Goal: Transaction & Acquisition: Purchase product/service

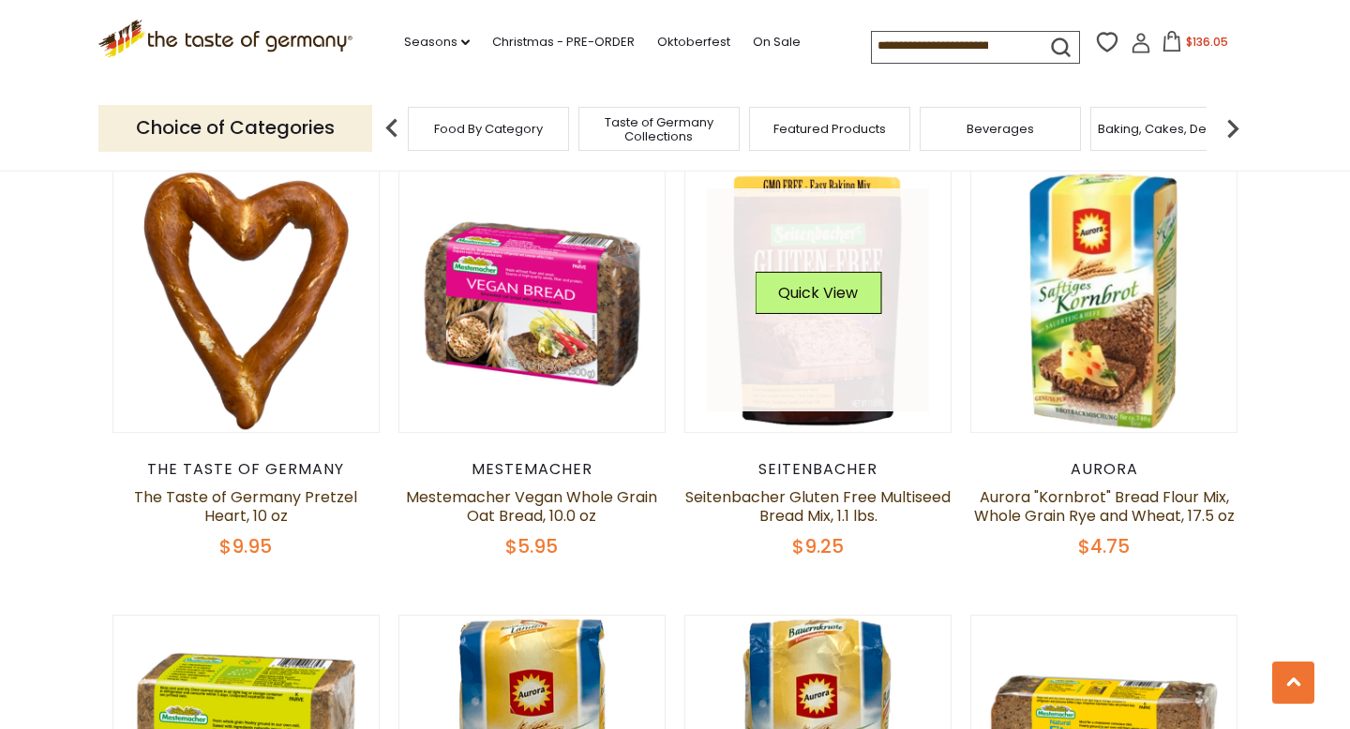
scroll to position [977, 0]
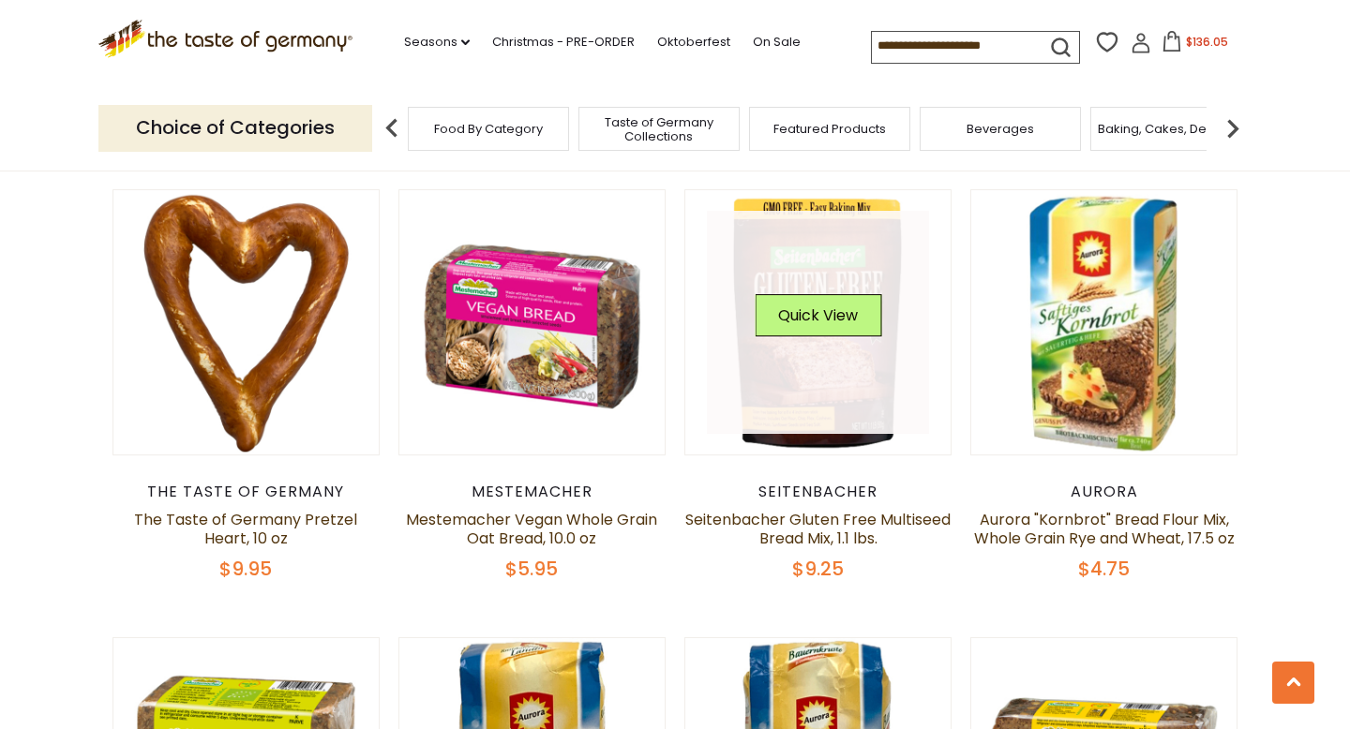
click at [812, 390] on link at bounding box center [818, 322] width 223 height 223
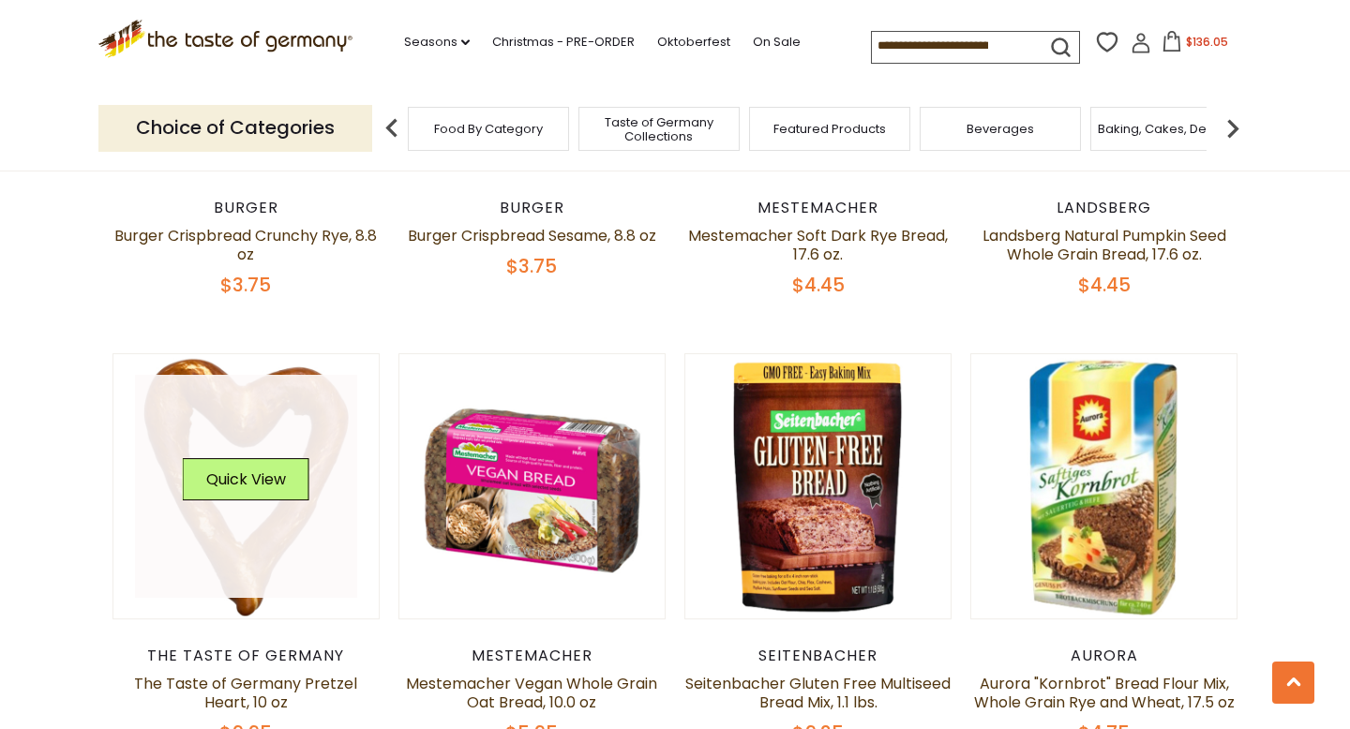
scroll to position [638, 0]
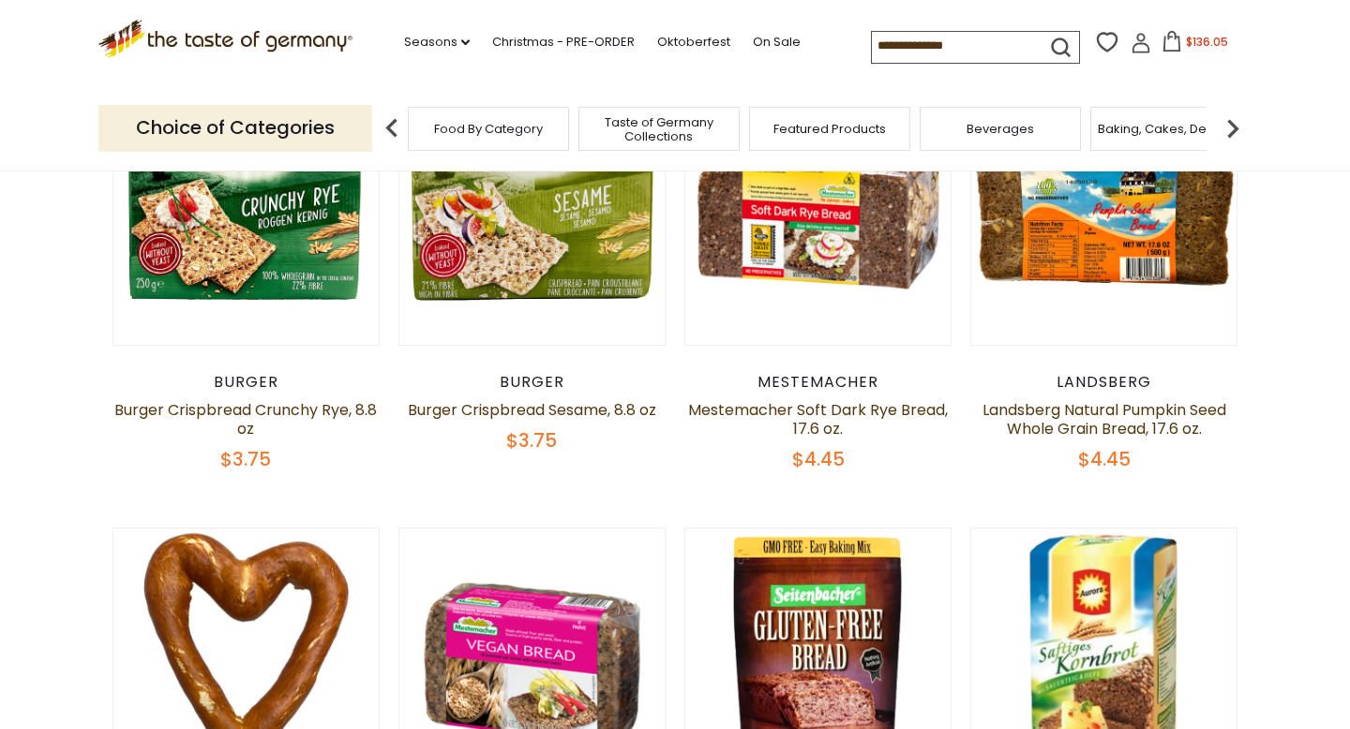
click at [1232, 122] on img at bounding box center [1233, 129] width 38 height 38
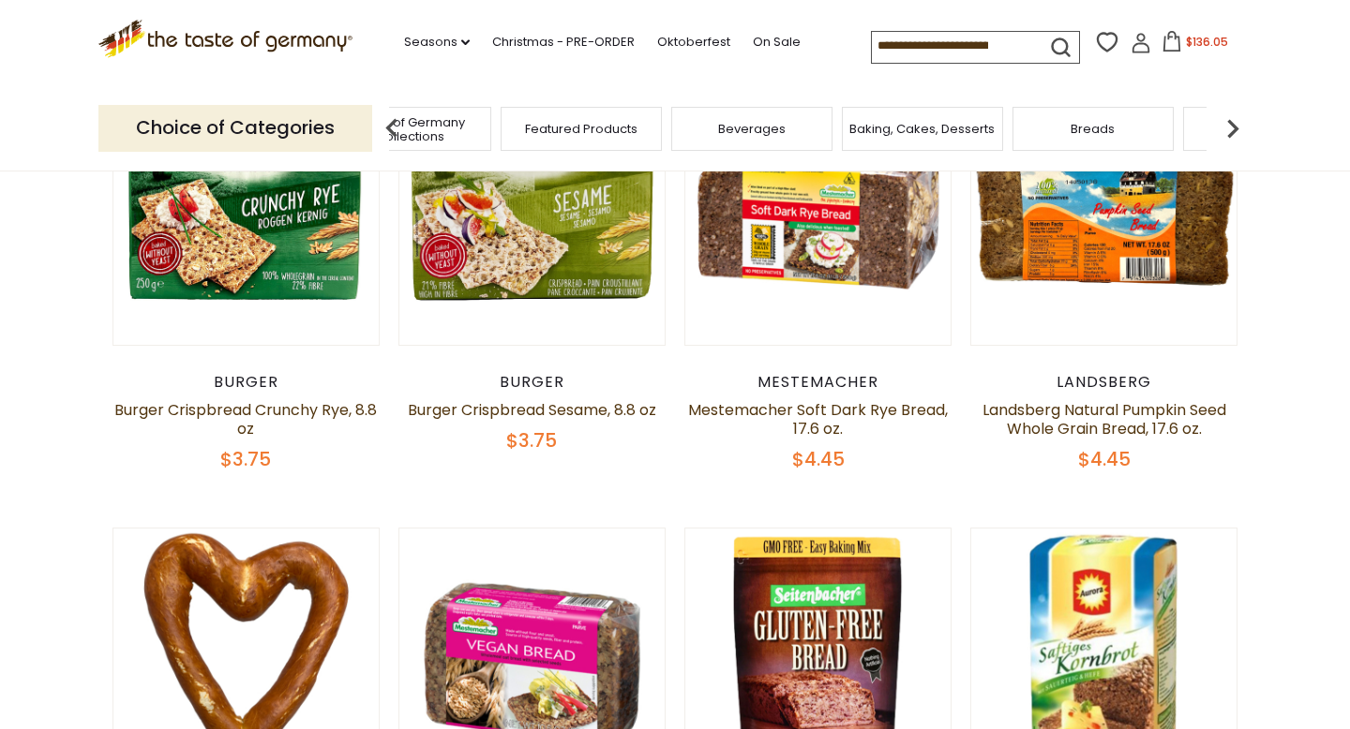
click at [1229, 122] on img at bounding box center [1233, 129] width 38 height 38
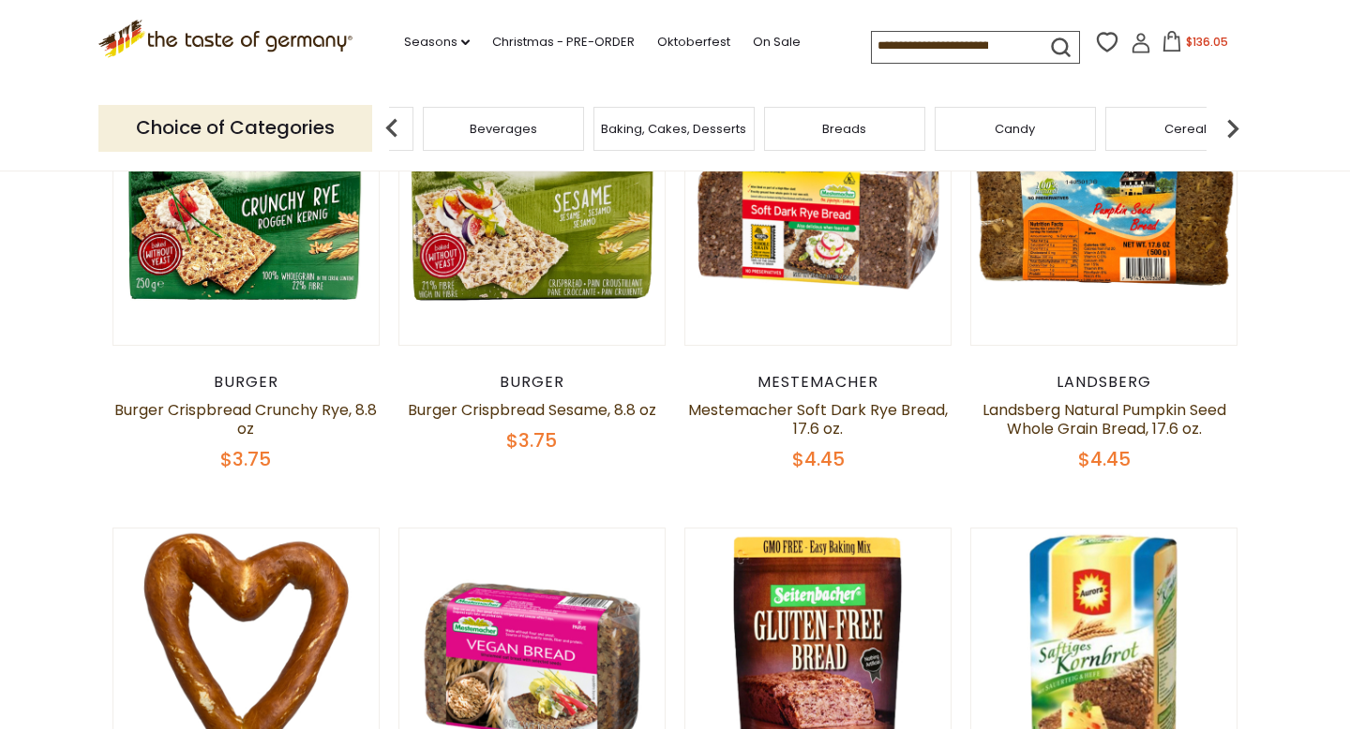
click at [1229, 122] on img at bounding box center [1233, 129] width 38 height 38
click at [887, 133] on span "Cheese & Dairy" at bounding box center [874, 129] width 95 height 14
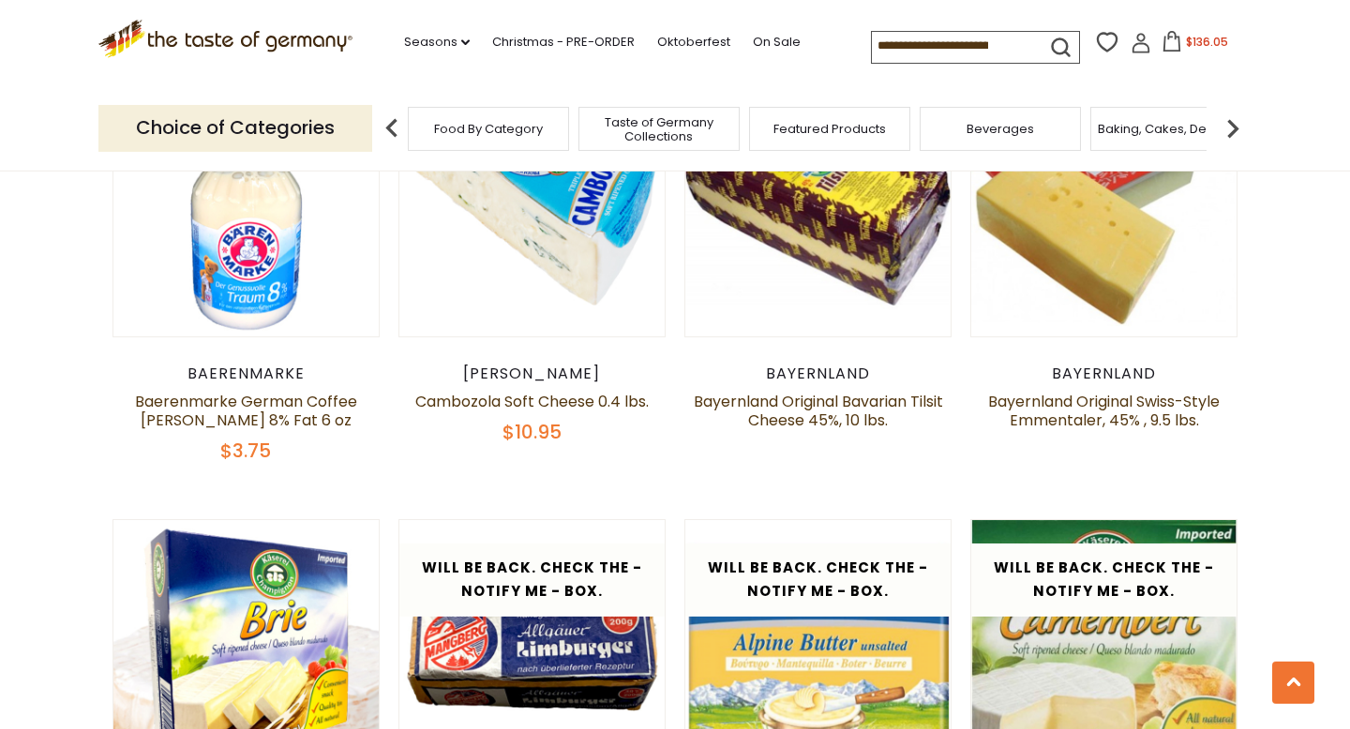
scroll to position [1468, 0]
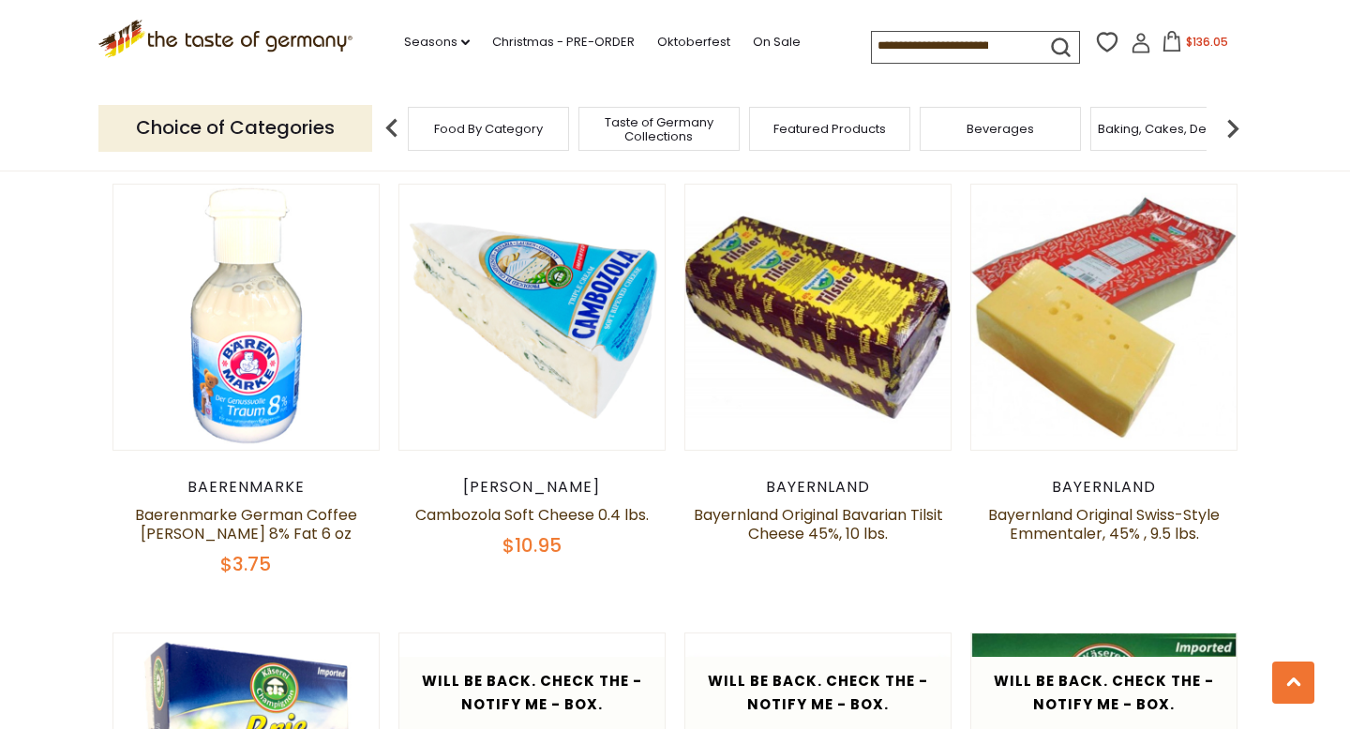
click at [1235, 124] on img at bounding box center [1233, 129] width 38 height 38
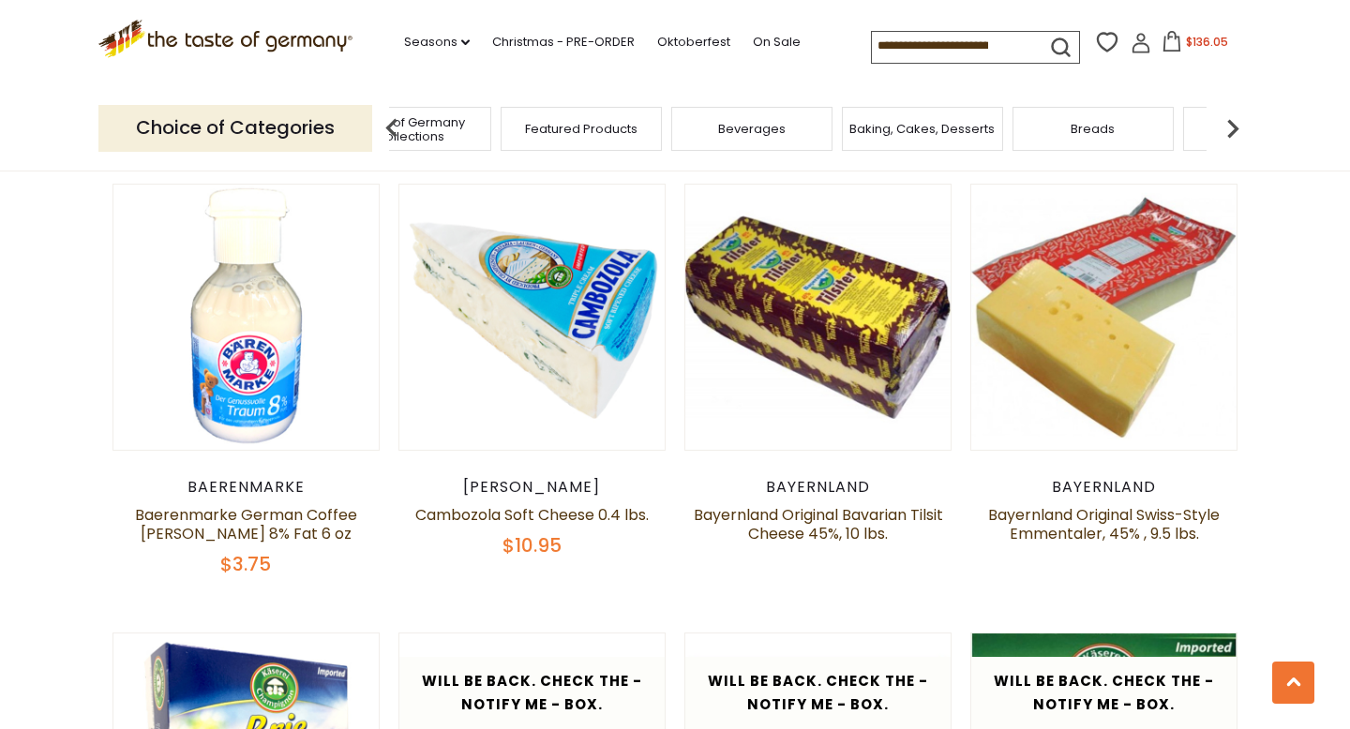
click at [1235, 124] on img at bounding box center [1233, 129] width 38 height 38
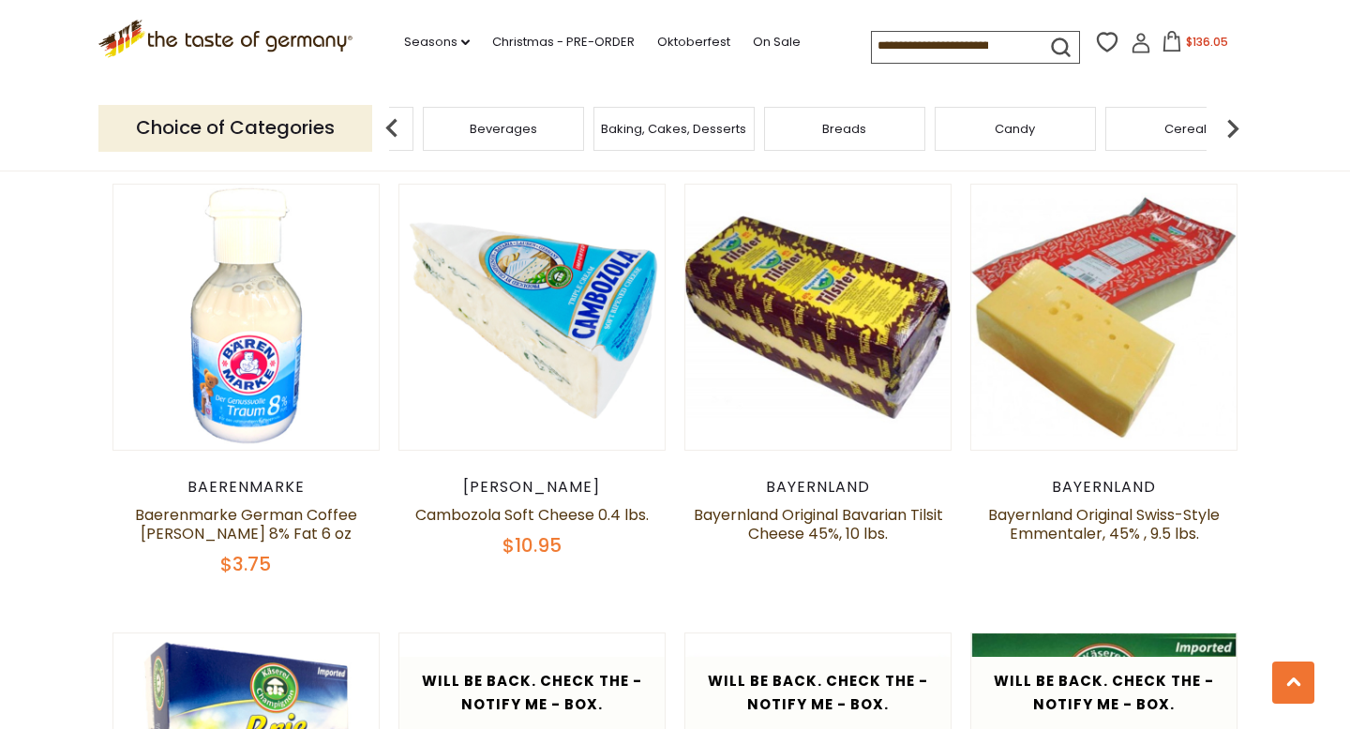
click at [1235, 124] on img at bounding box center [1233, 129] width 38 height 38
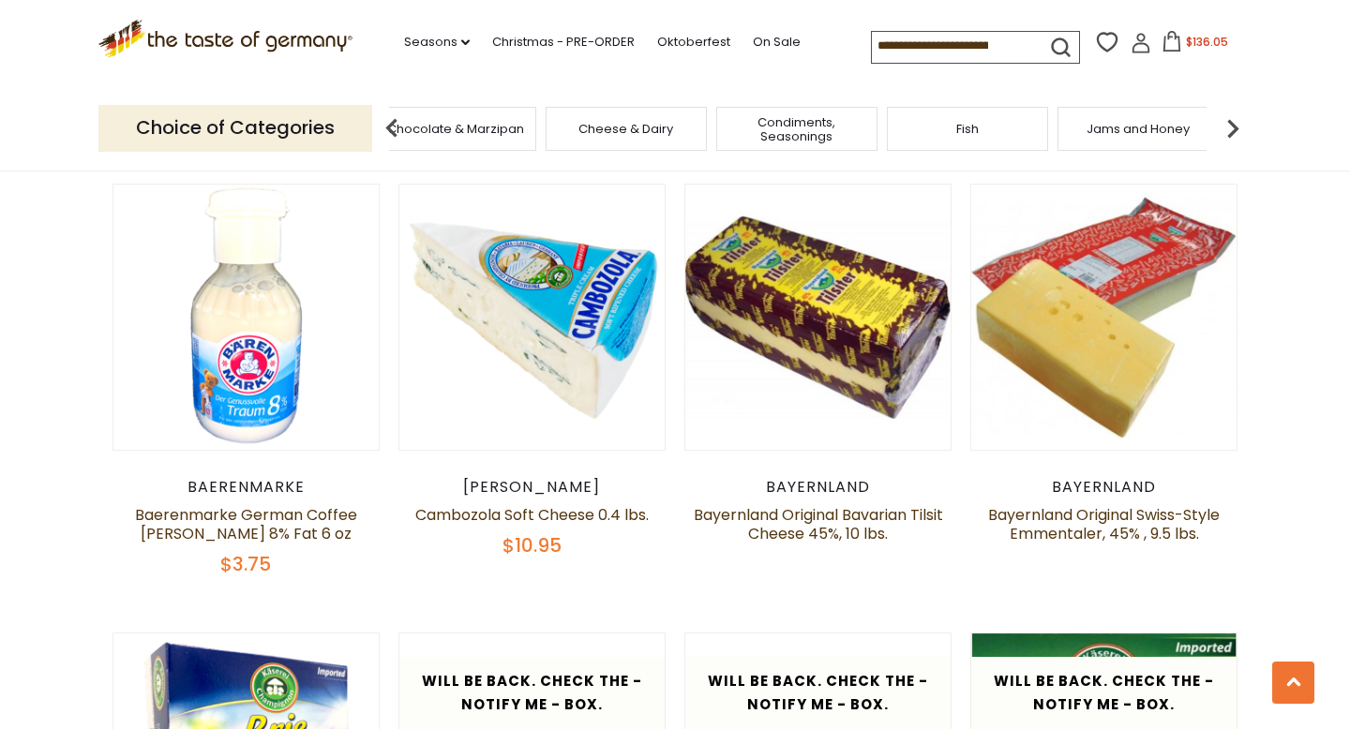
click at [805, 124] on span "Condiments, Seasonings" at bounding box center [797, 129] width 150 height 28
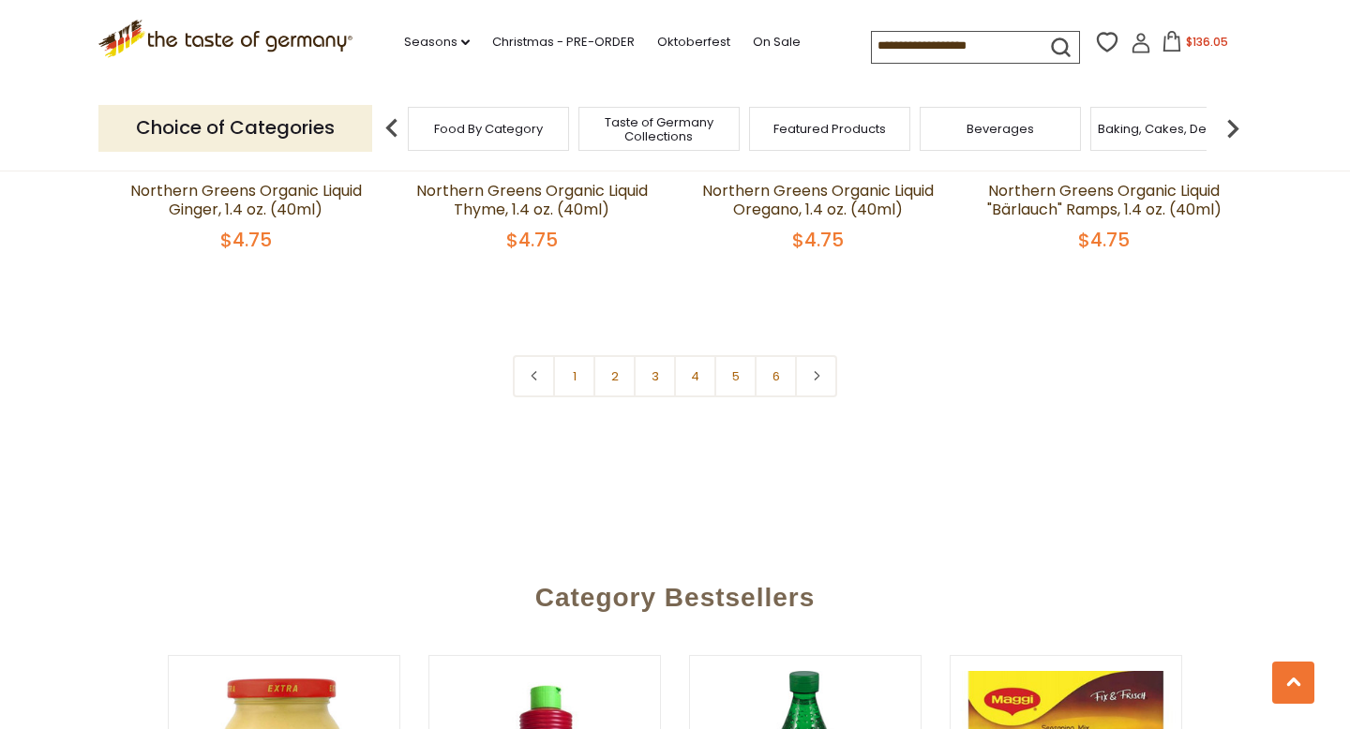
scroll to position [4543, 0]
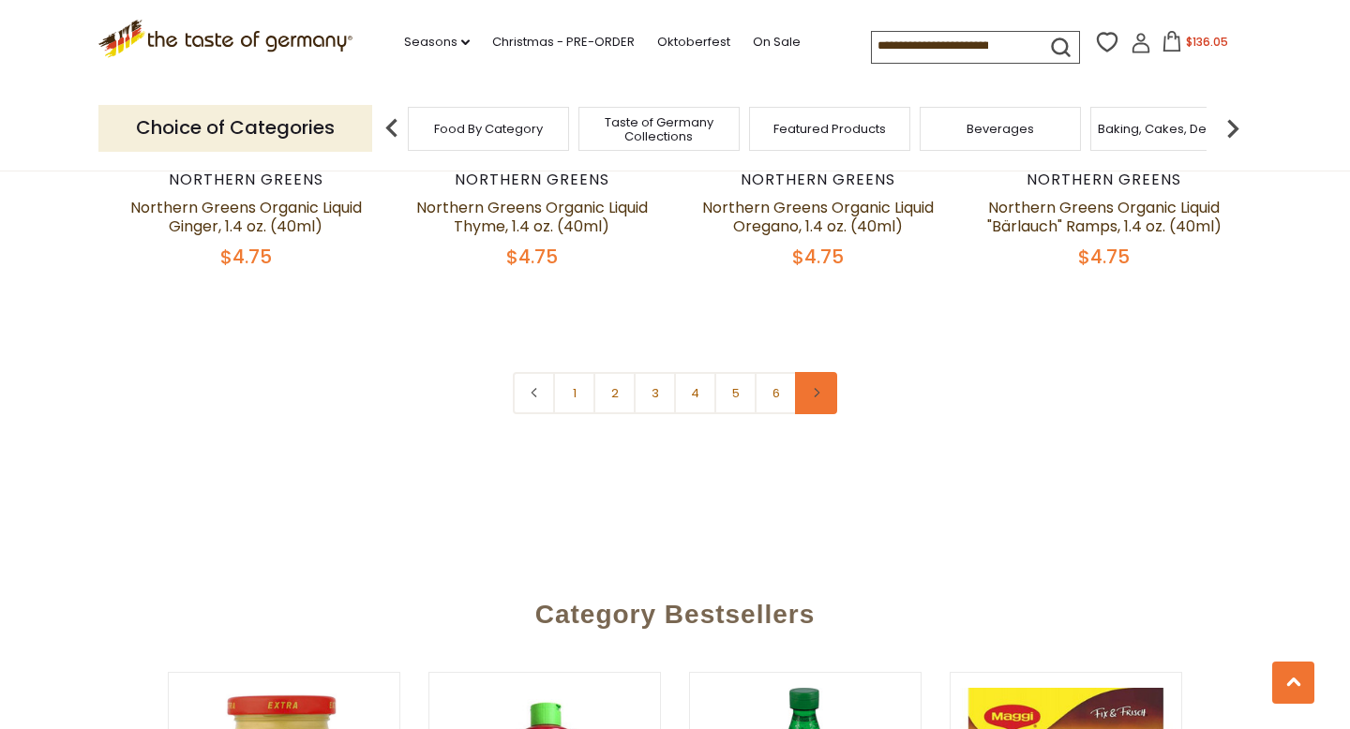
click at [826, 372] on link at bounding box center [816, 393] width 42 height 42
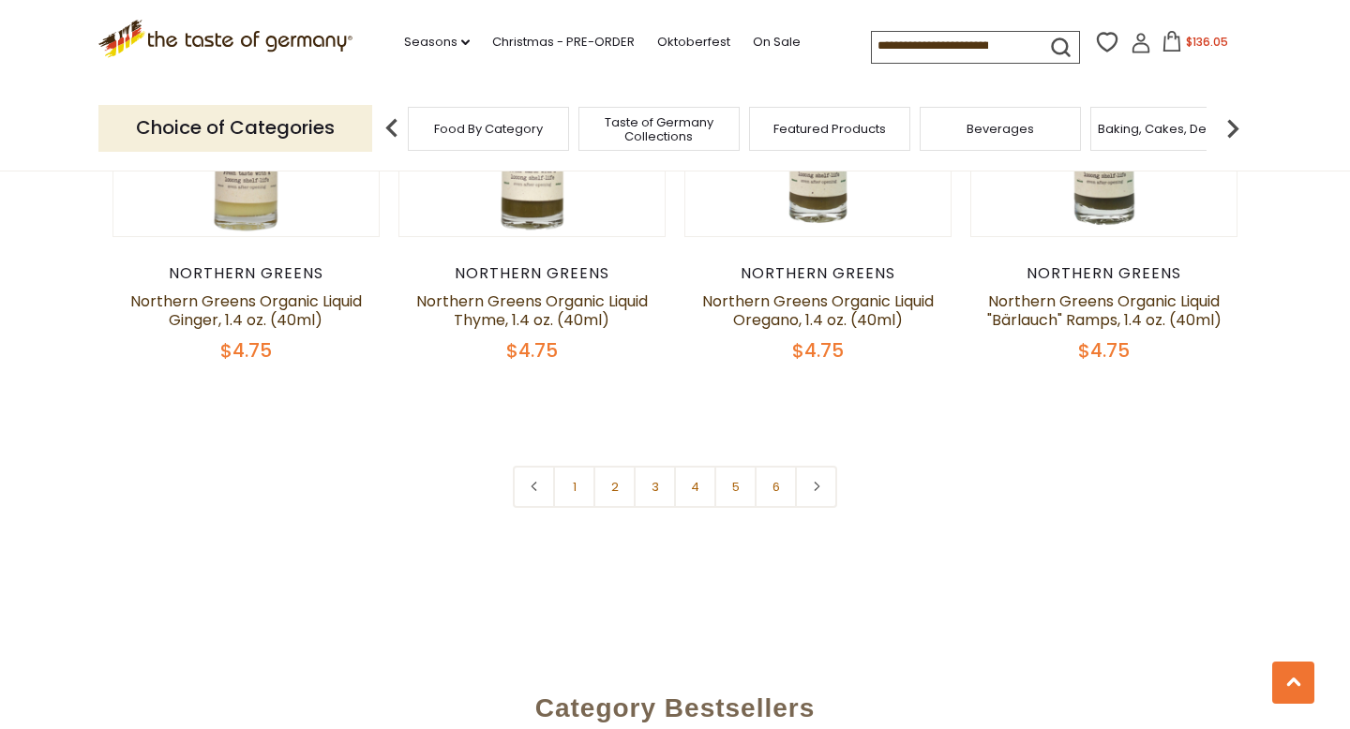
scroll to position [4452, 0]
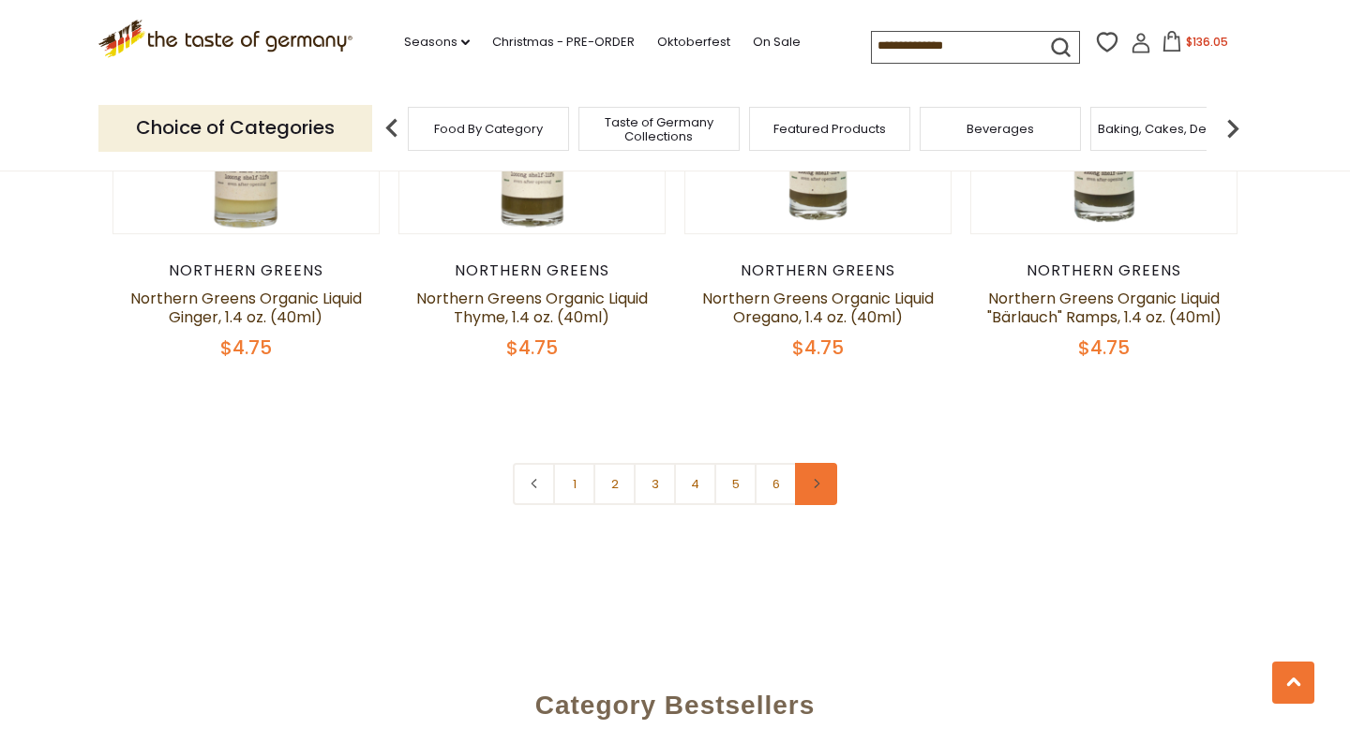
click at [817, 479] on icon at bounding box center [816, 483] width 11 height 9
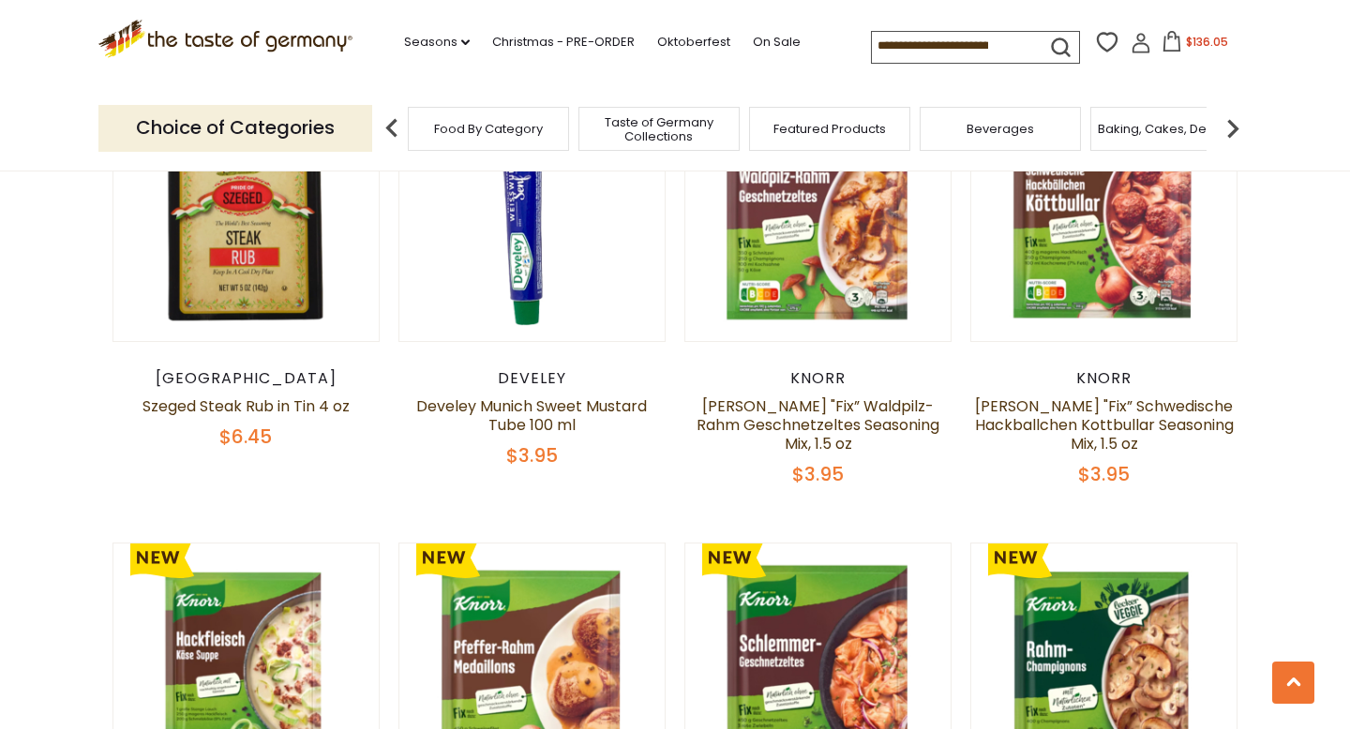
scroll to position [2029, 0]
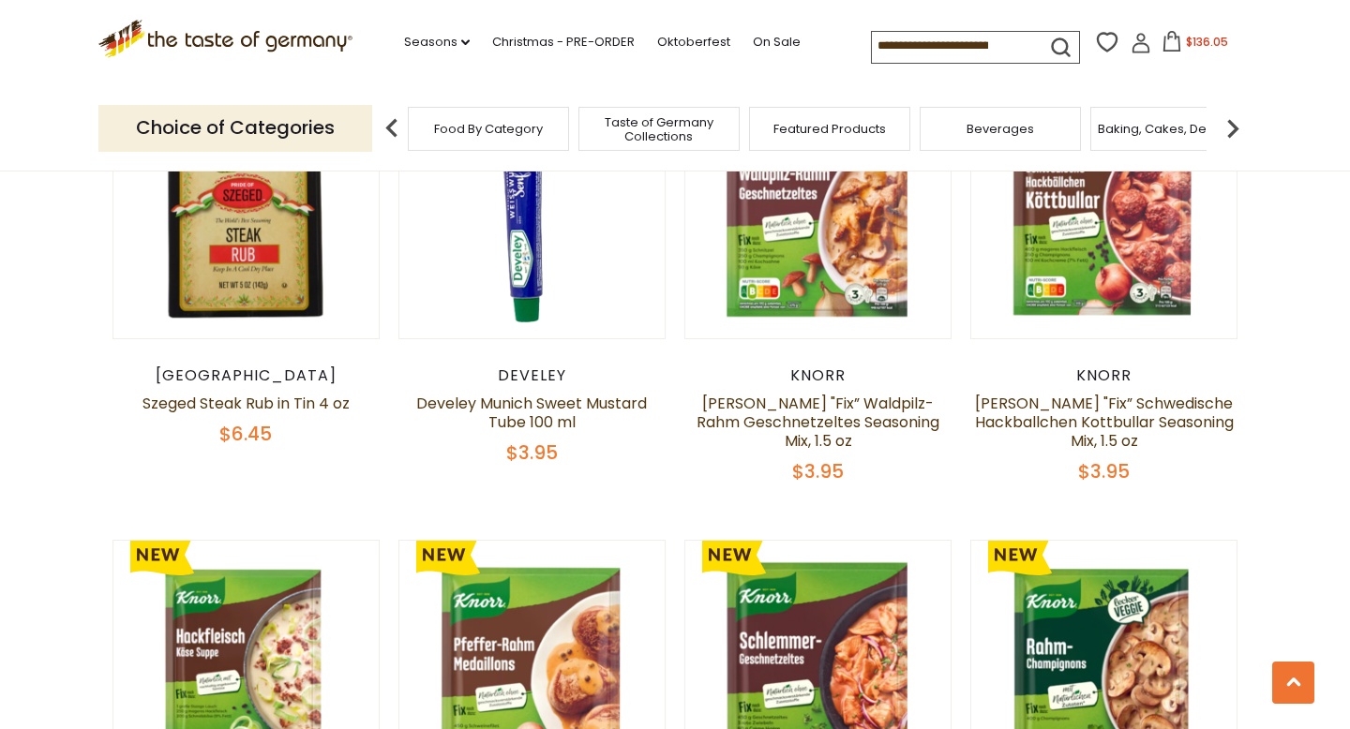
click at [1222, 122] on img at bounding box center [1233, 129] width 38 height 38
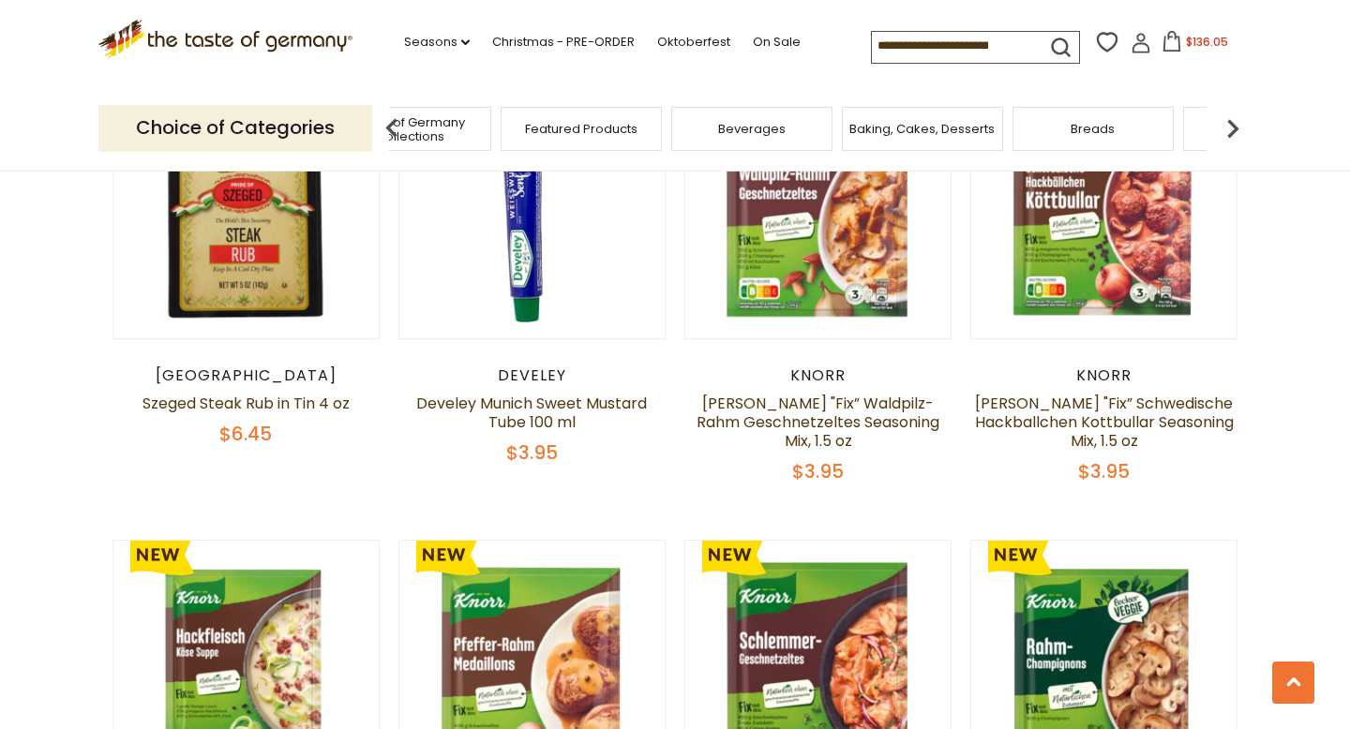
click at [1222, 122] on img at bounding box center [1233, 129] width 38 height 38
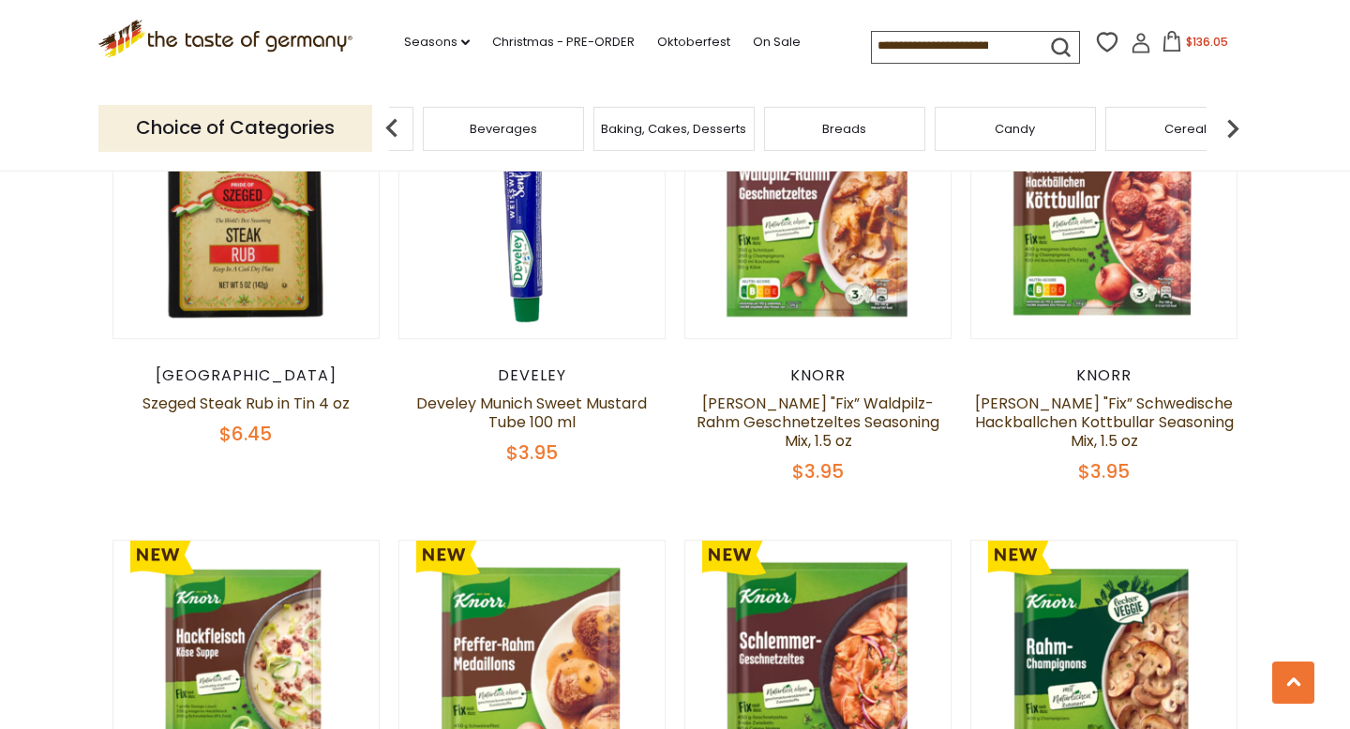
click at [1222, 122] on img at bounding box center [1233, 129] width 38 height 38
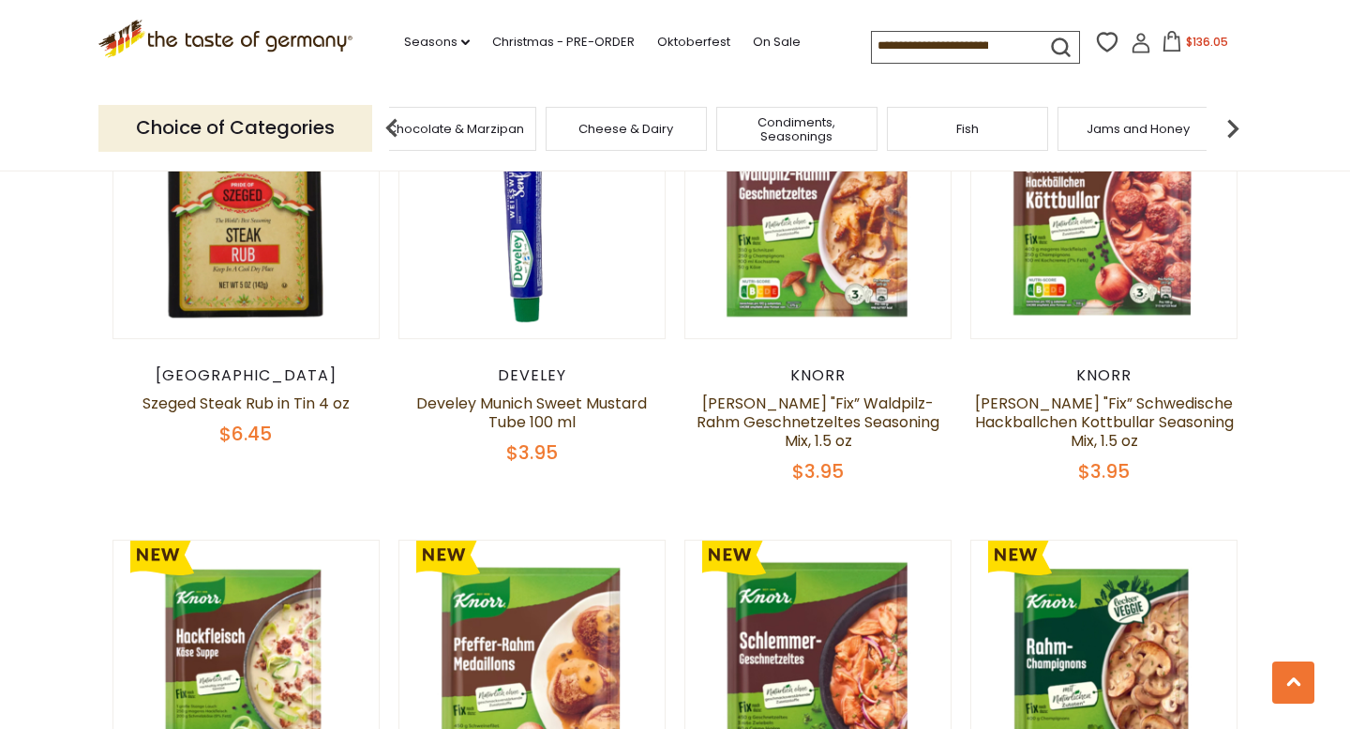
click at [1222, 122] on img at bounding box center [1233, 129] width 38 height 38
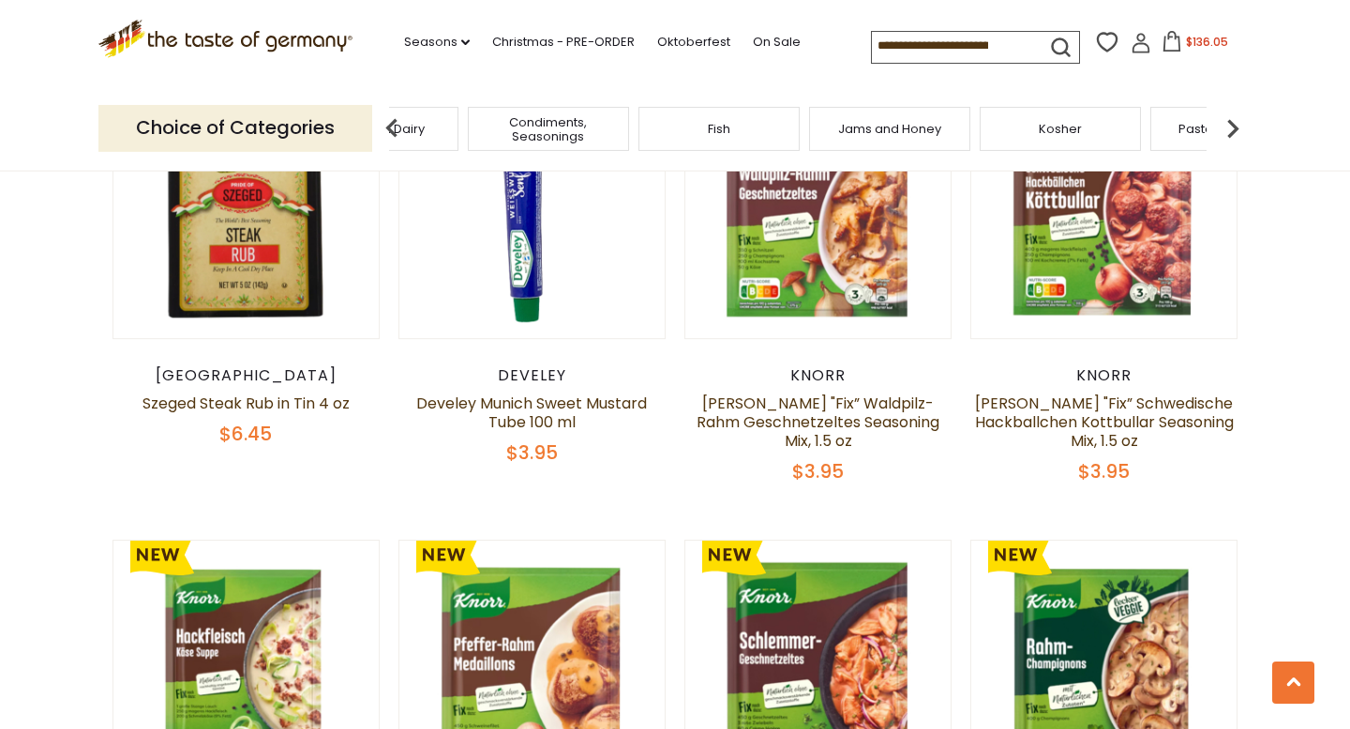
click at [909, 125] on span "Jams and Honey" at bounding box center [889, 129] width 103 height 14
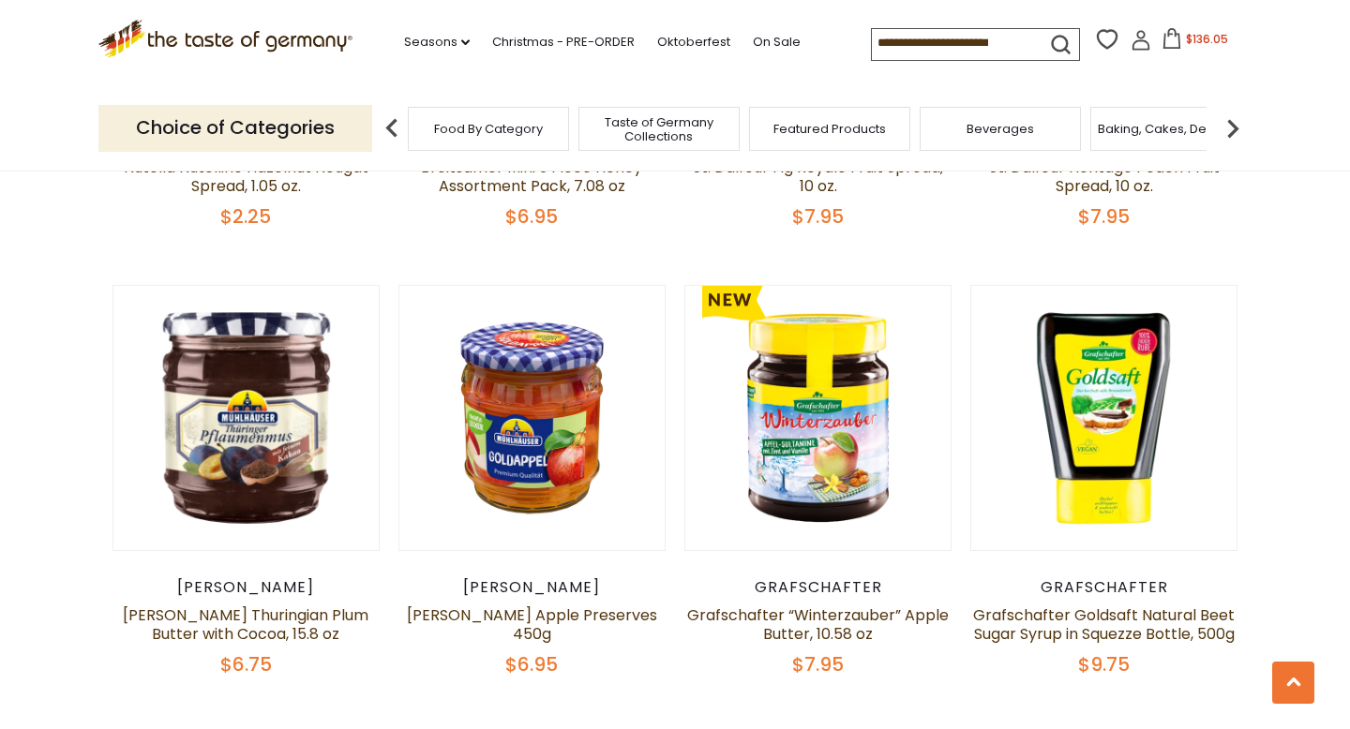
scroll to position [894, 0]
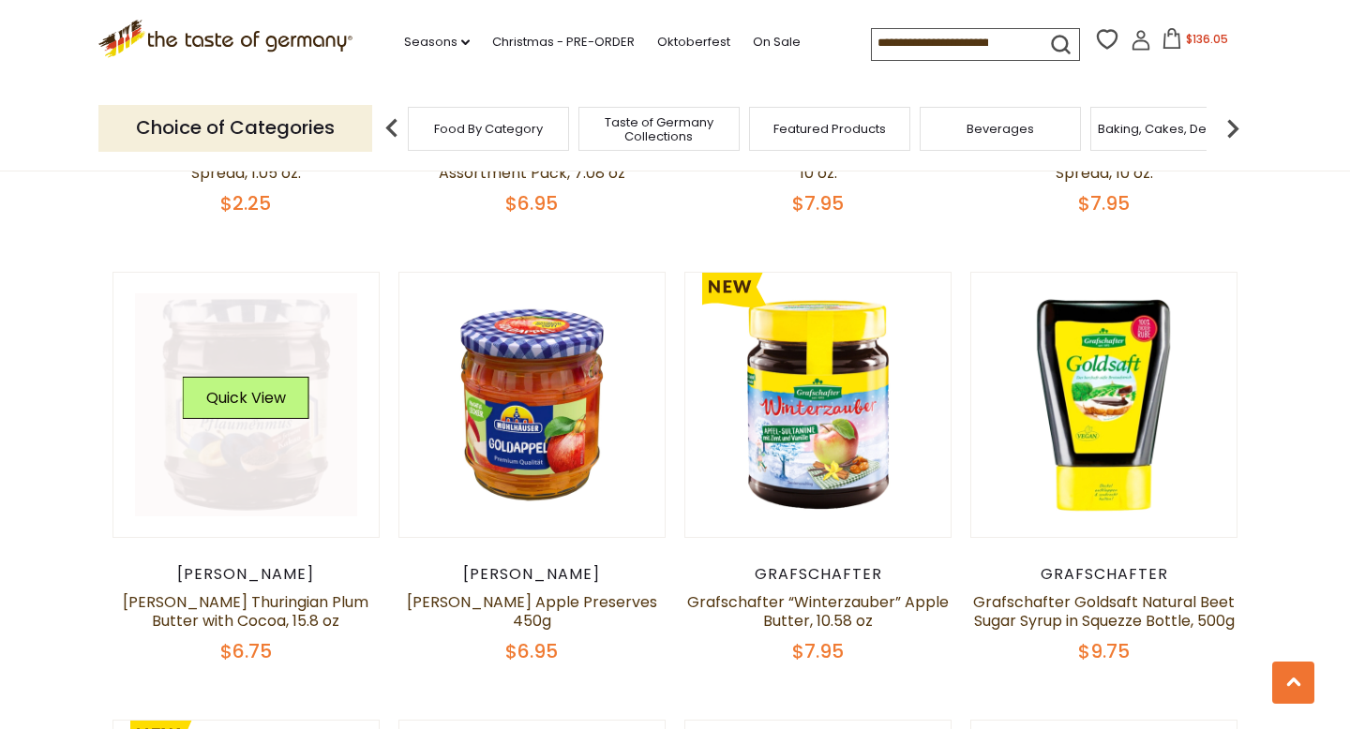
click at [247, 429] on div "Quick View" at bounding box center [246, 405] width 127 height 56
click at [246, 433] on link at bounding box center [246, 404] width 223 height 223
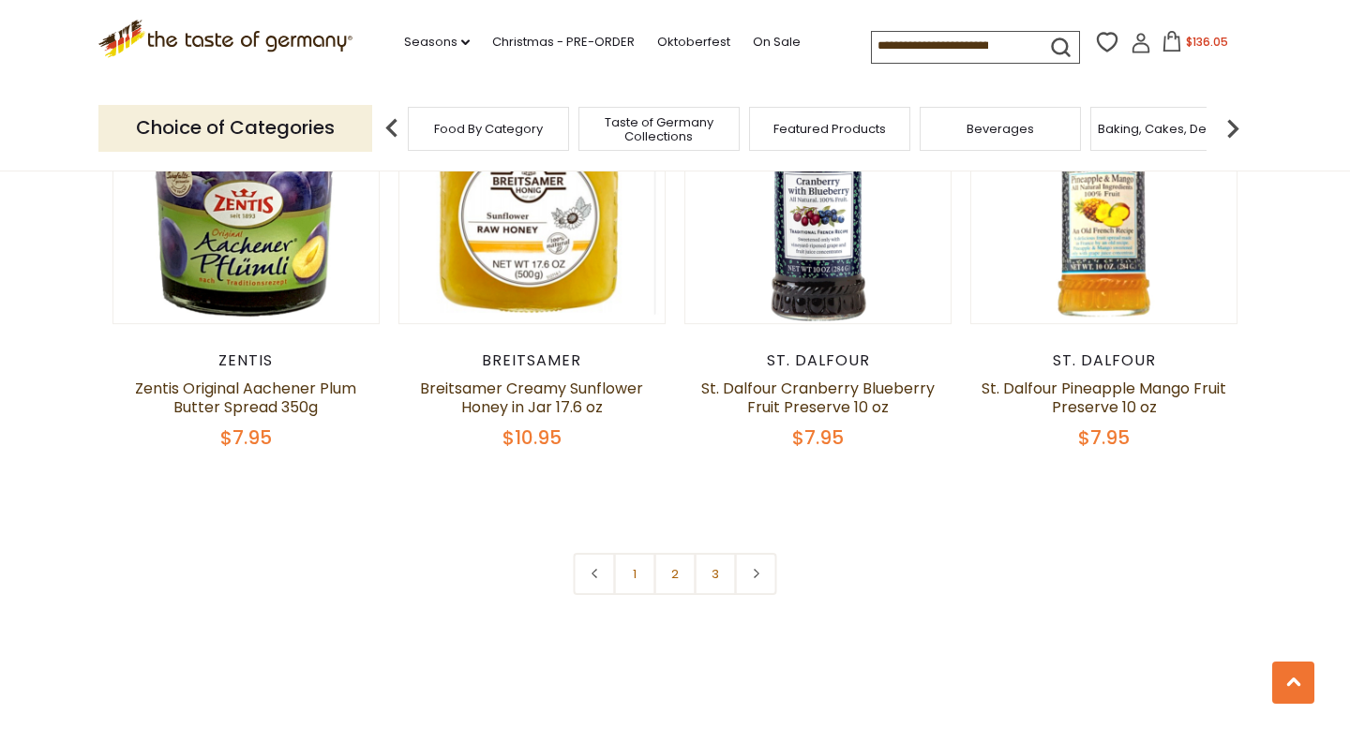
scroll to position [4289, 0]
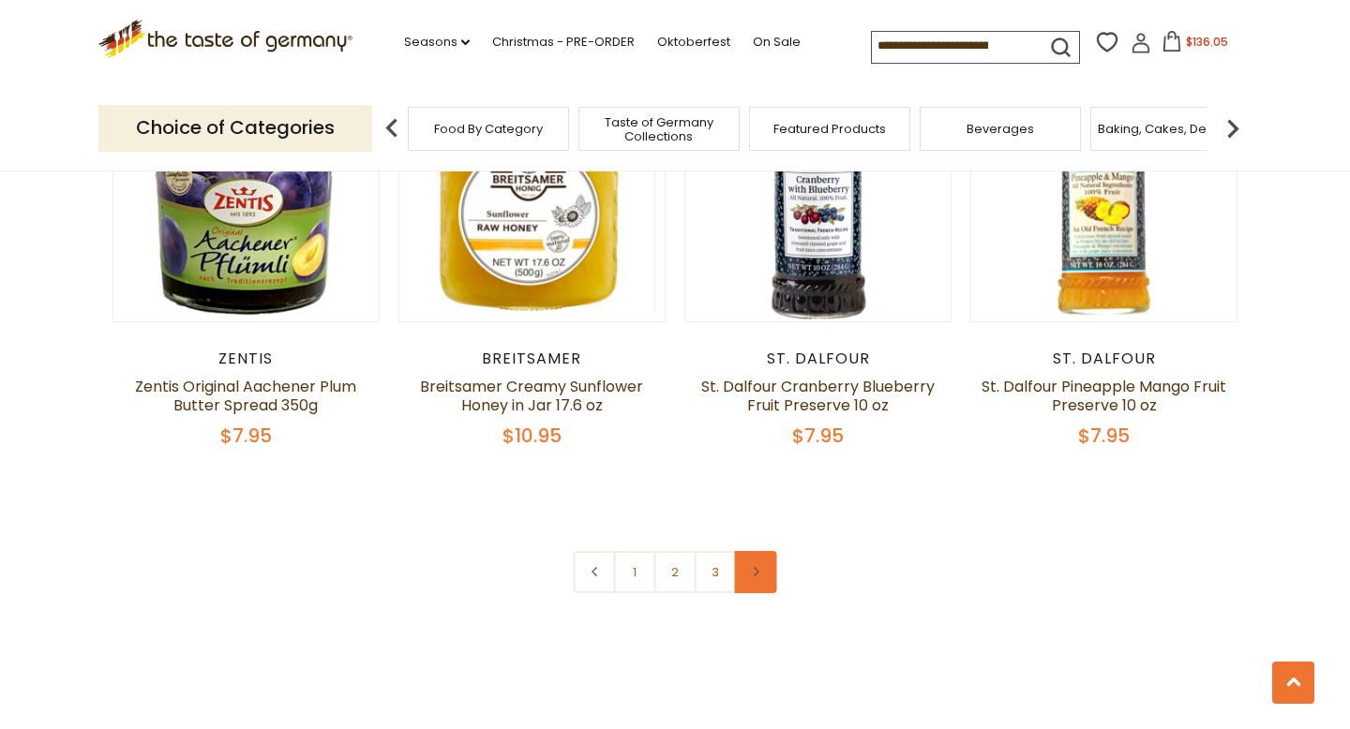
click at [758, 551] on link at bounding box center [756, 572] width 42 height 42
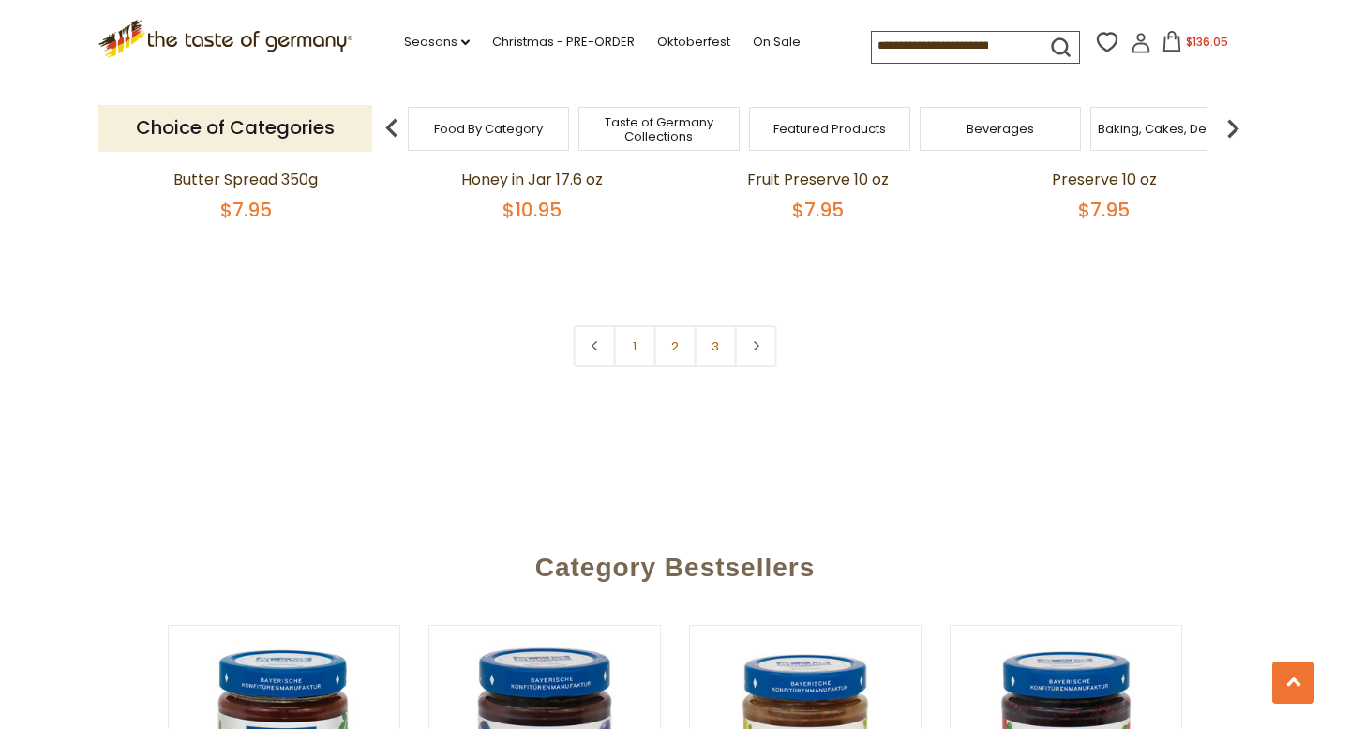
scroll to position [4507, 0]
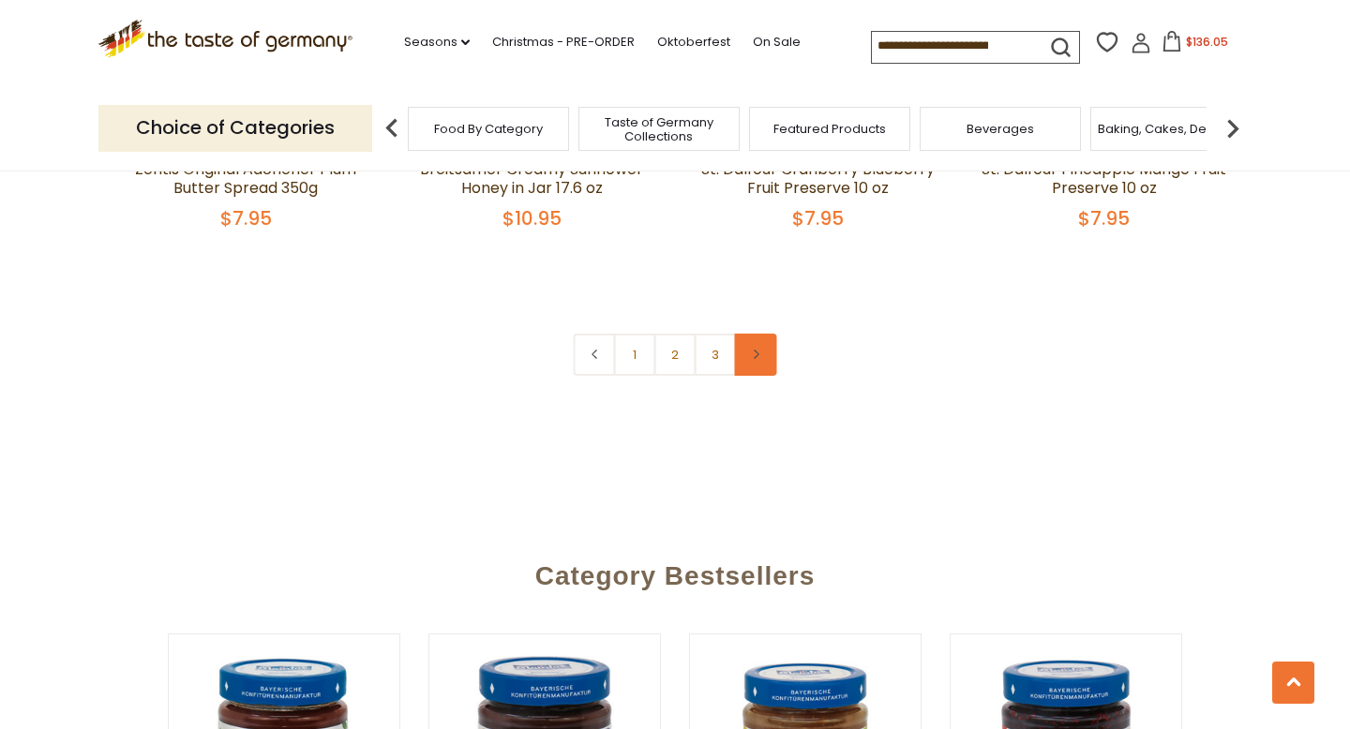
click at [746, 334] on link at bounding box center [756, 355] width 42 height 42
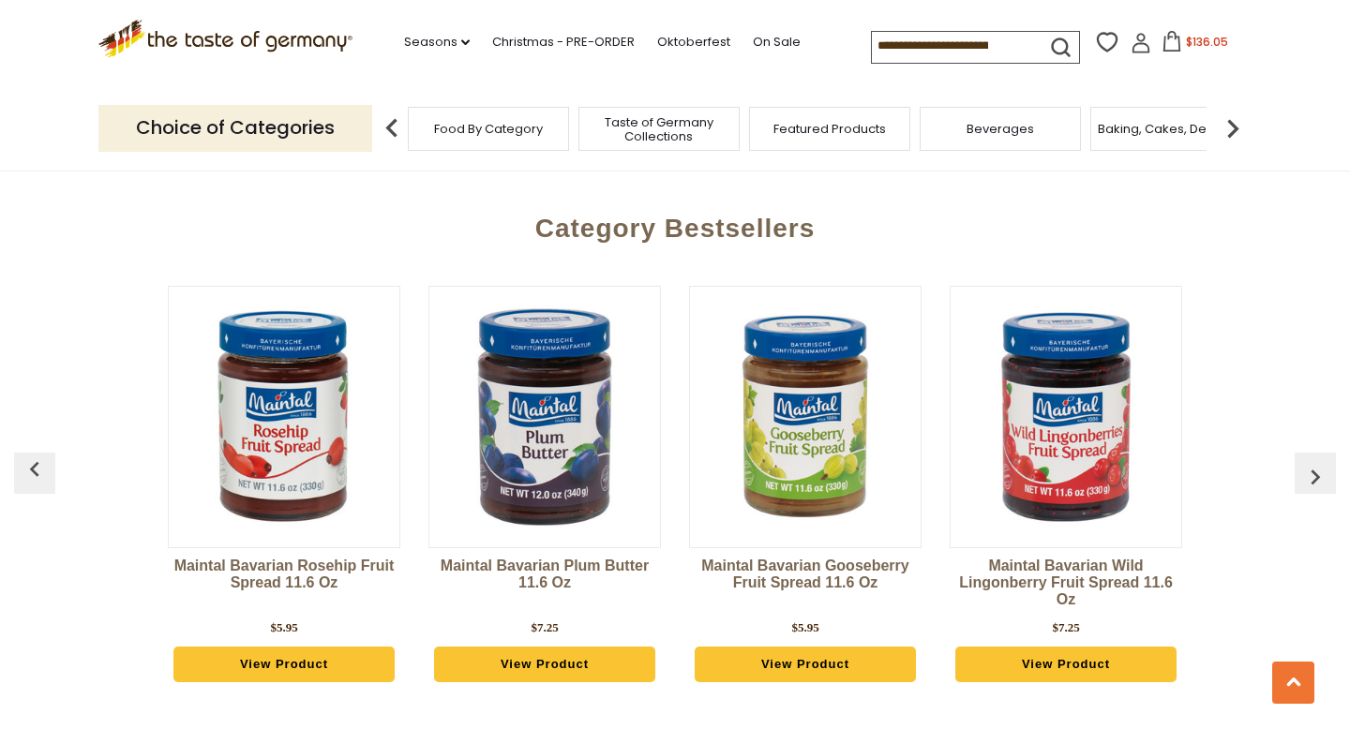
scroll to position [4850, 0]
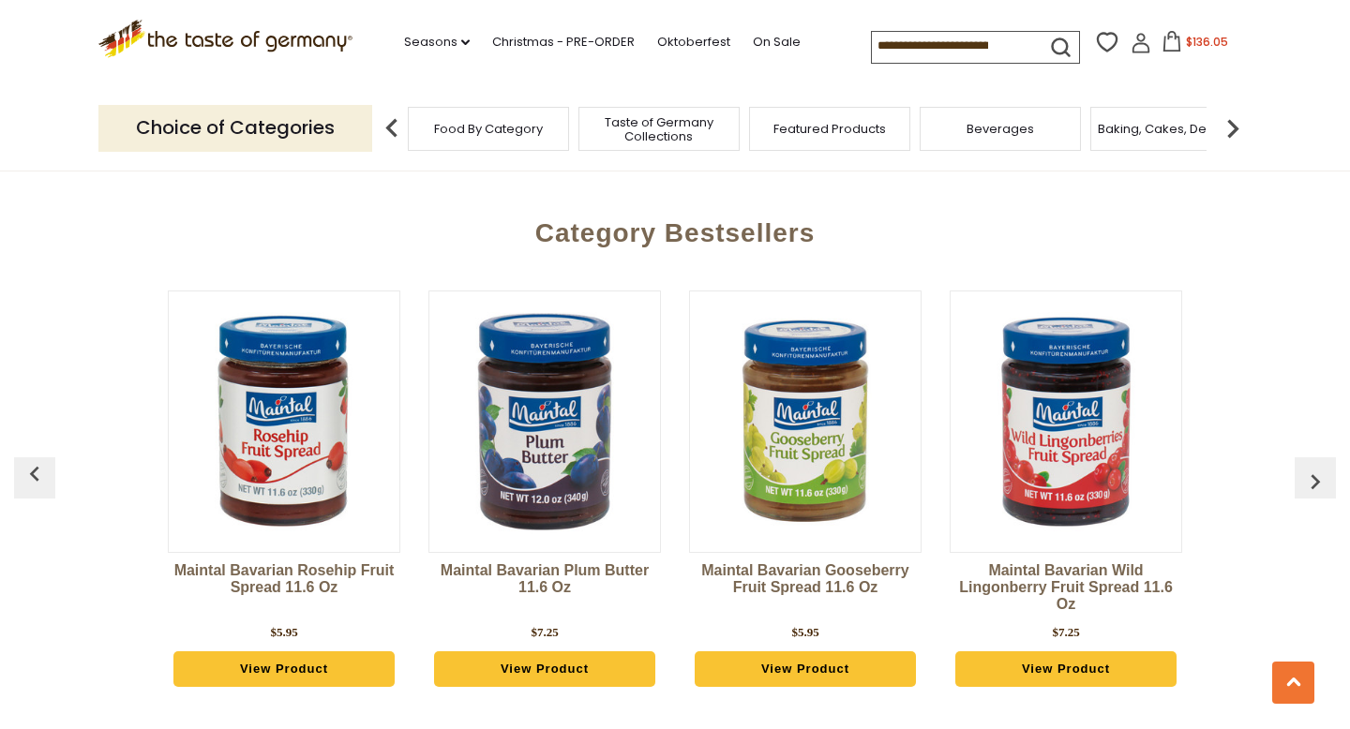
click at [557, 447] on img at bounding box center [544, 422] width 231 height 231
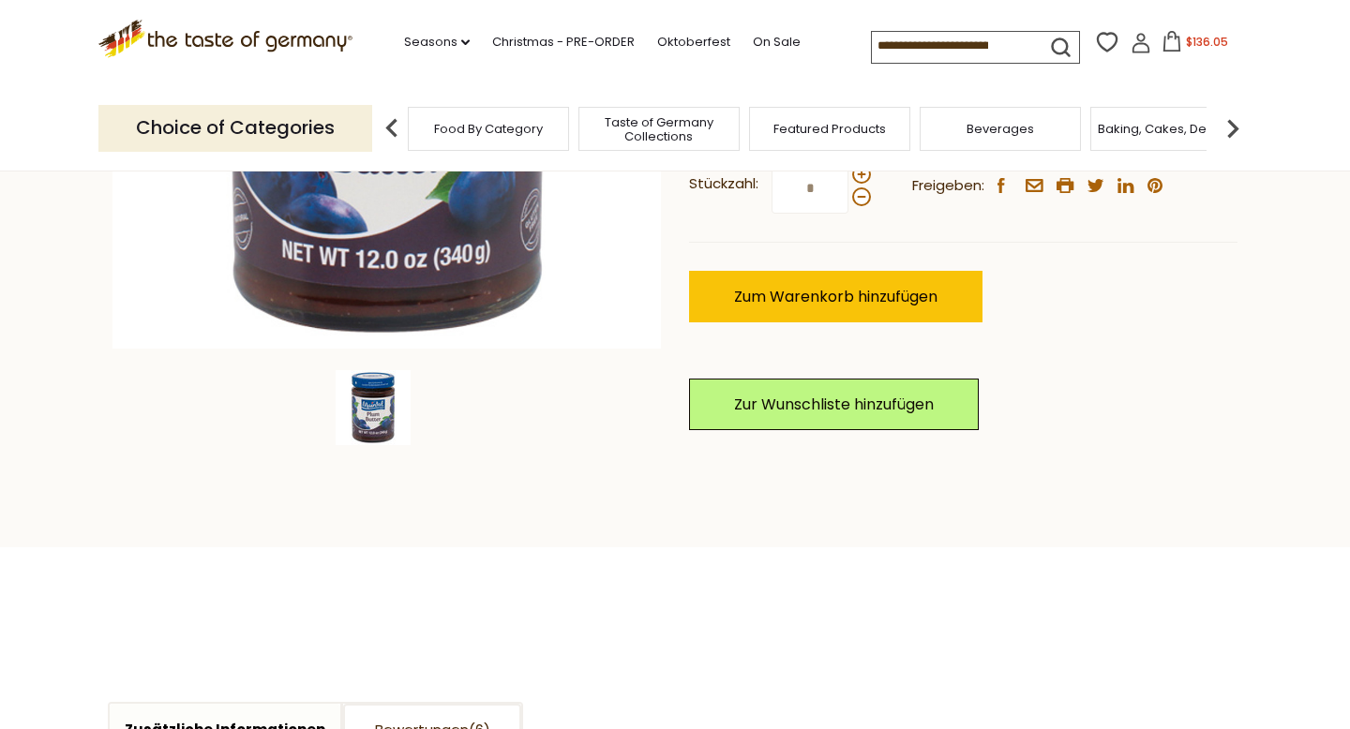
scroll to position [460, 0]
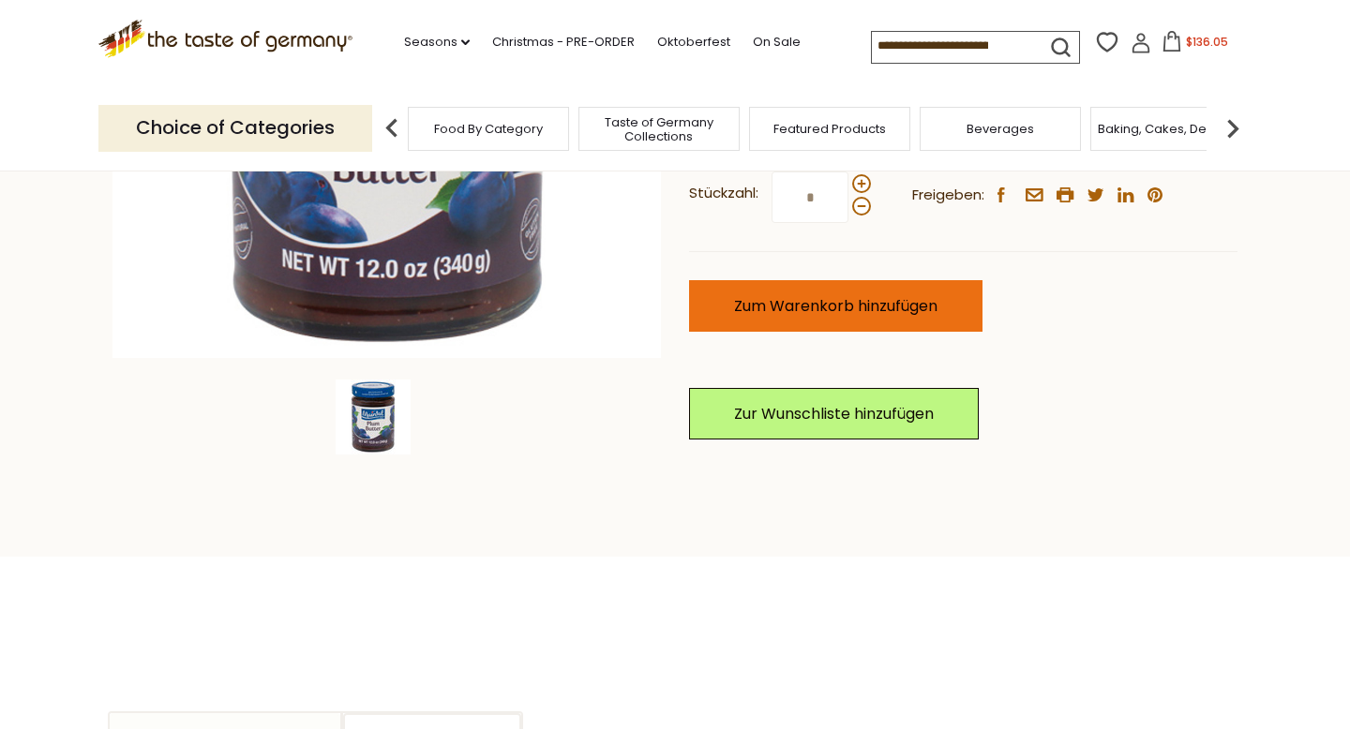
click at [892, 304] on span "Zum Warenkorb hinzufügen" at bounding box center [835, 306] width 203 height 22
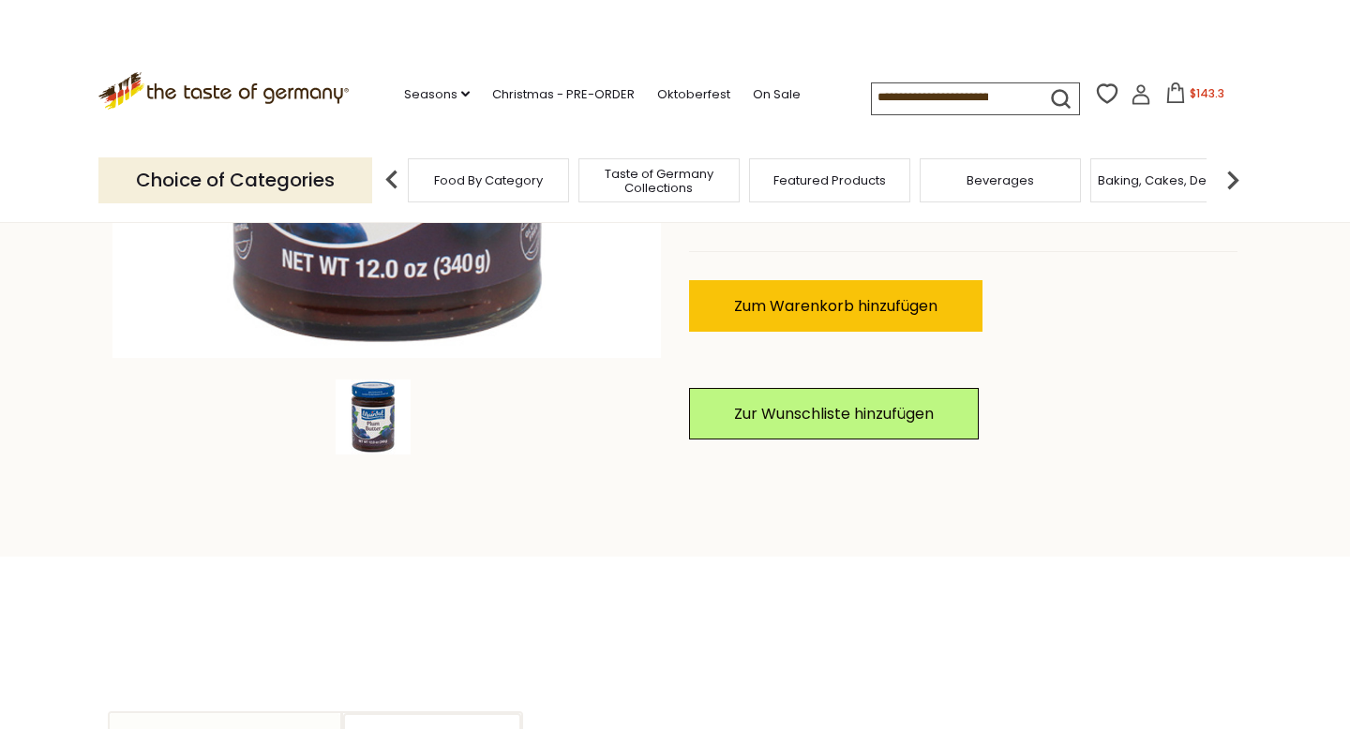
click at [1198, 92] on span "$143.3" at bounding box center [1207, 93] width 35 height 16
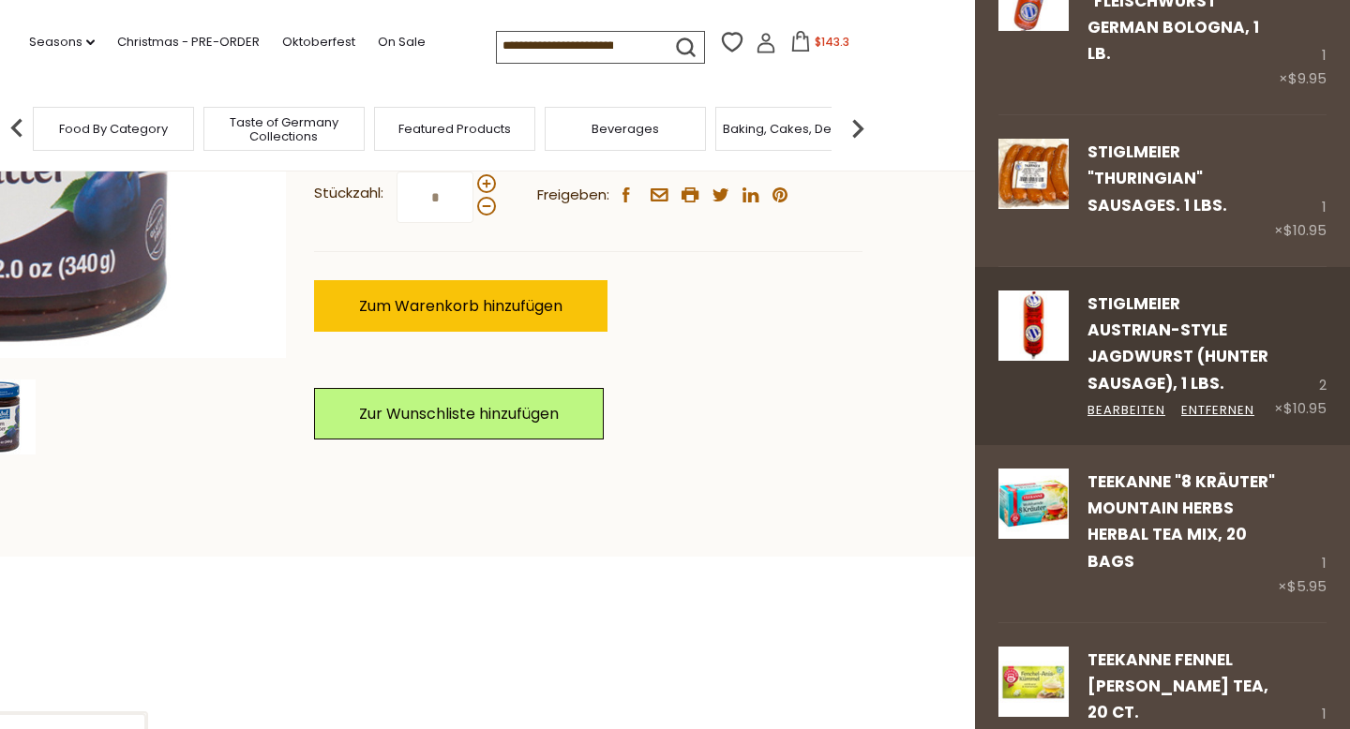
scroll to position [701, 0]
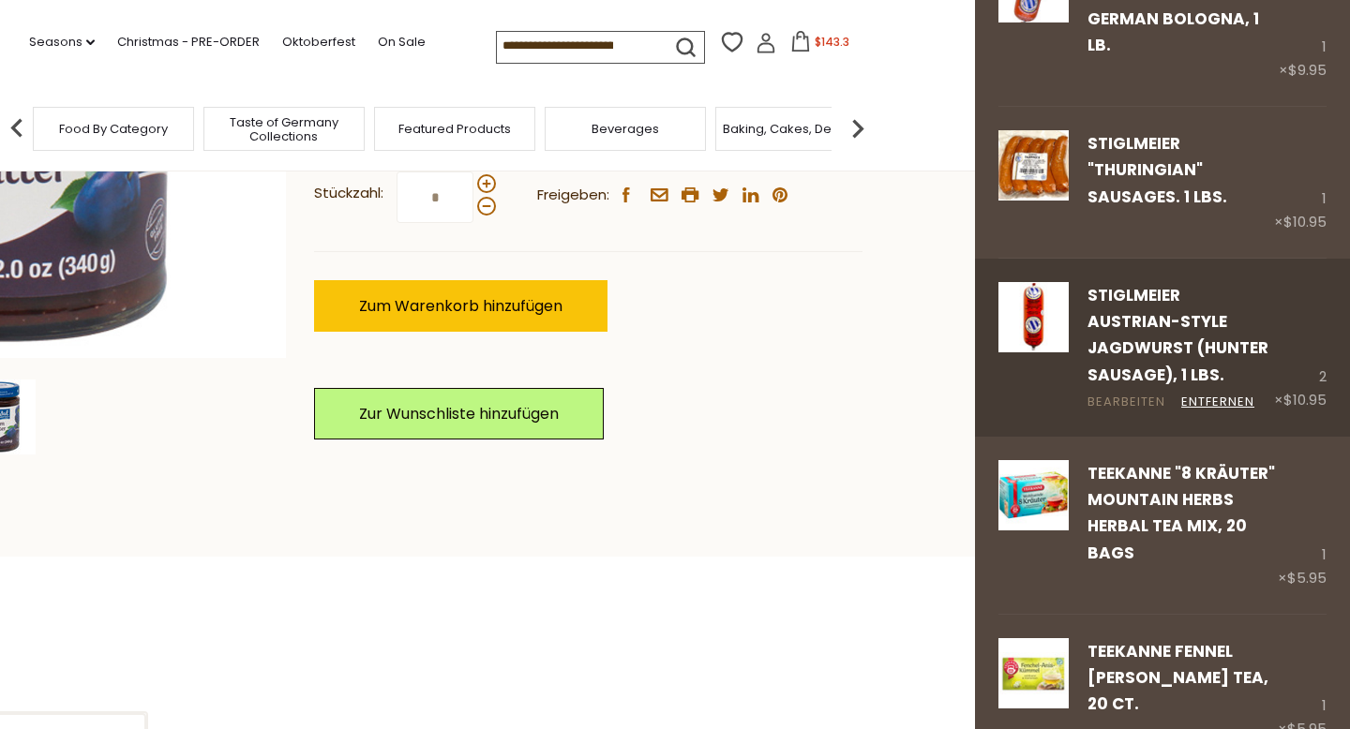
click at [1132, 393] on link "Bearbeiten" at bounding box center [1127, 403] width 78 height 20
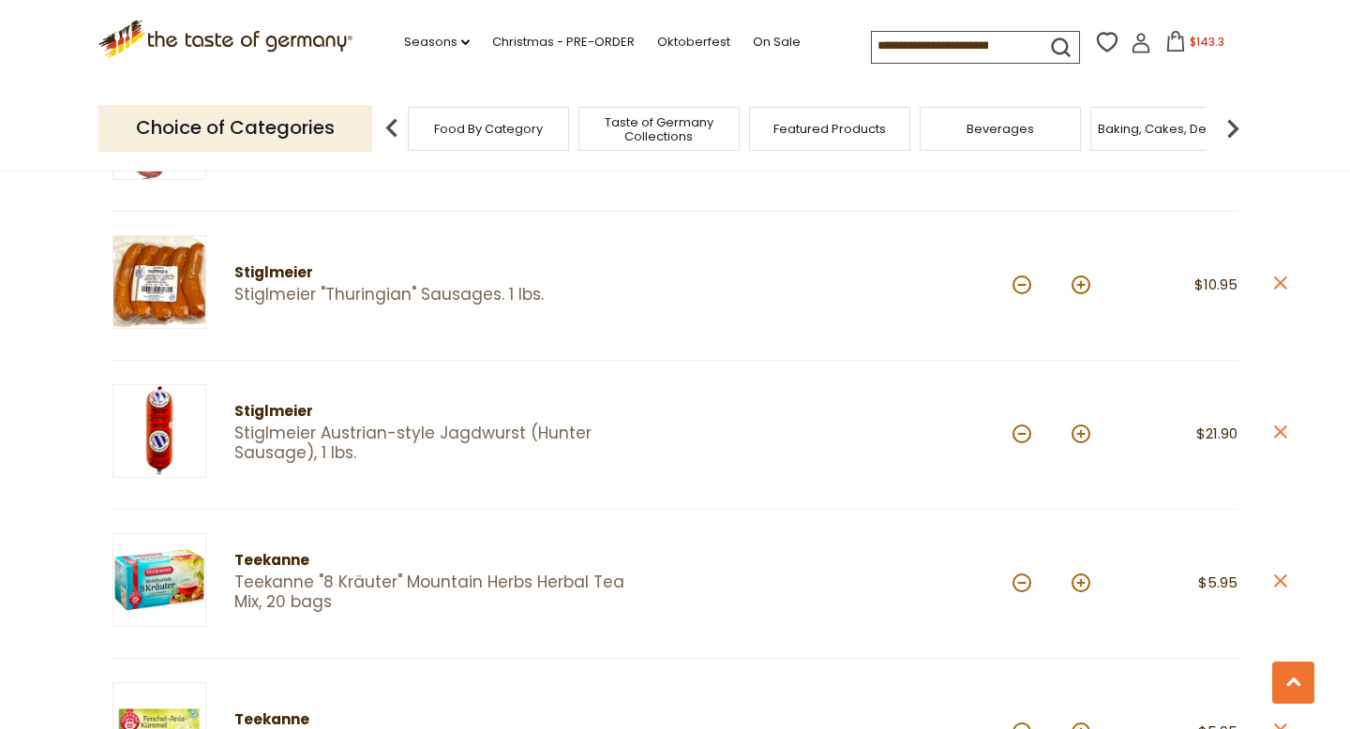
scroll to position [801, 0]
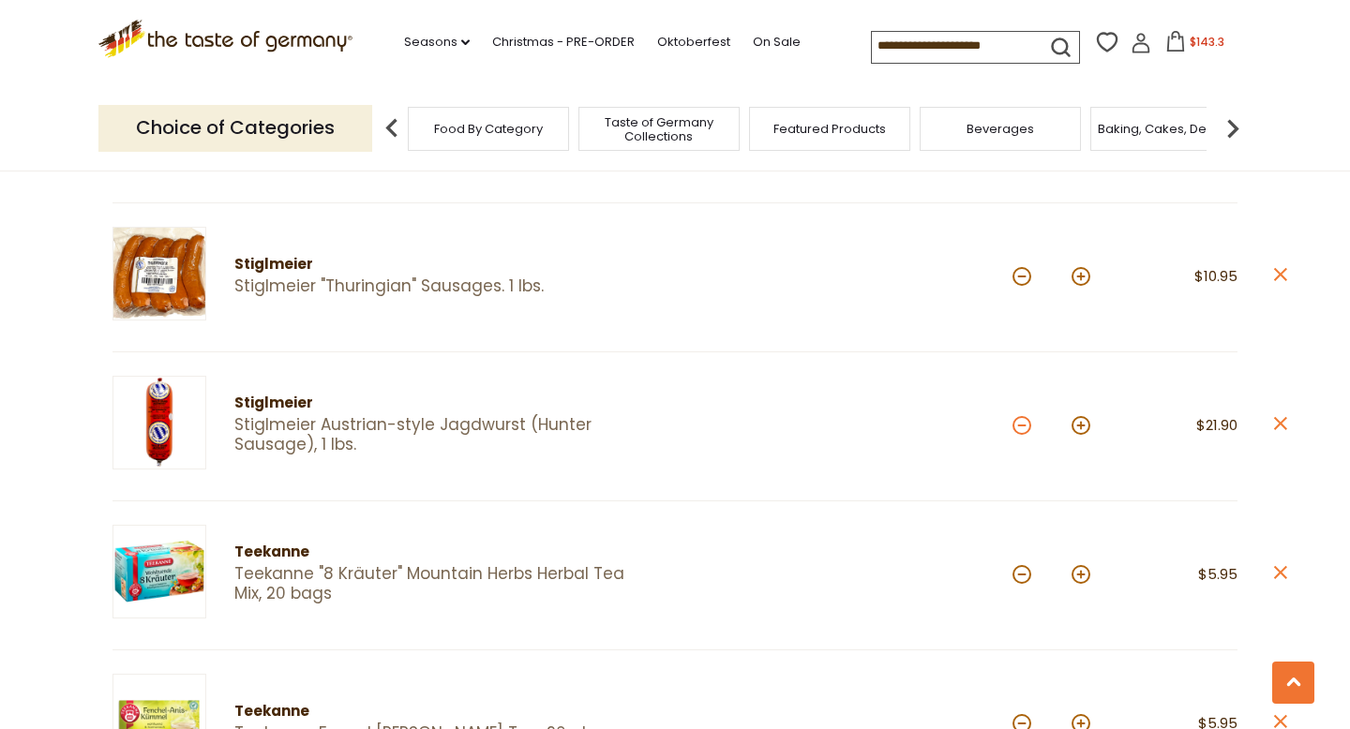
click at [1022, 416] on button at bounding box center [1022, 425] width 19 height 19
type input "*"
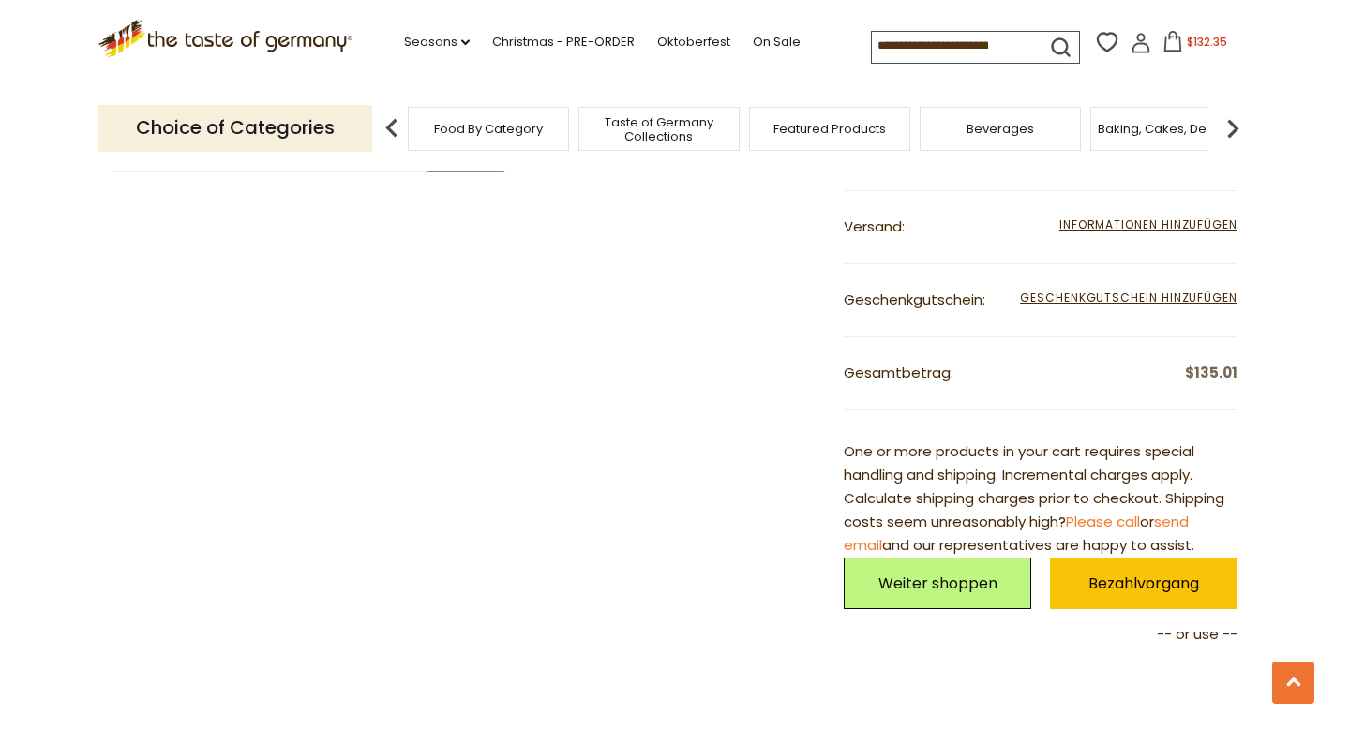
scroll to position [1880, 0]
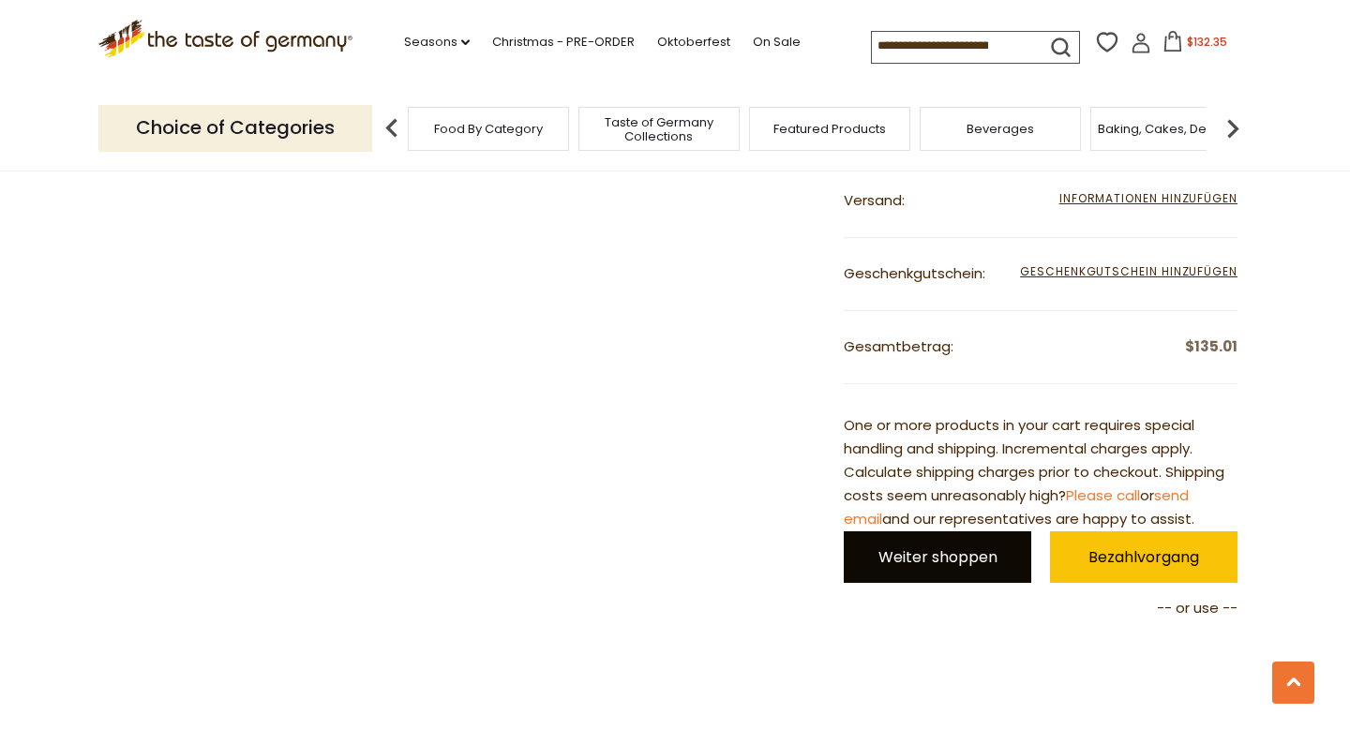
click at [919, 548] on link "Weiter shoppen" at bounding box center [938, 558] width 188 height 52
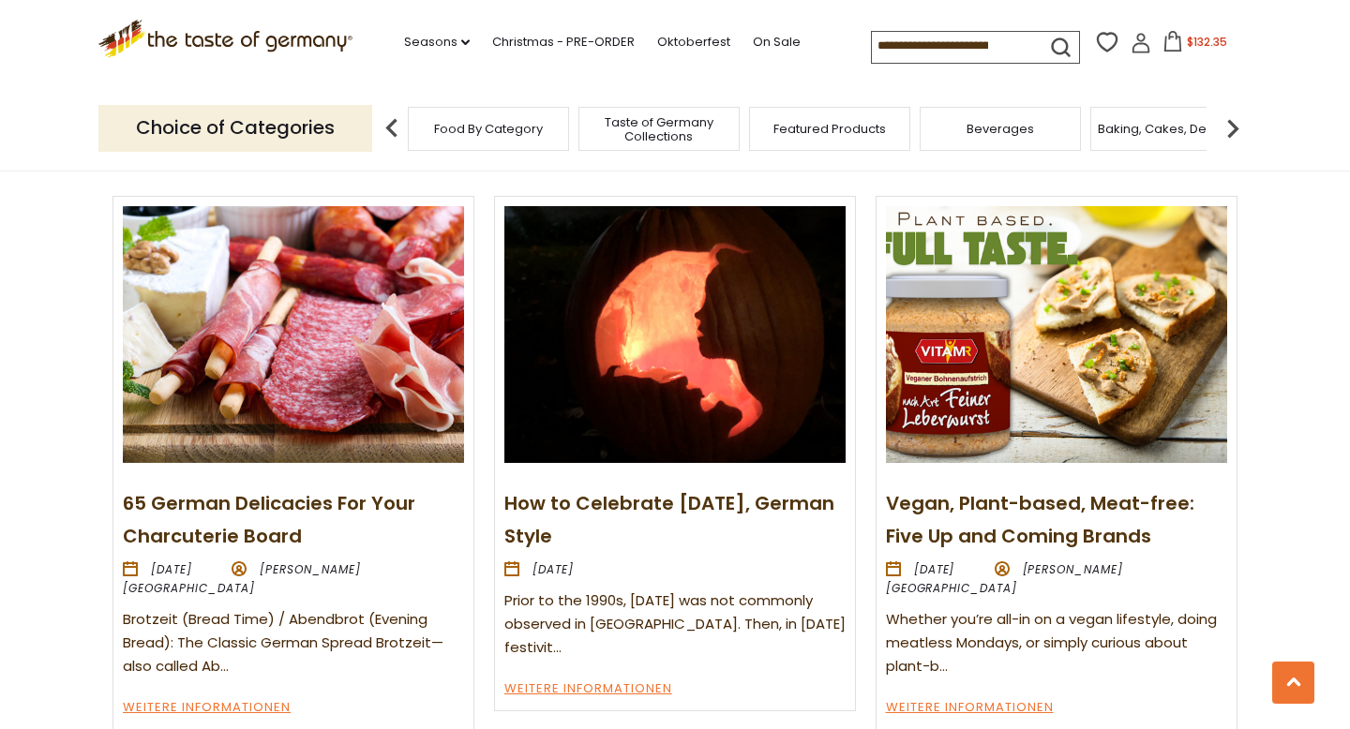
scroll to position [2005, 0]
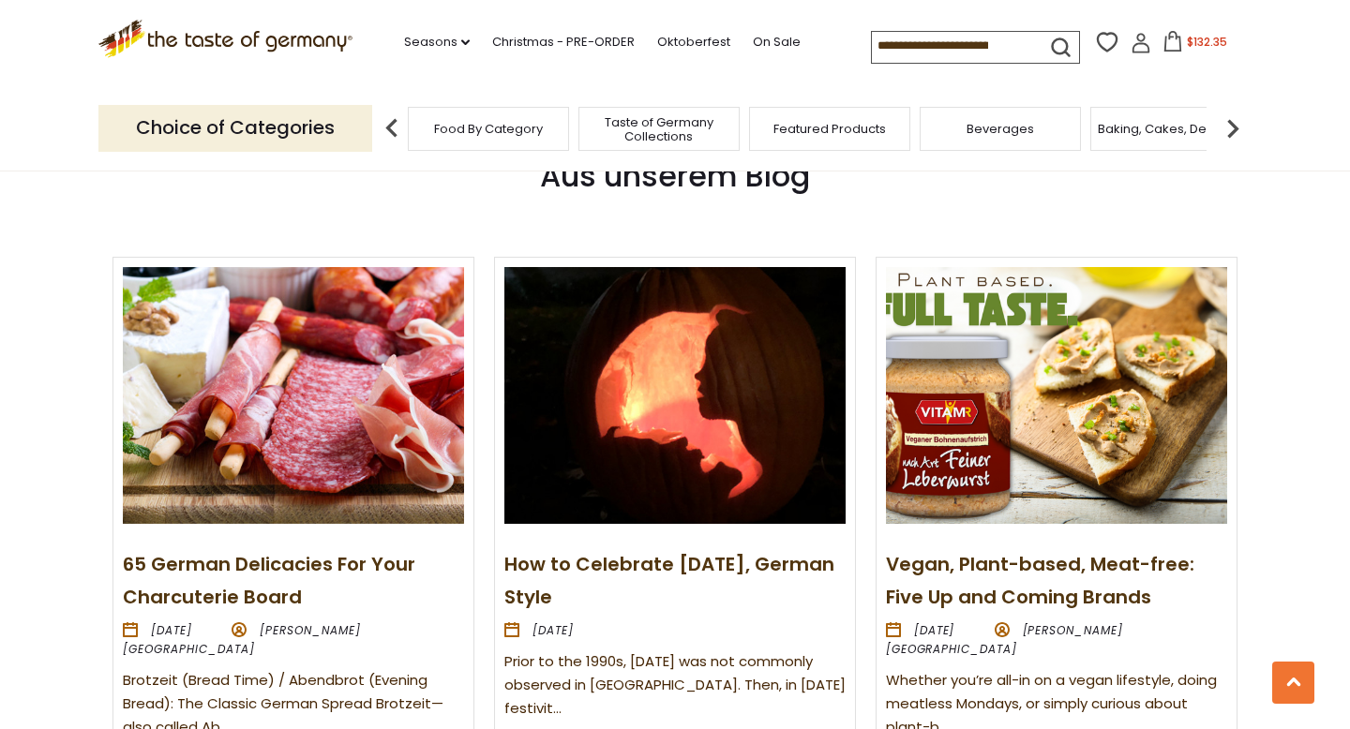
click at [255, 385] on img at bounding box center [293, 395] width 341 height 256
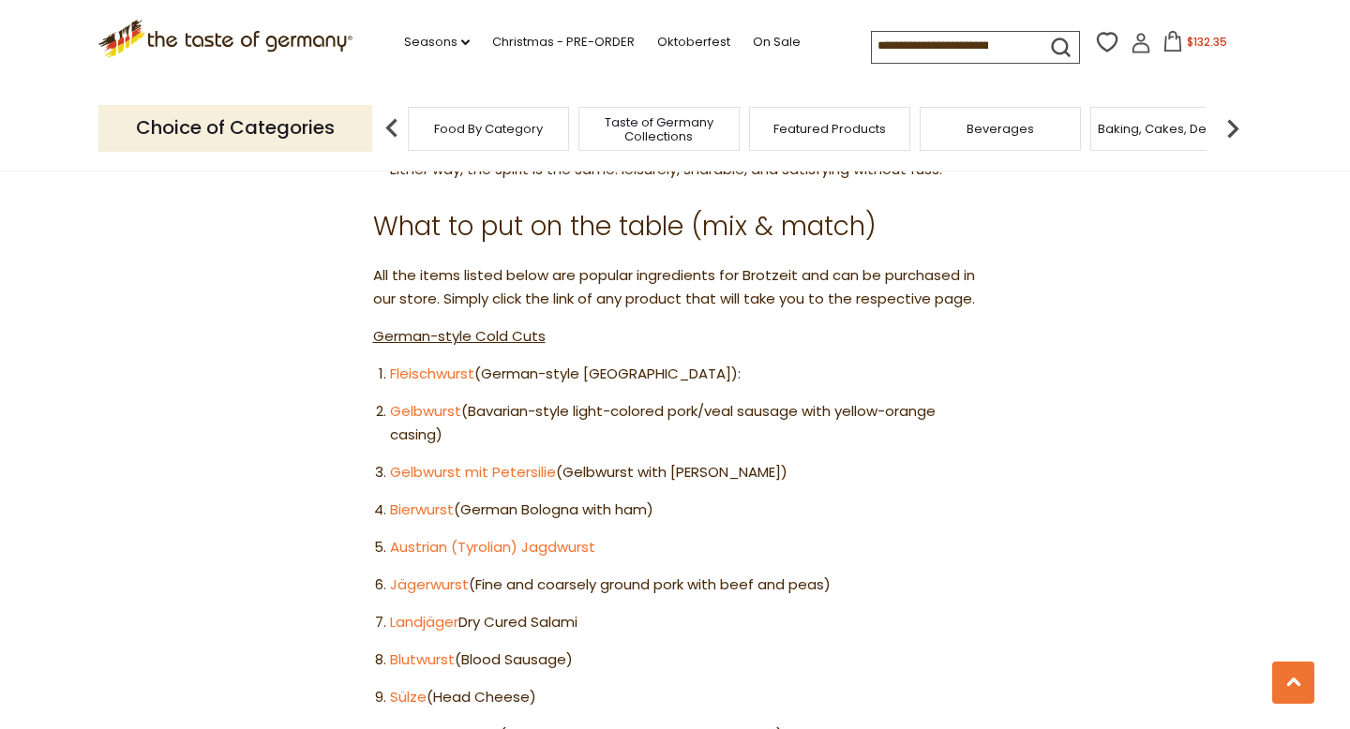
scroll to position [1430, 0]
click at [430, 371] on link "Fleischwurst" at bounding box center [432, 373] width 84 height 20
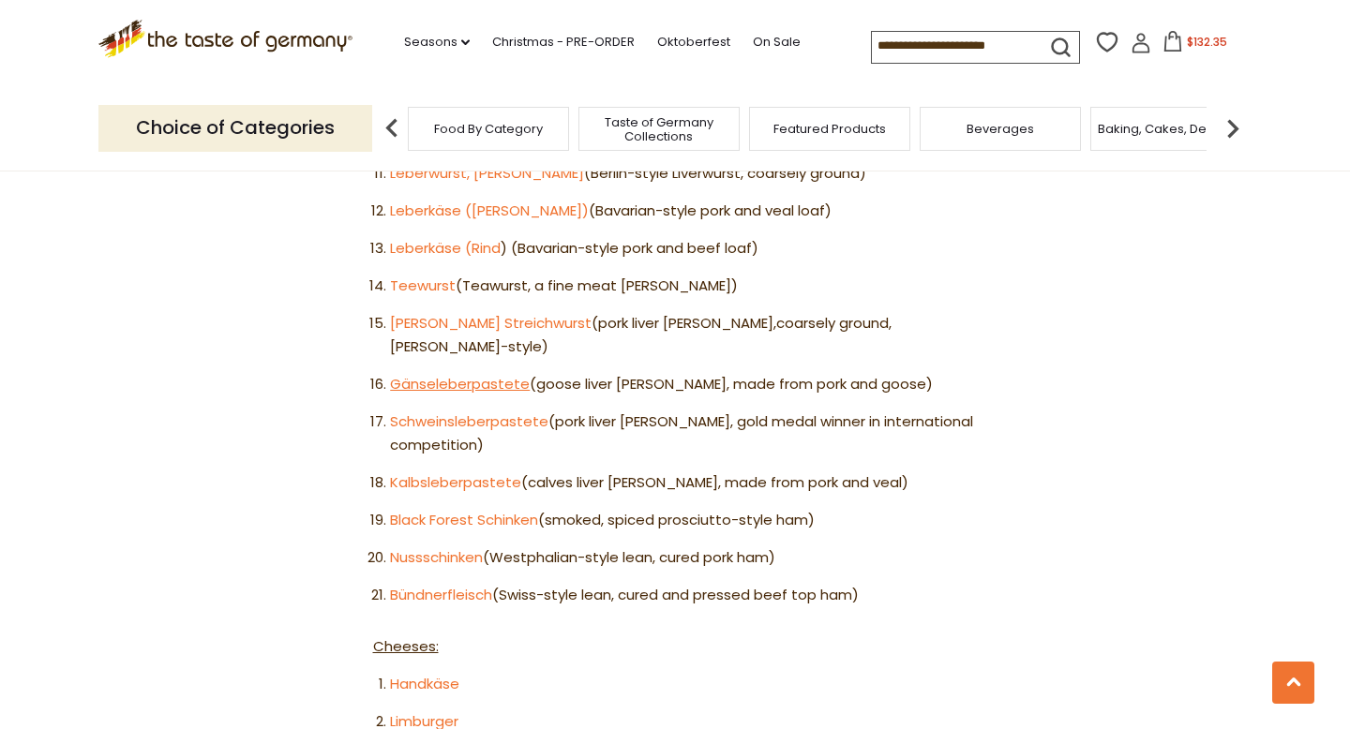
scroll to position [2021, 0]
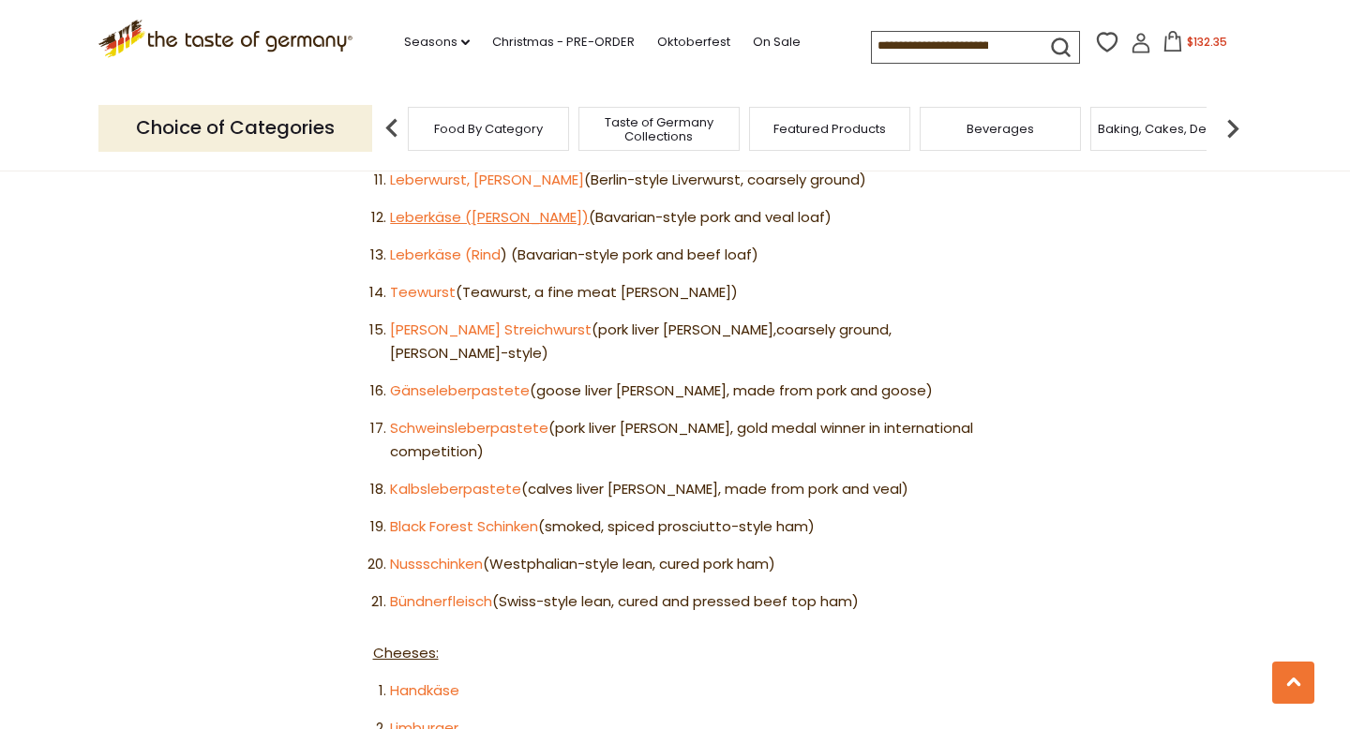
click at [439, 215] on link "Leberkäse (Kalb)" at bounding box center [489, 217] width 199 height 20
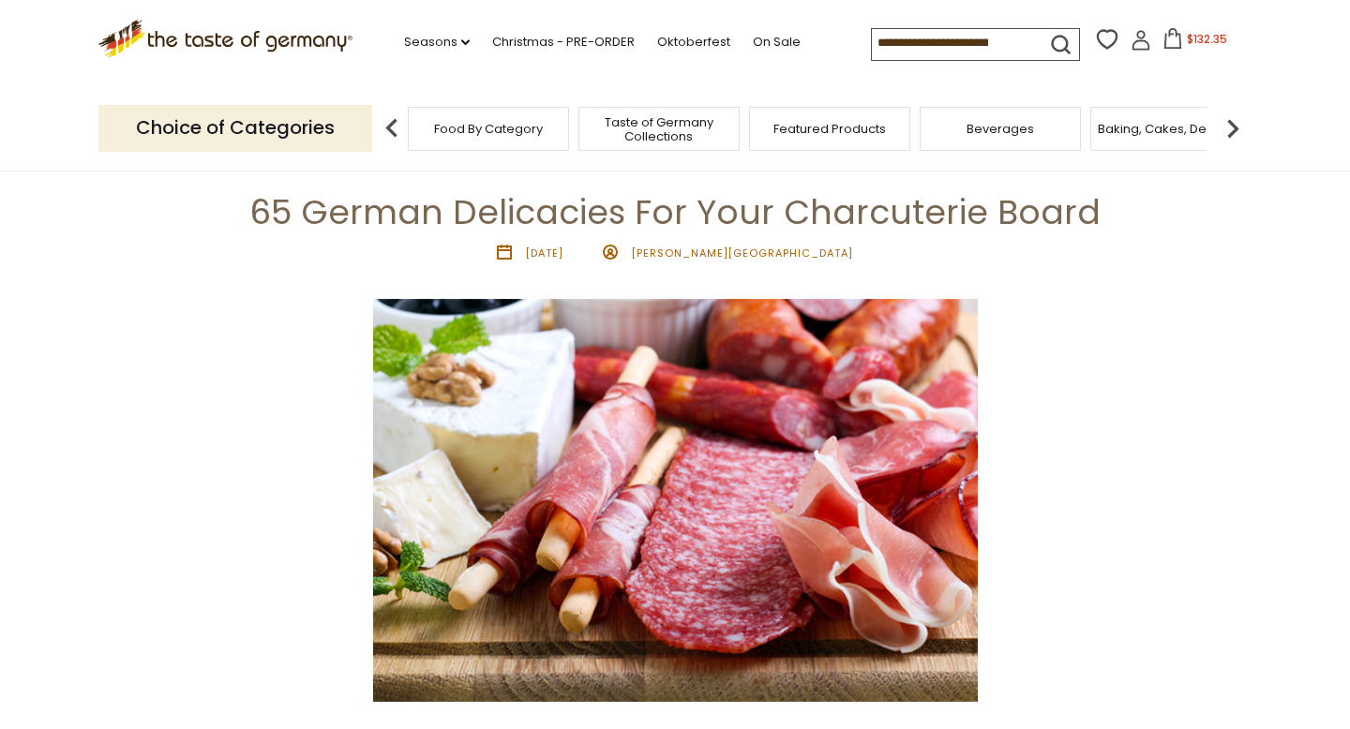
scroll to position [0, 0]
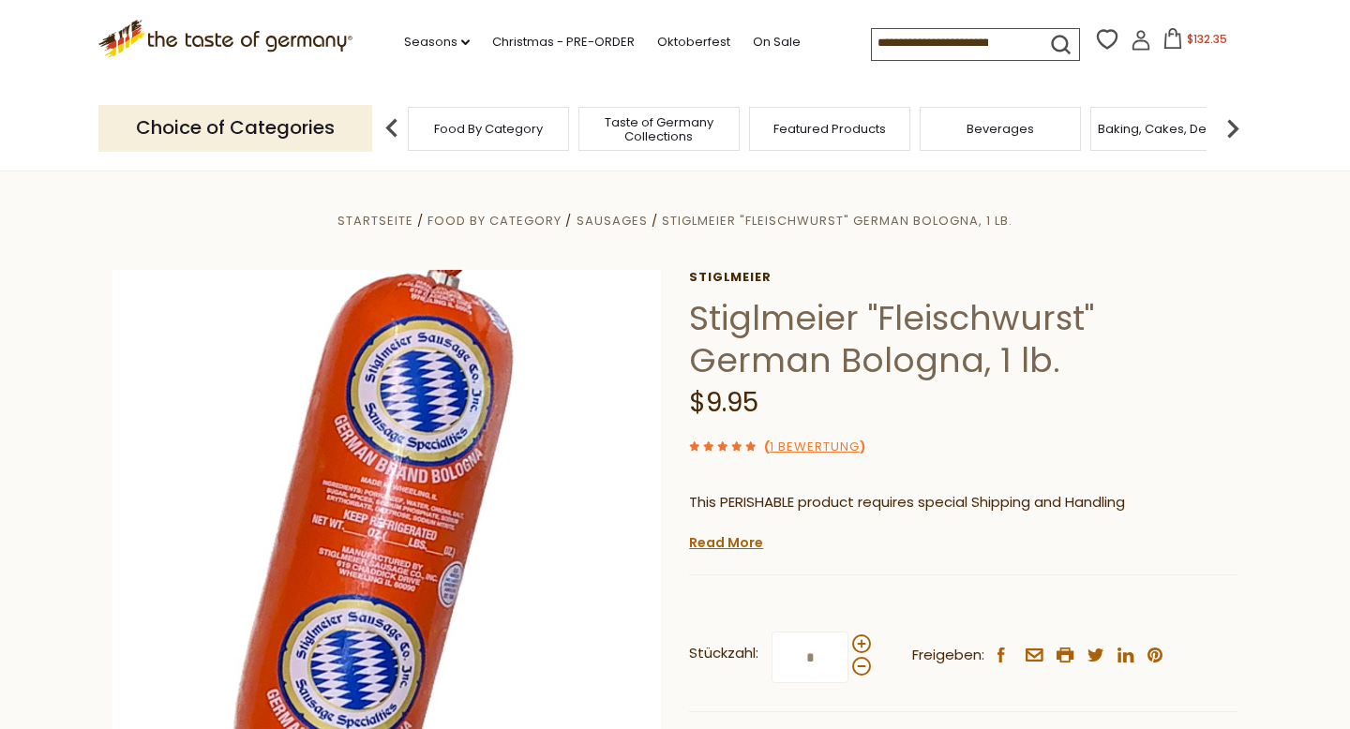
click at [1201, 37] on span "$132.35" at bounding box center [1207, 39] width 40 height 16
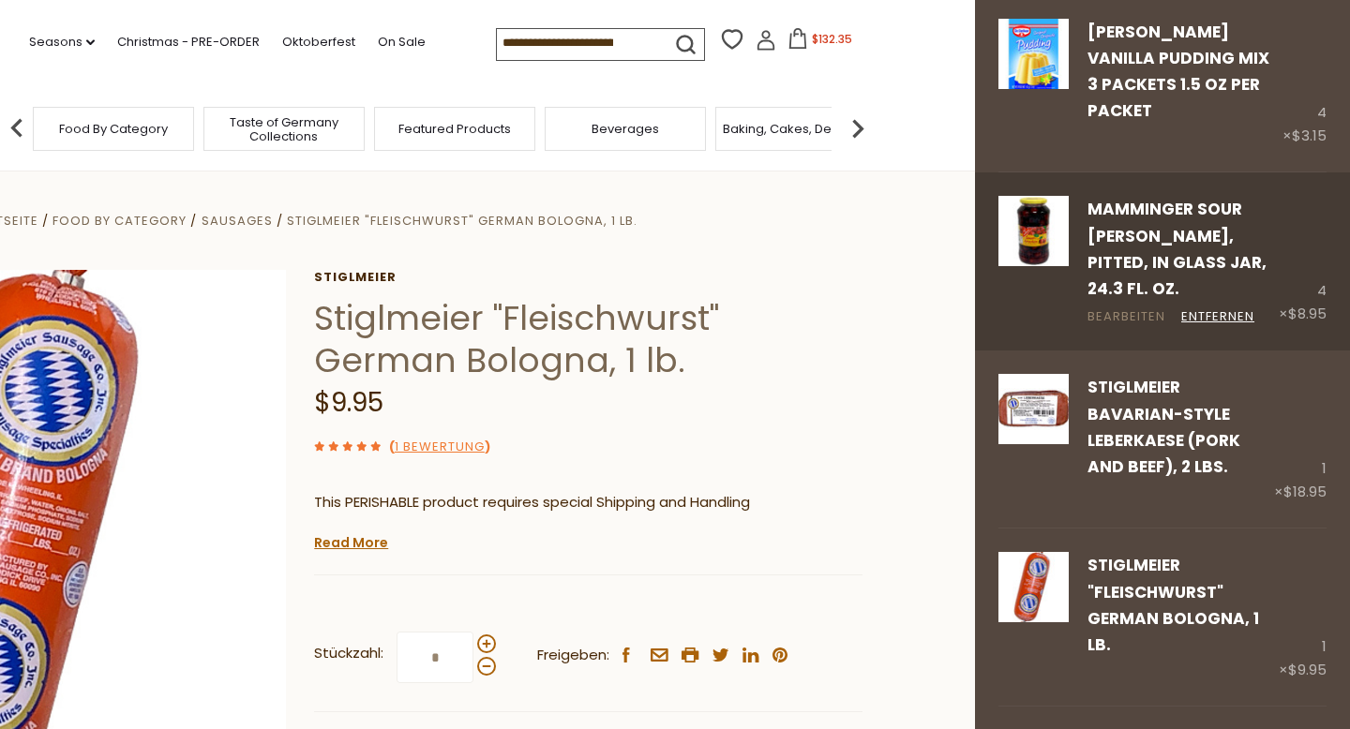
scroll to position [142, 0]
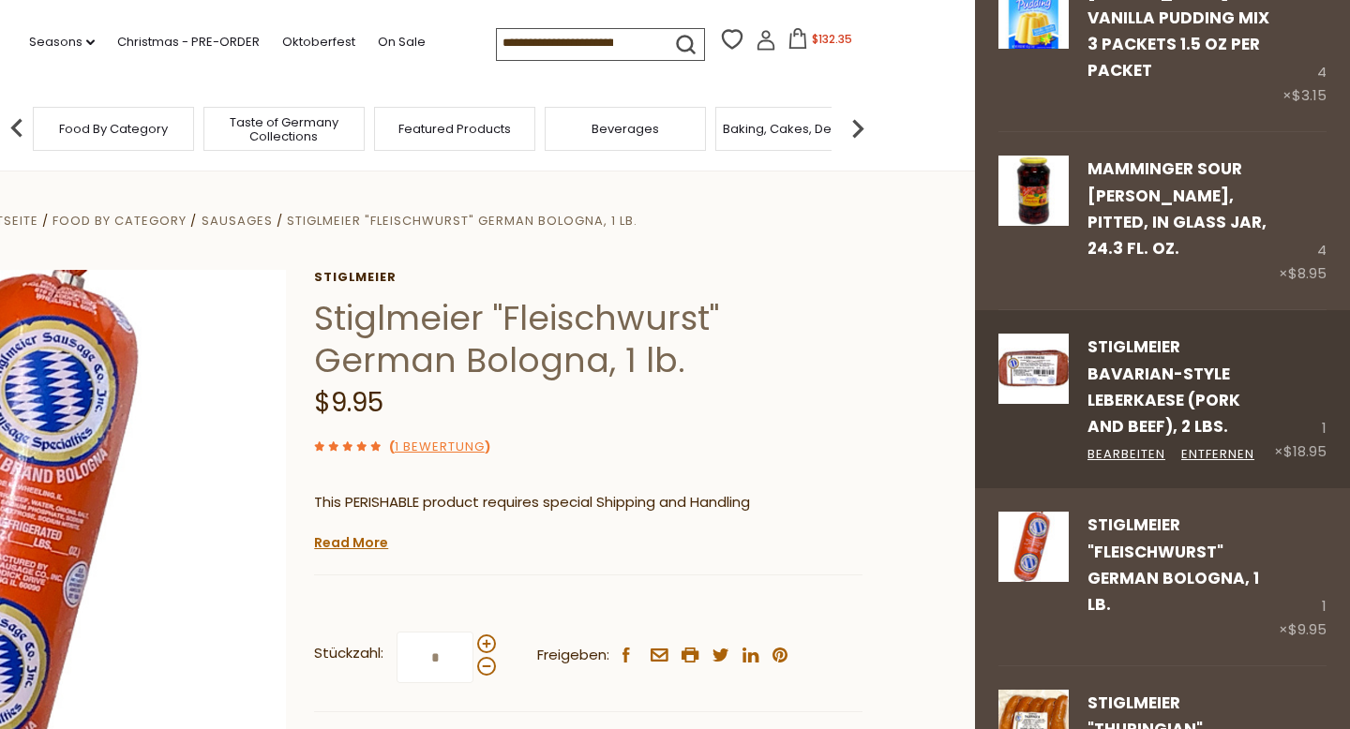
click at [1274, 378] on div "Stiglmeier Bavarian-style Leberkaese (pork and beef), 2 lbs. Bearbeiten Entfern…" at bounding box center [1171, 399] width 205 height 130
click at [1131, 445] on link "Bearbeiten" at bounding box center [1127, 455] width 78 height 20
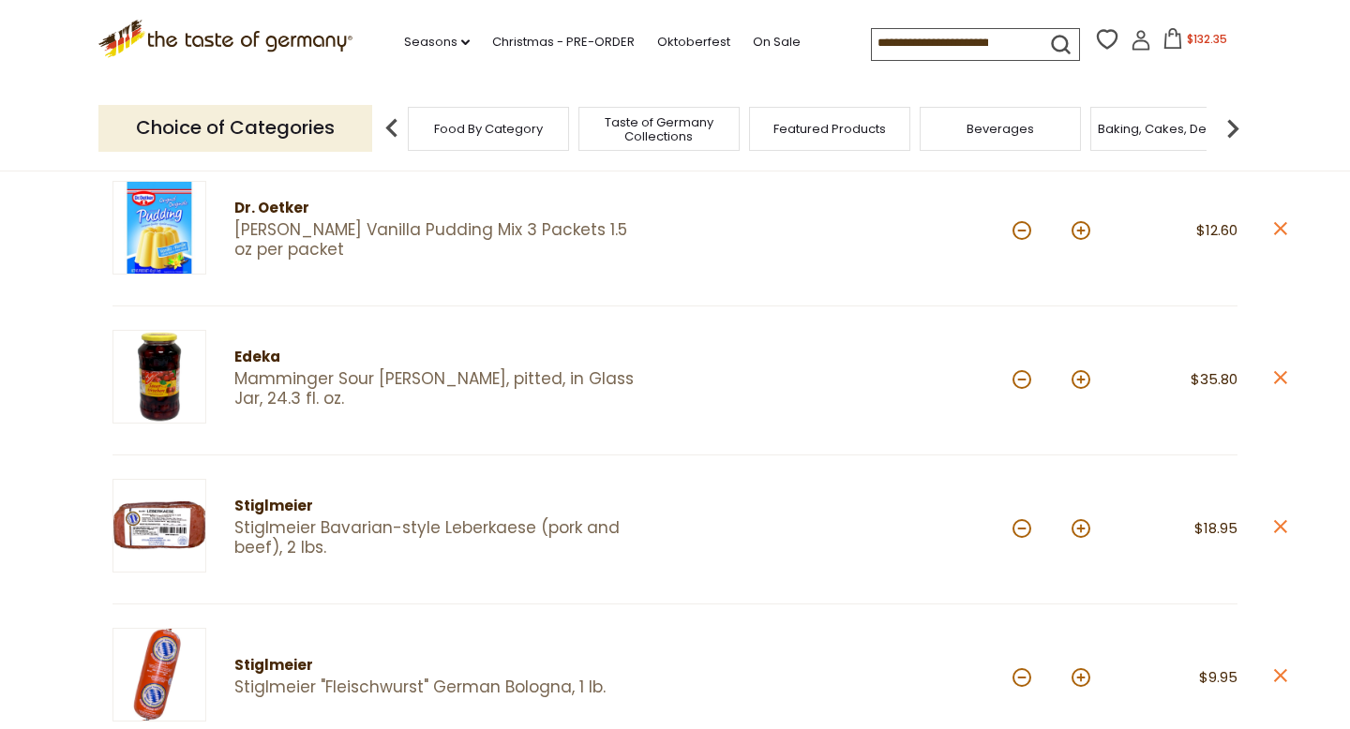
scroll to position [252, 0]
click at [1019, 523] on button at bounding box center [1022, 527] width 19 height 19
type input "*"
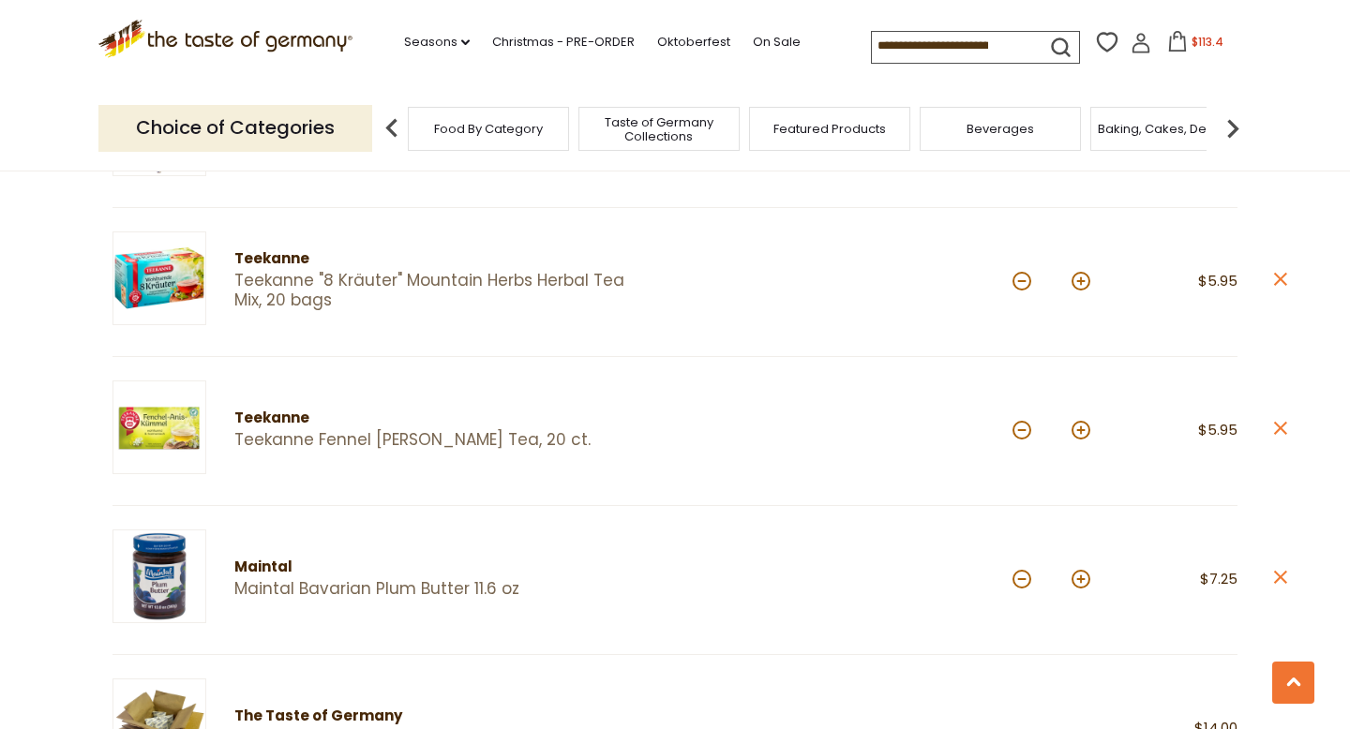
scroll to position [952, 0]
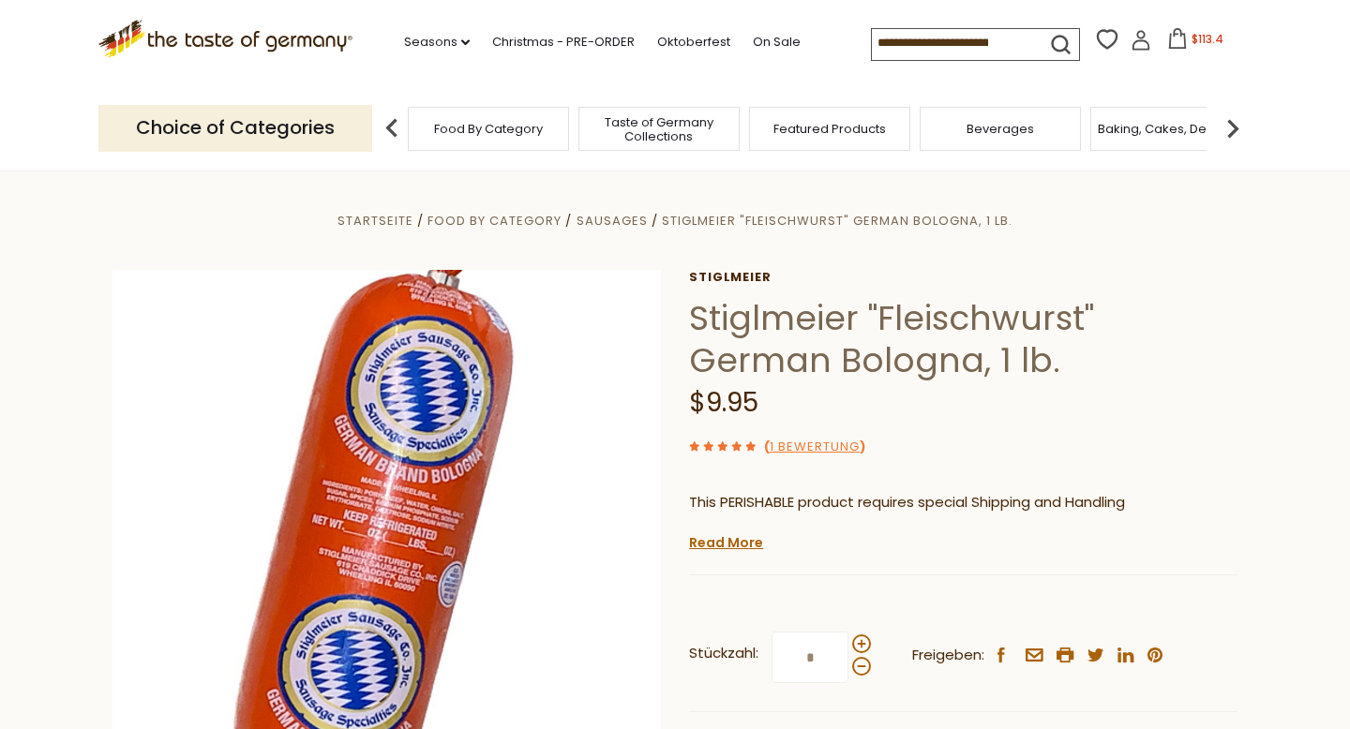
click at [390, 122] on img at bounding box center [392, 129] width 38 height 38
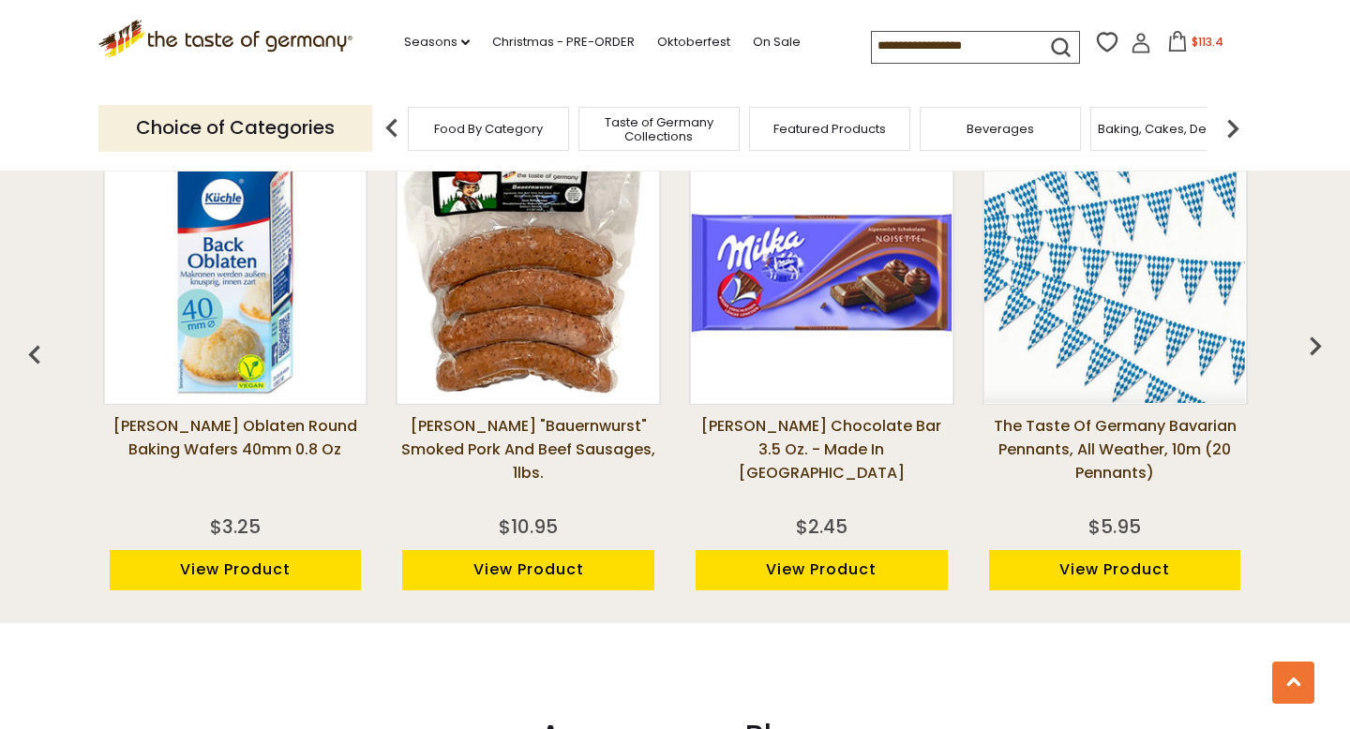
scroll to position [1408, 0]
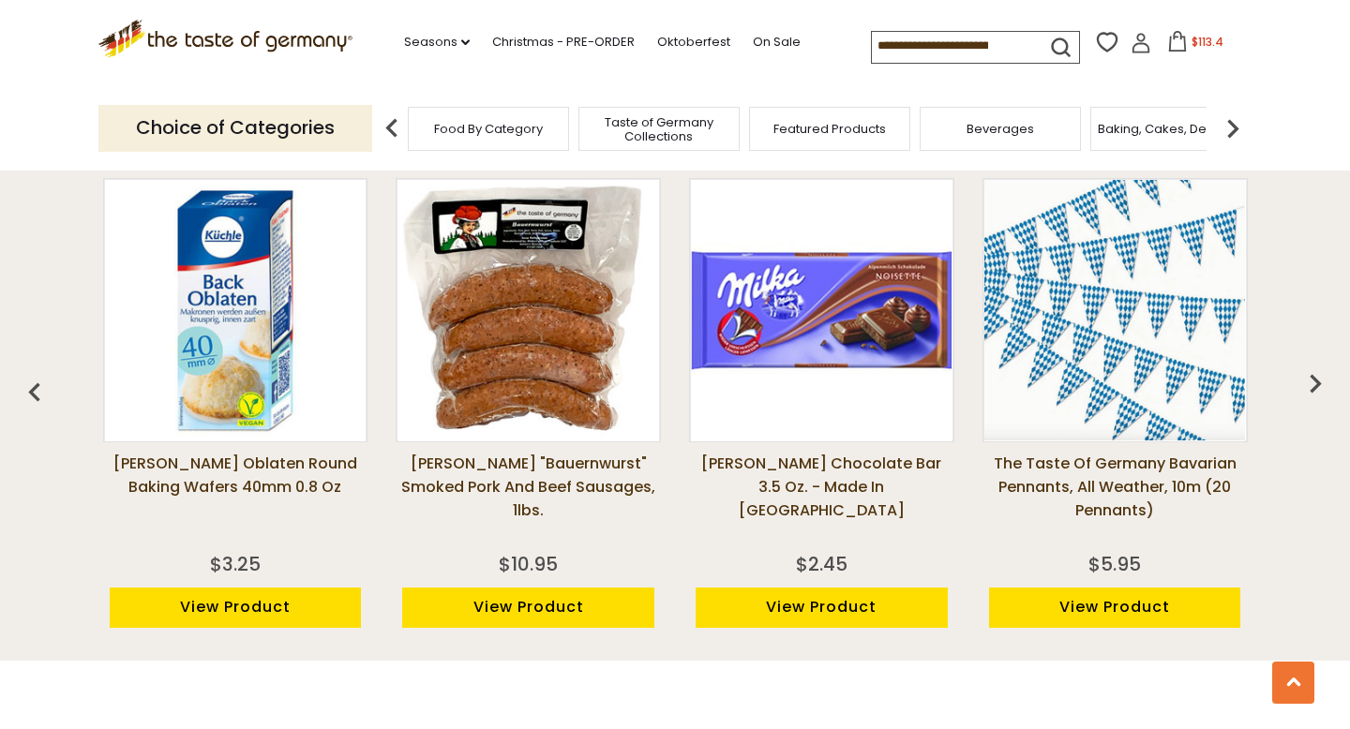
click at [1204, 42] on span "$113.4" at bounding box center [1208, 42] width 32 height 16
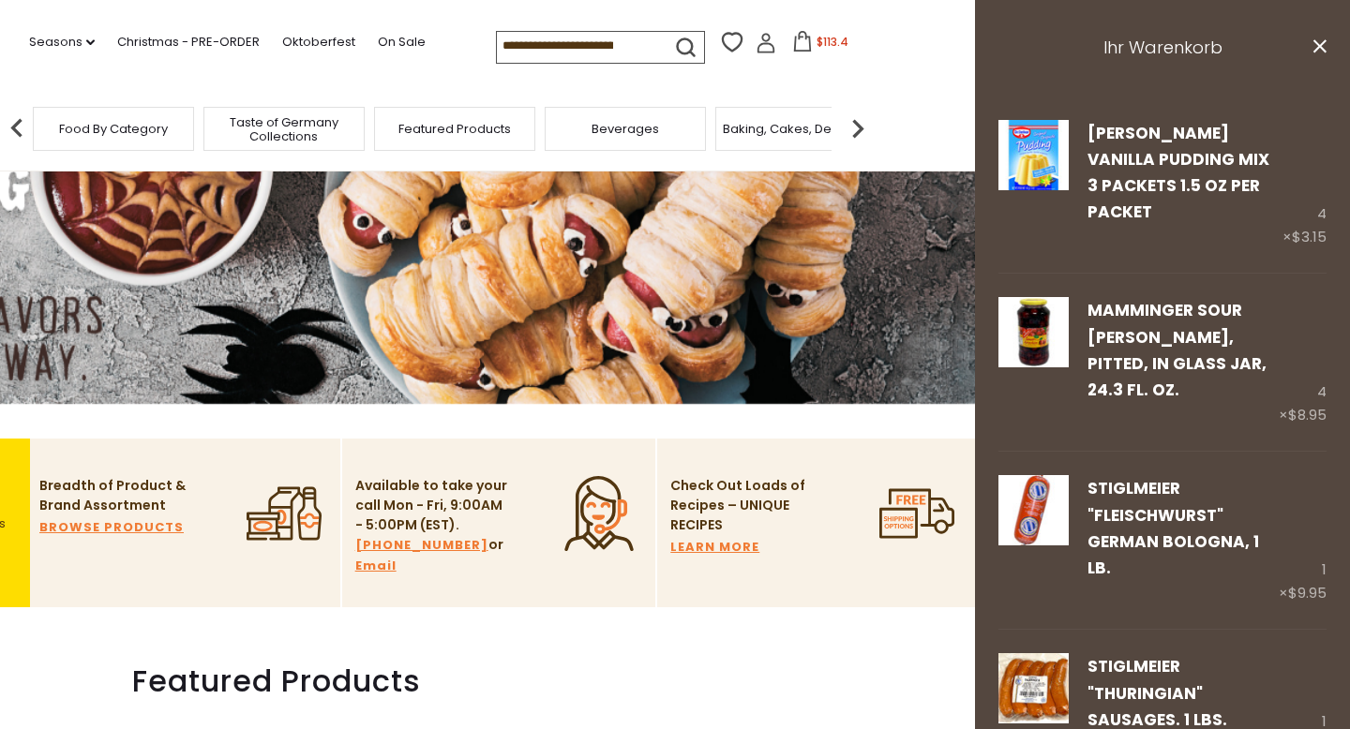
scroll to position [0, 0]
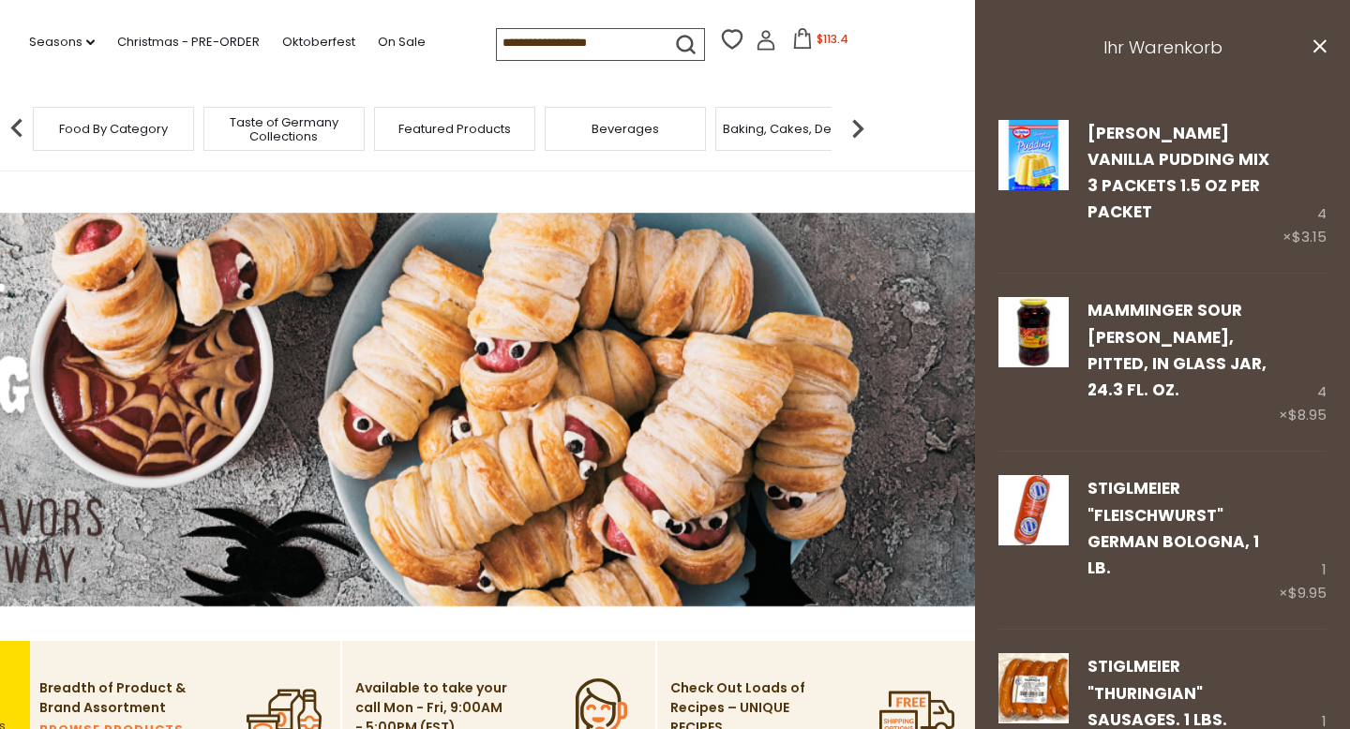
click at [860, 118] on img at bounding box center [858, 129] width 38 height 38
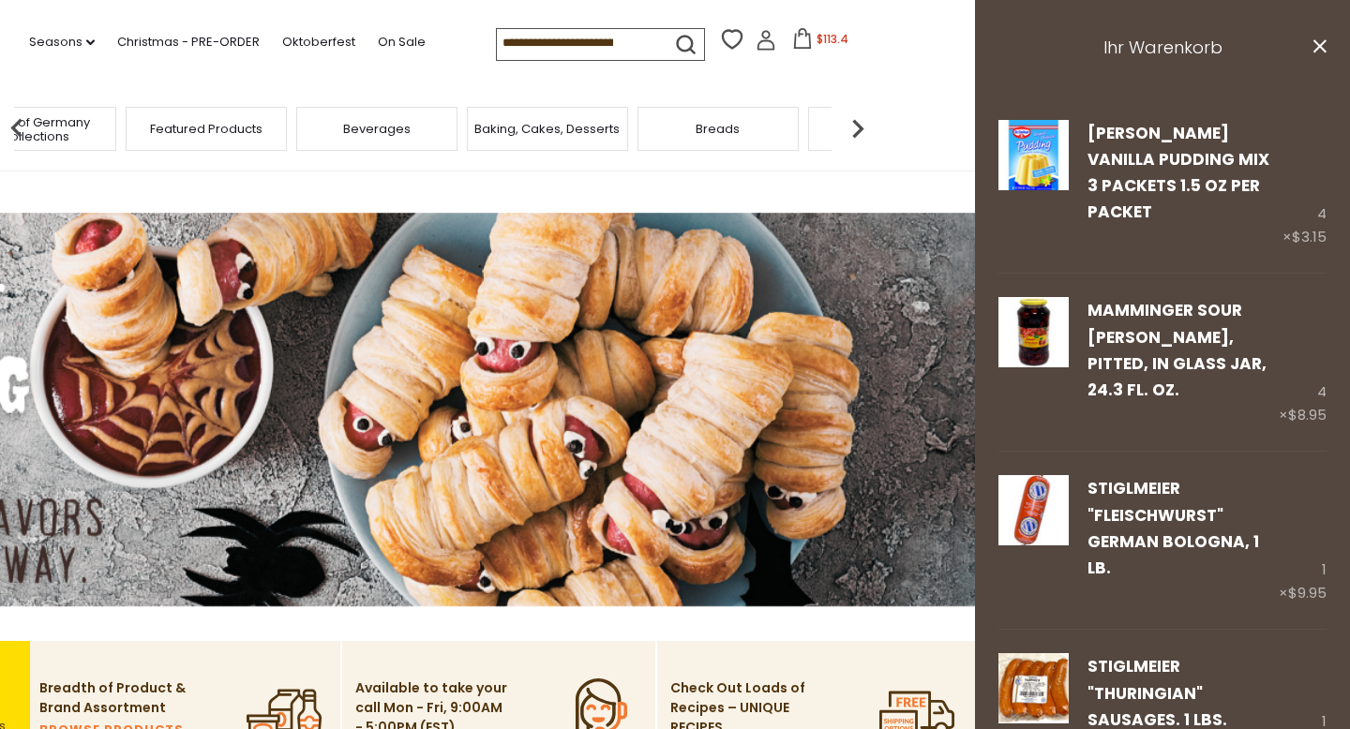
click at [860, 118] on img at bounding box center [858, 129] width 38 height 38
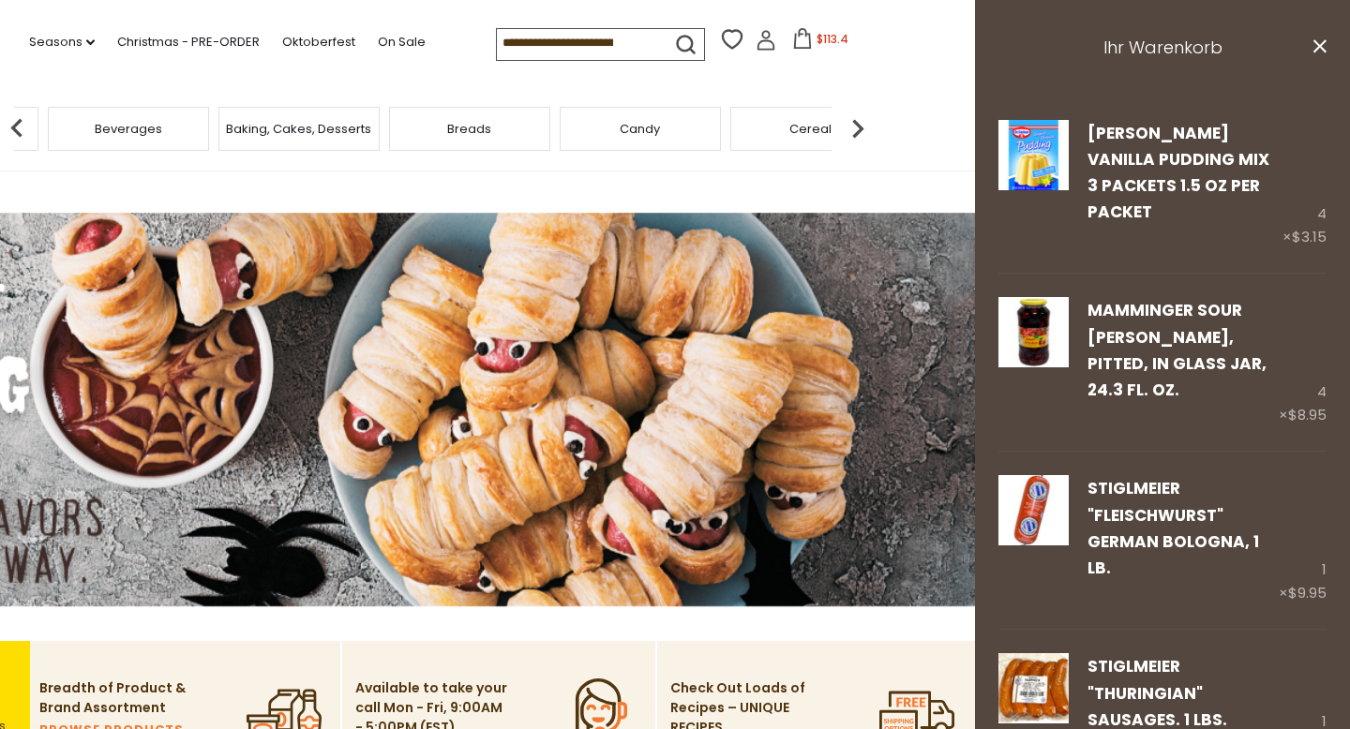
click at [860, 118] on img at bounding box center [858, 129] width 38 height 38
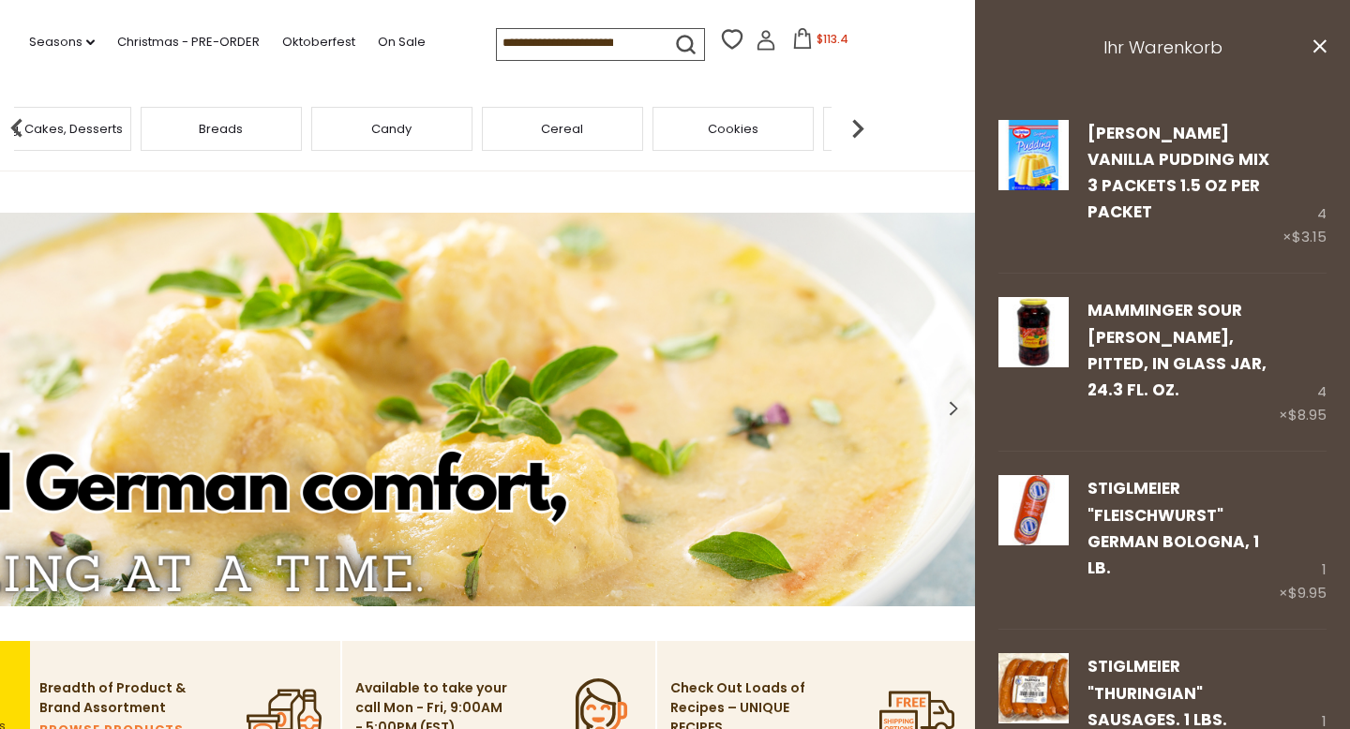
click at [860, 118] on img at bounding box center [858, 129] width 38 height 38
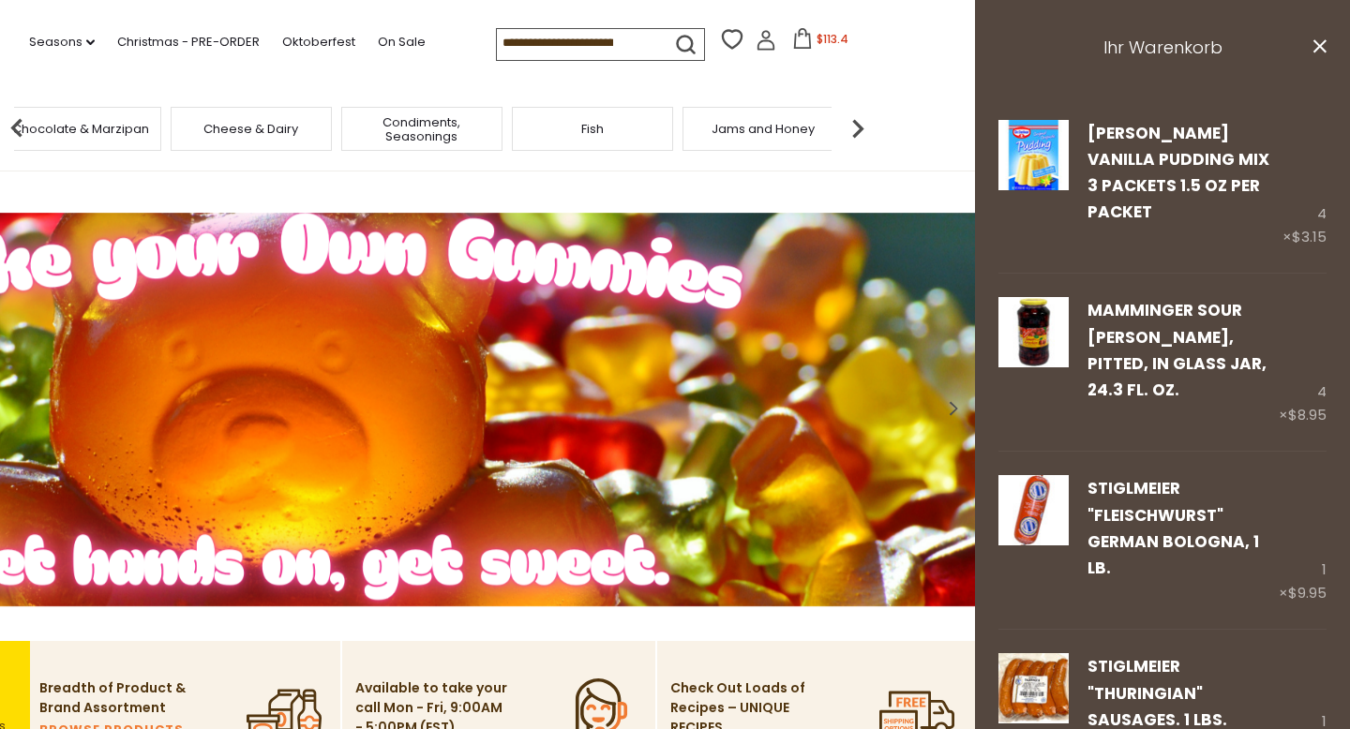
click at [860, 118] on img at bounding box center [858, 129] width 38 height 38
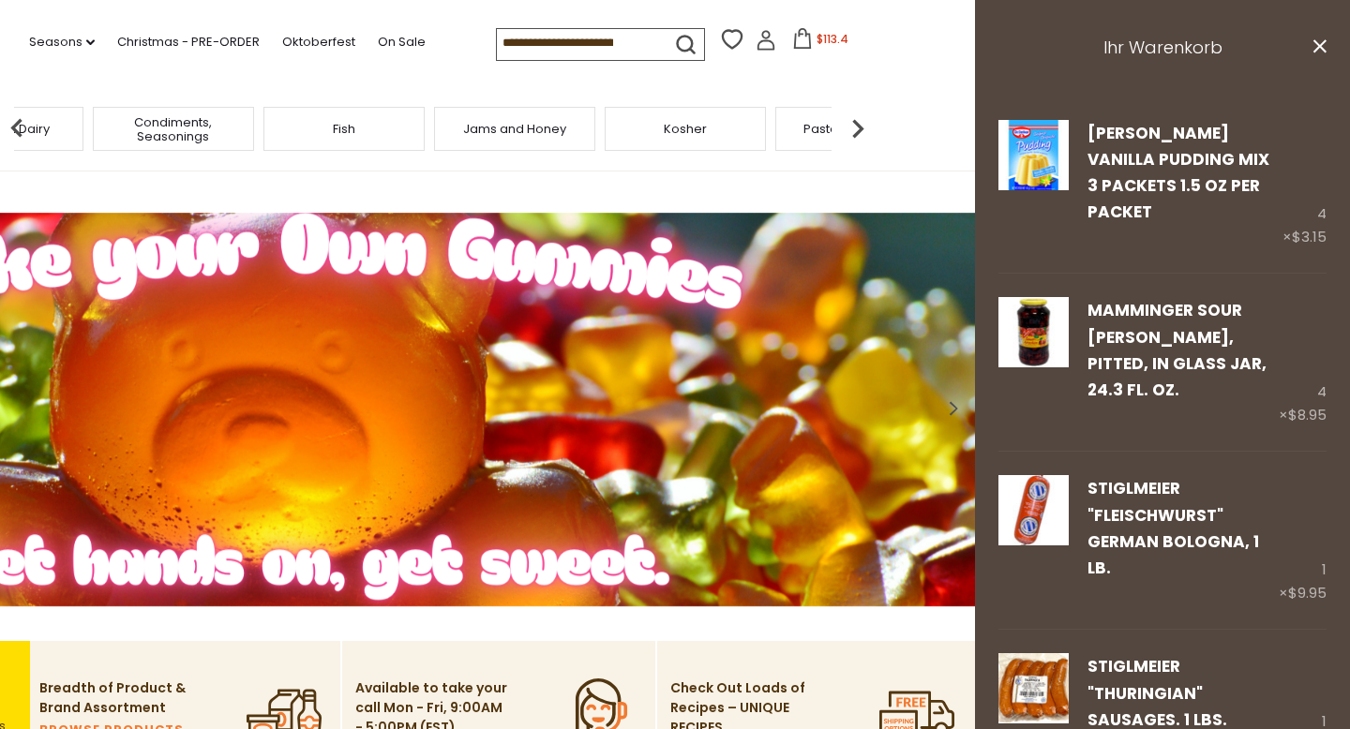
click at [860, 118] on img at bounding box center [858, 129] width 38 height 38
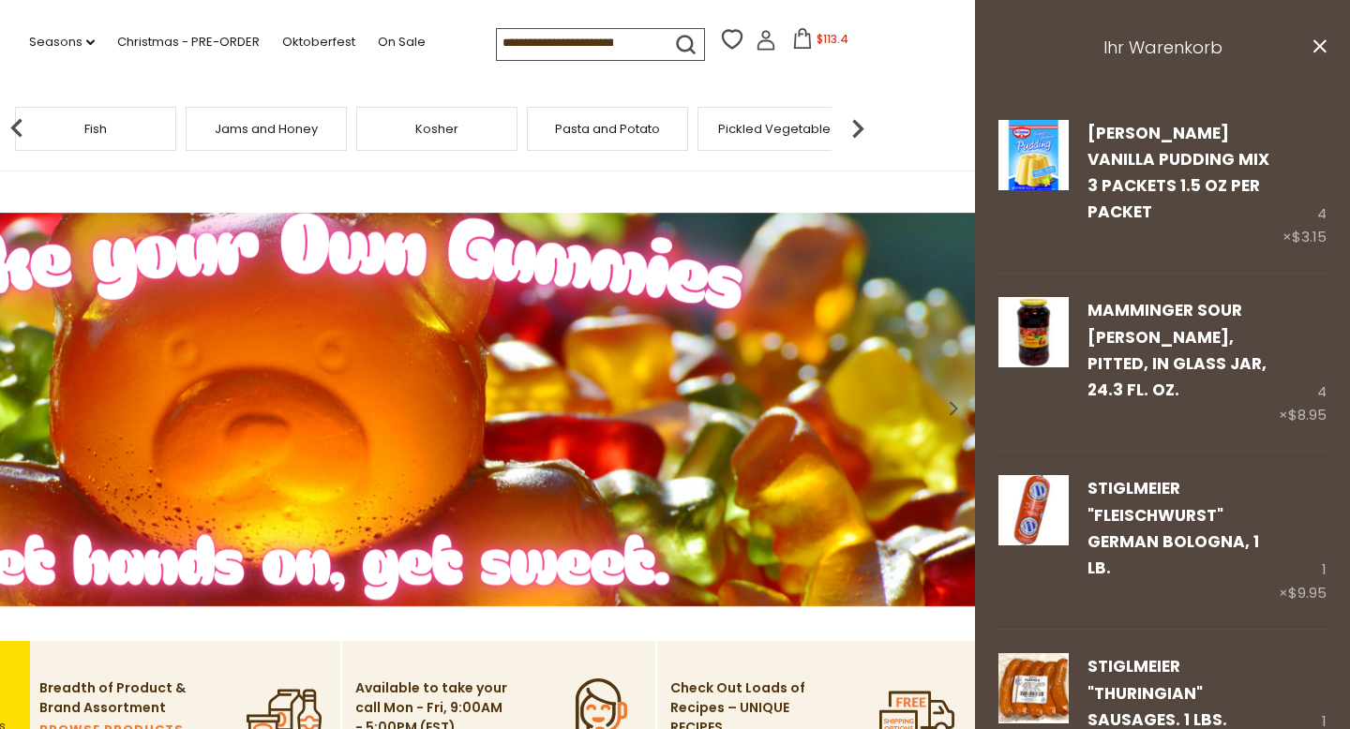
click at [860, 118] on img at bounding box center [858, 129] width 38 height 38
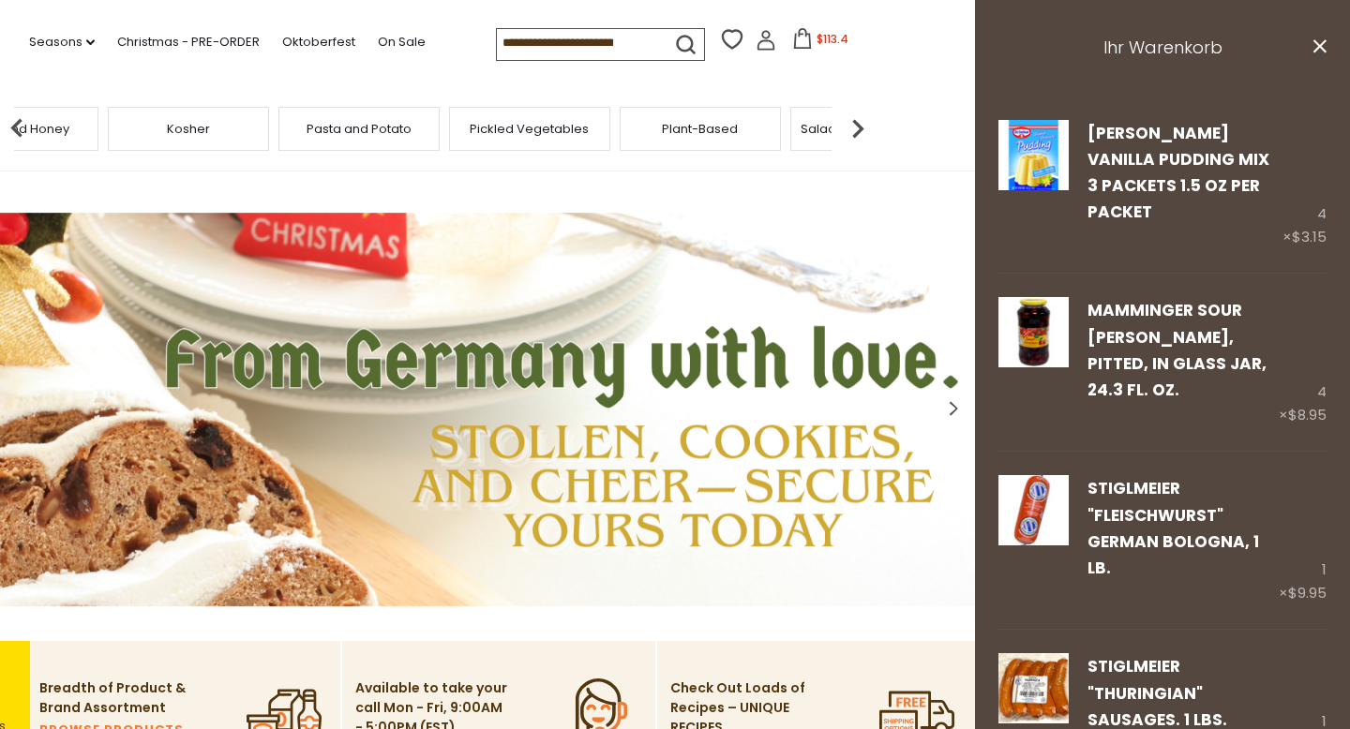
click at [860, 118] on img at bounding box center [858, 129] width 38 height 38
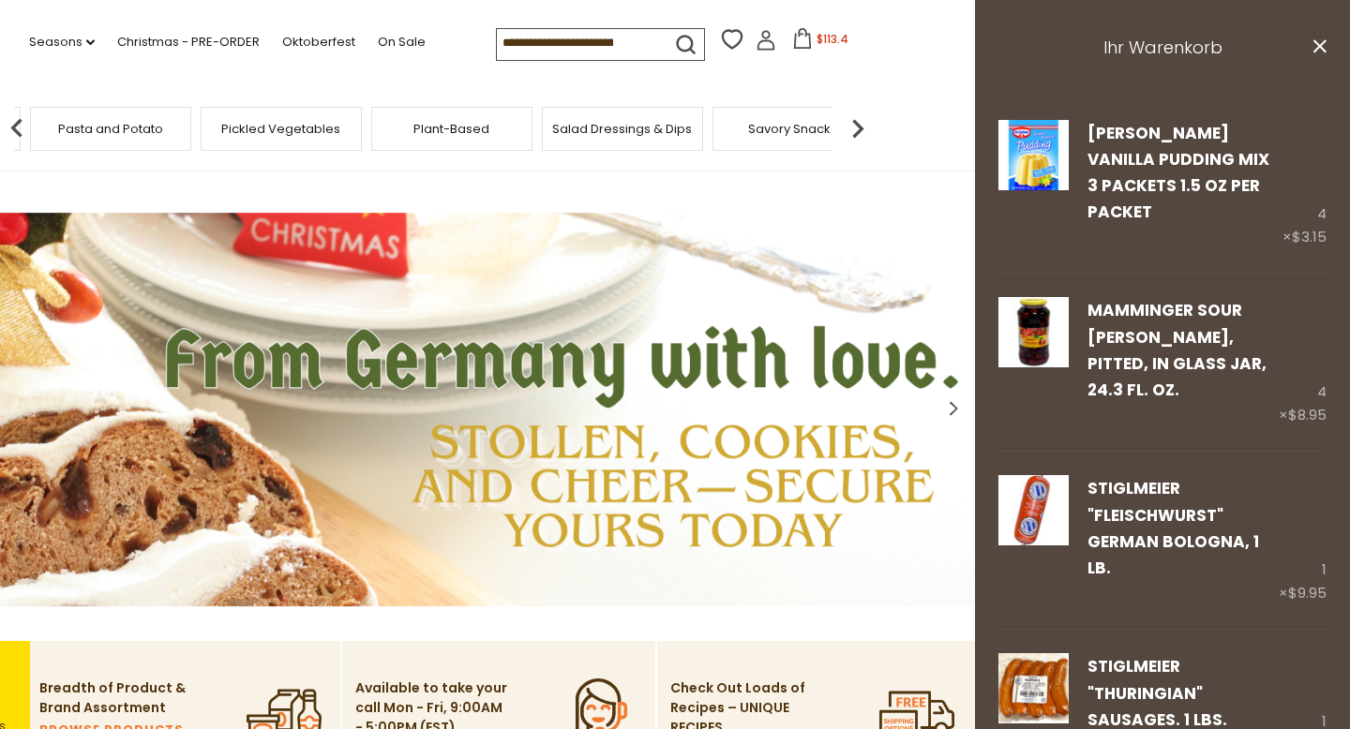
click at [860, 118] on img at bounding box center [858, 129] width 38 height 38
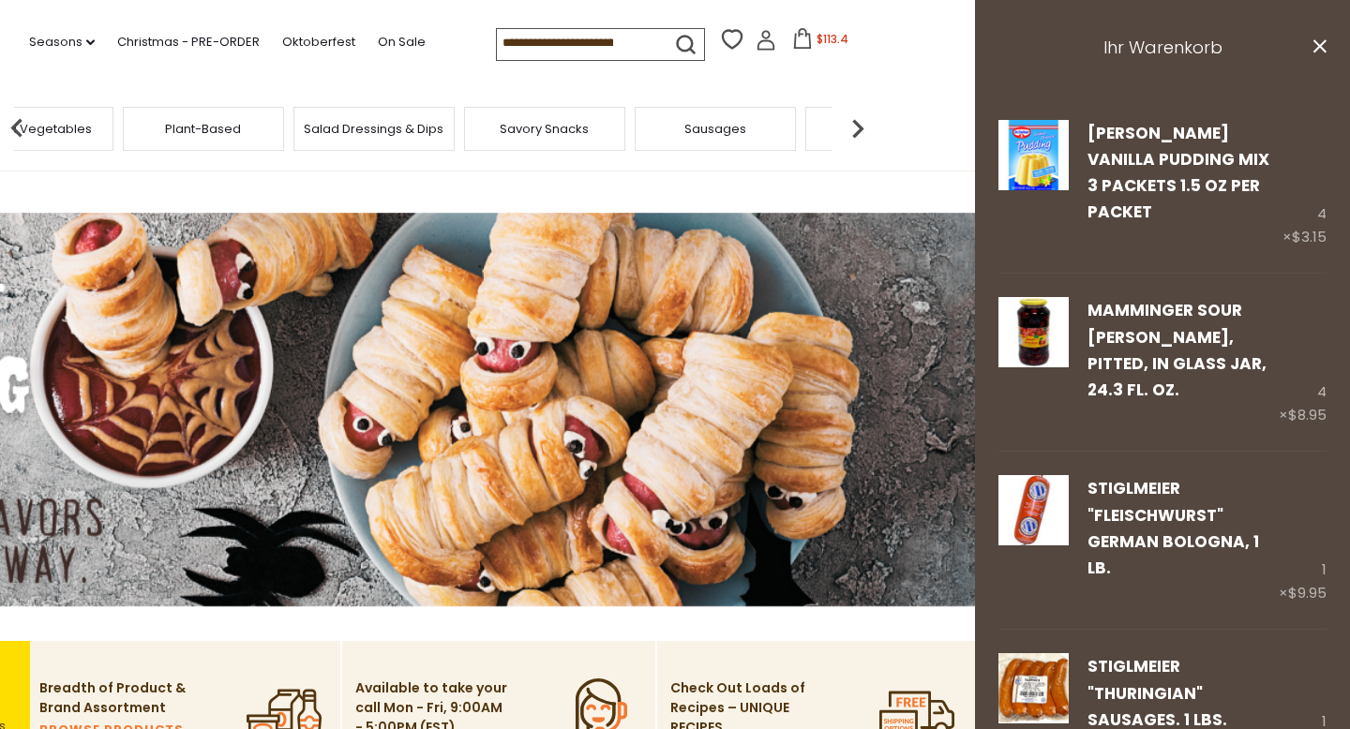
click at [860, 118] on img at bounding box center [858, 129] width 38 height 38
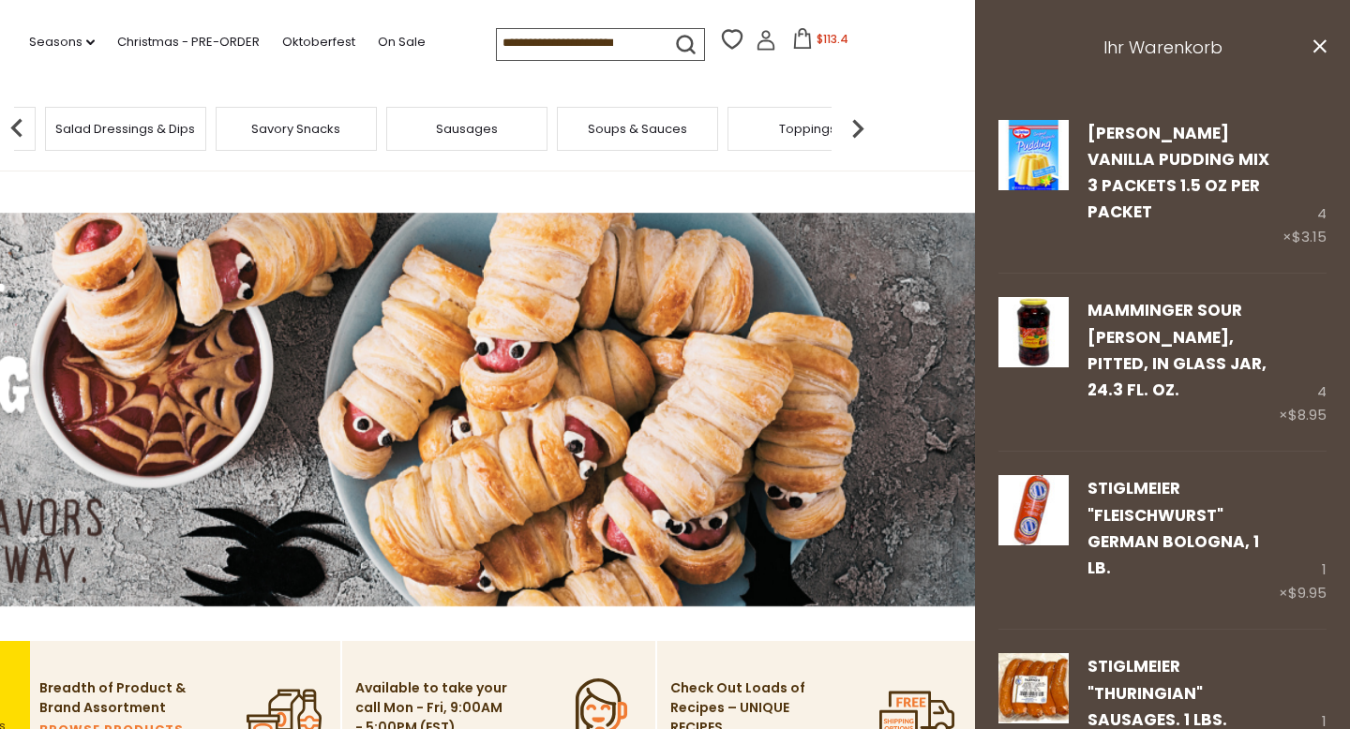
click at [472, 128] on span "Sausages" at bounding box center [467, 129] width 62 height 14
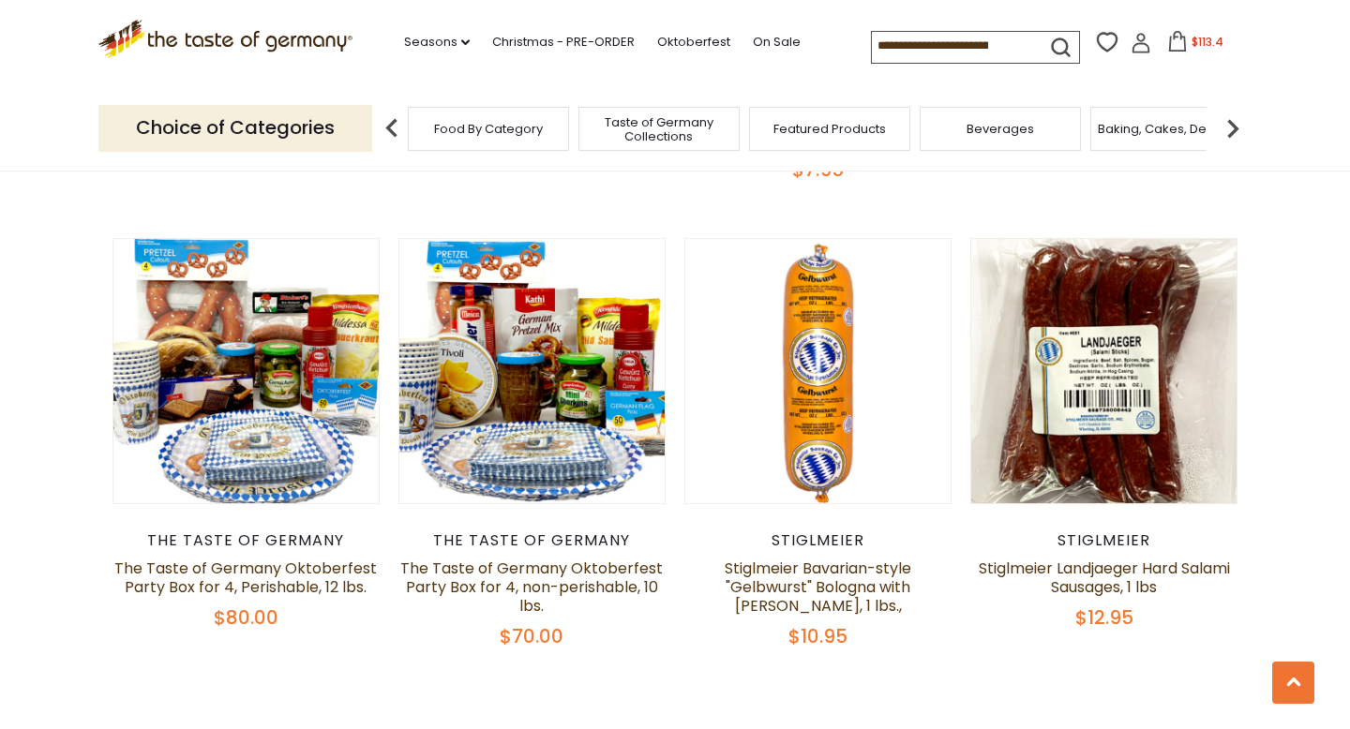
scroll to position [4346, 0]
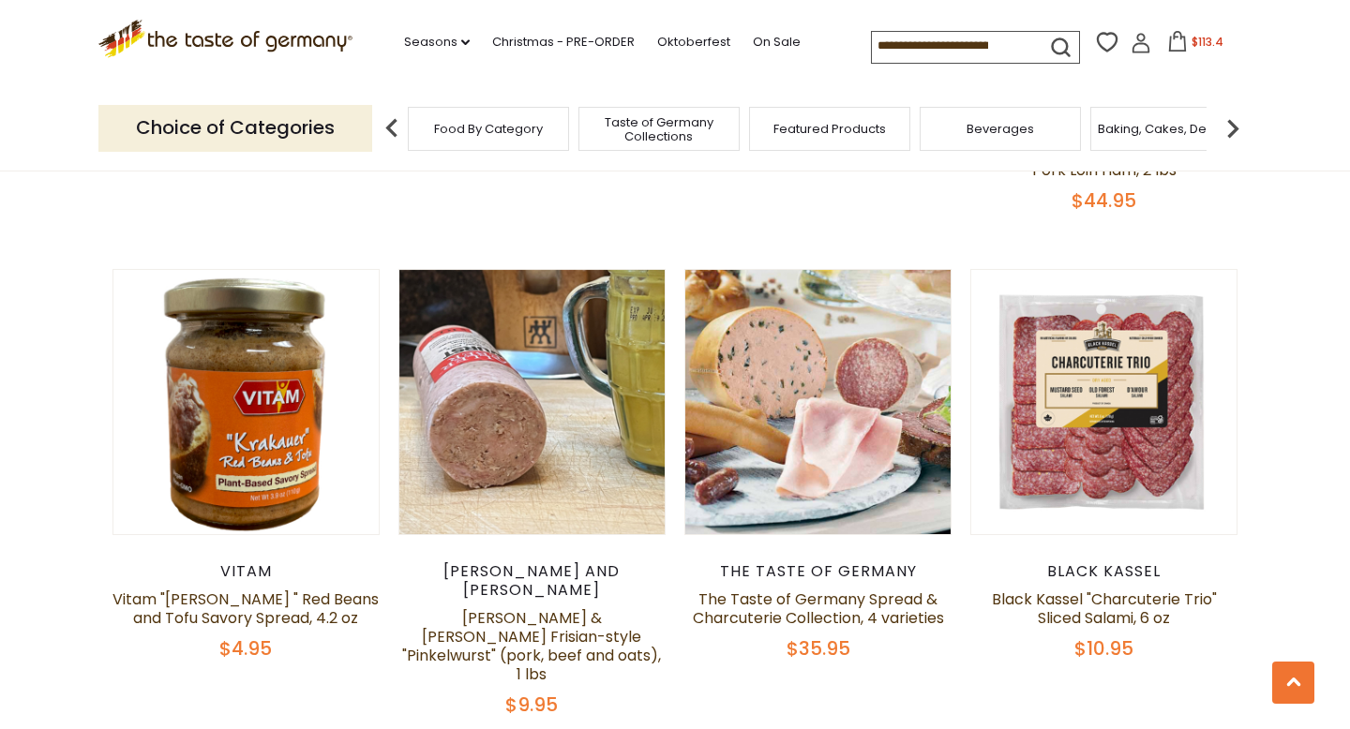
scroll to position [954, 0]
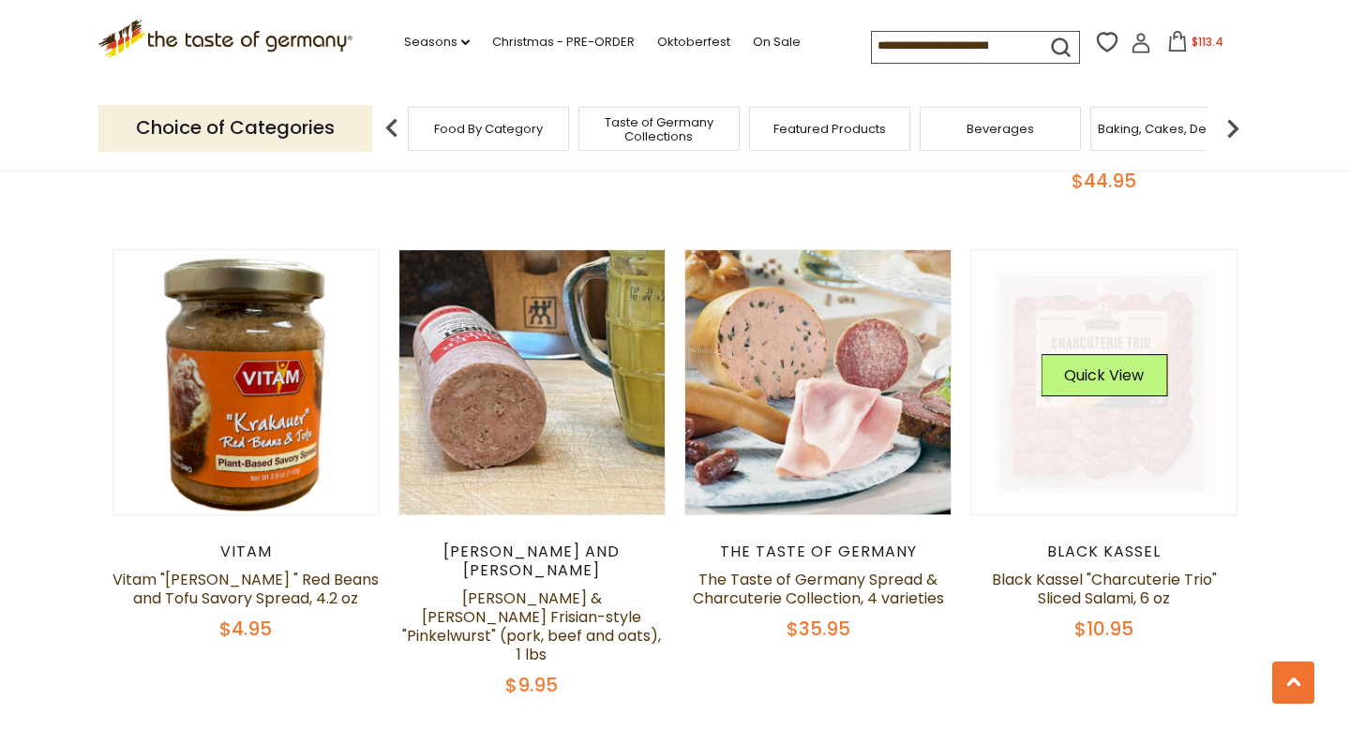
click at [1108, 379] on link at bounding box center [1104, 382] width 223 height 223
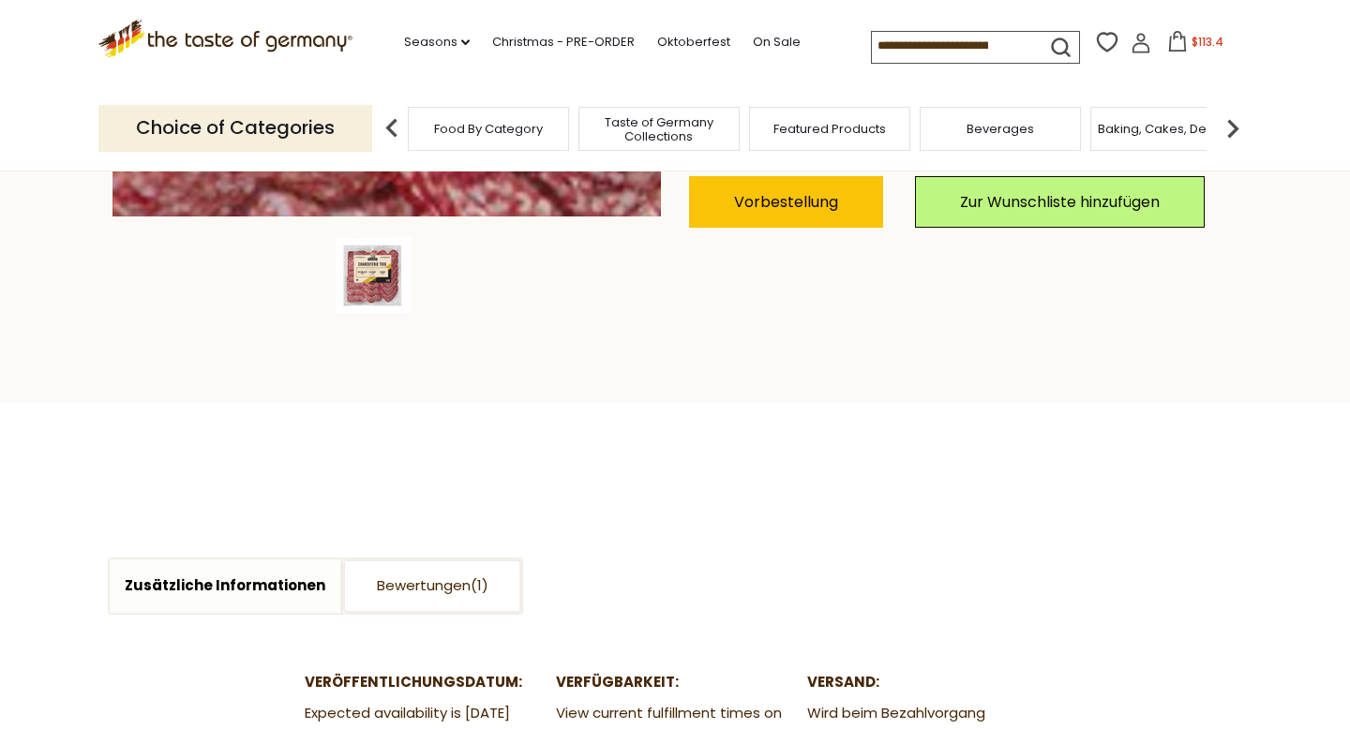
scroll to position [603, 0]
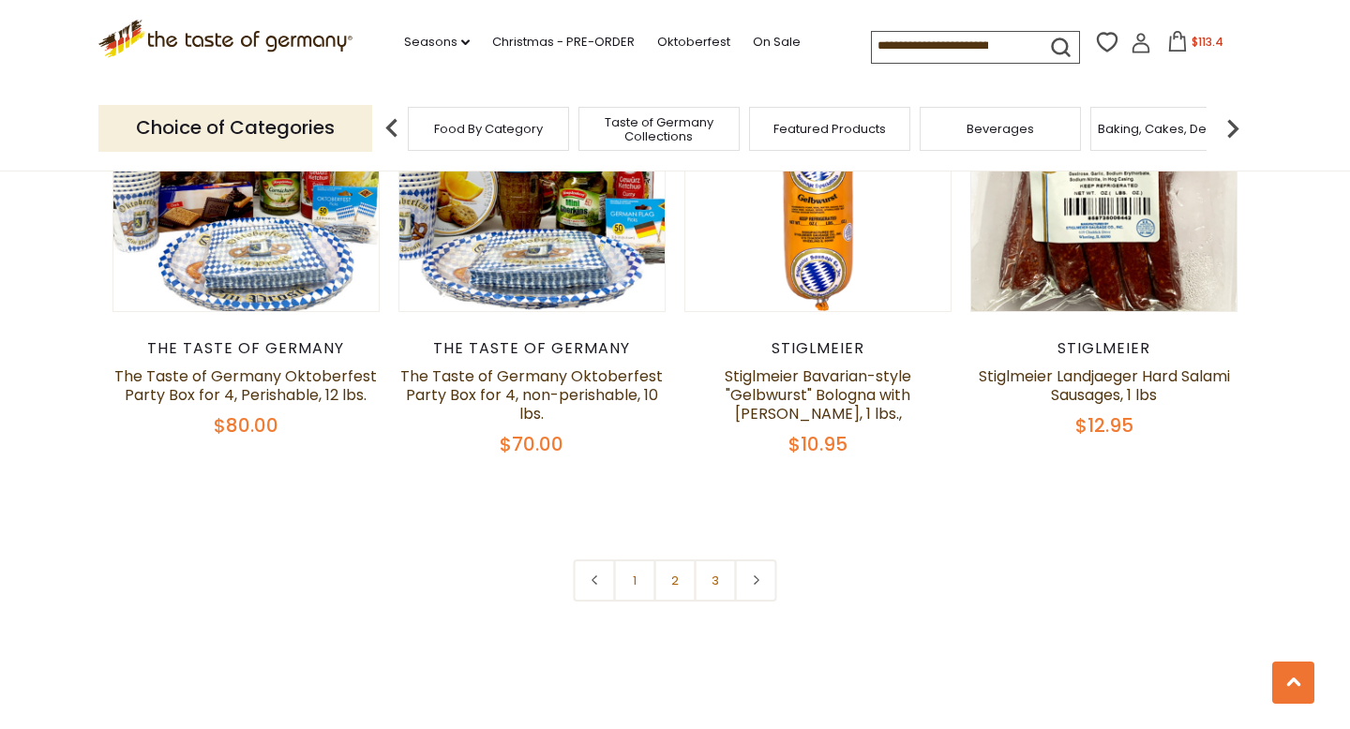
scroll to position [4522, 0]
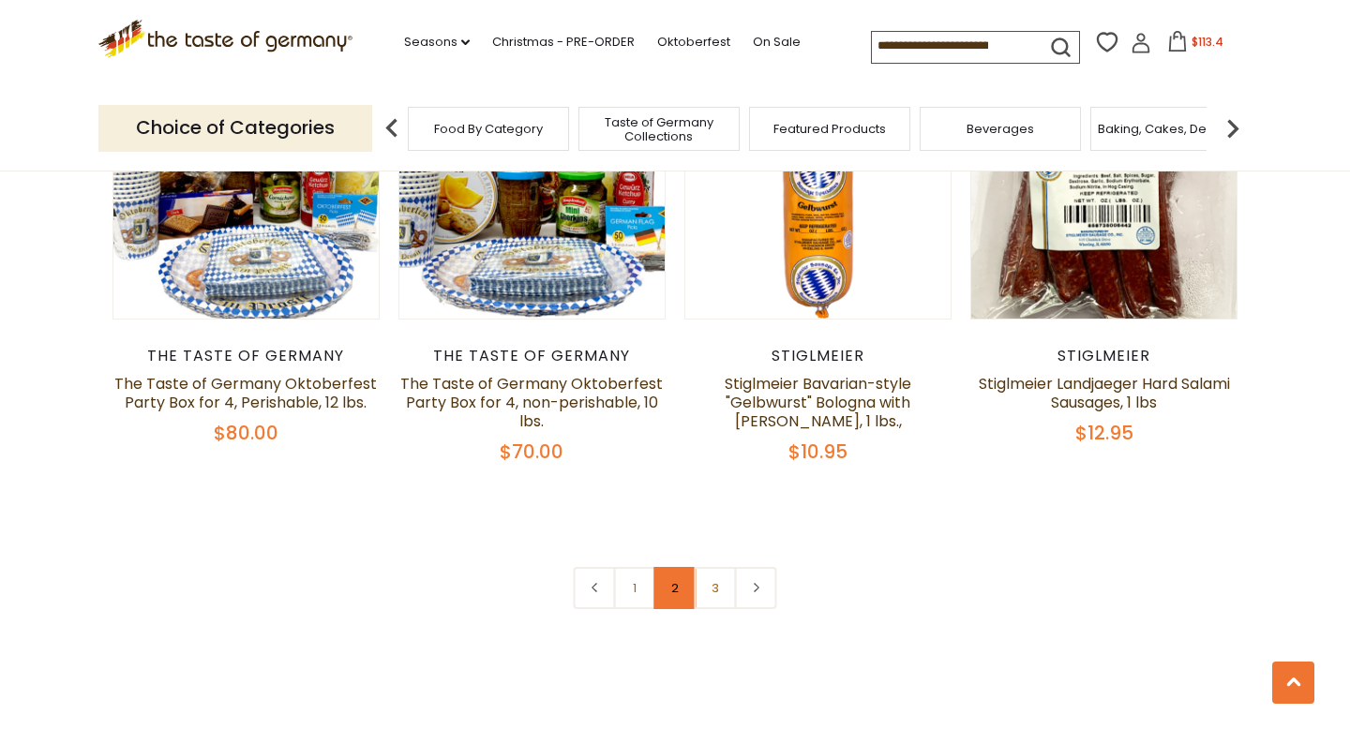
click at [672, 567] on link "2" at bounding box center [675, 588] width 42 height 42
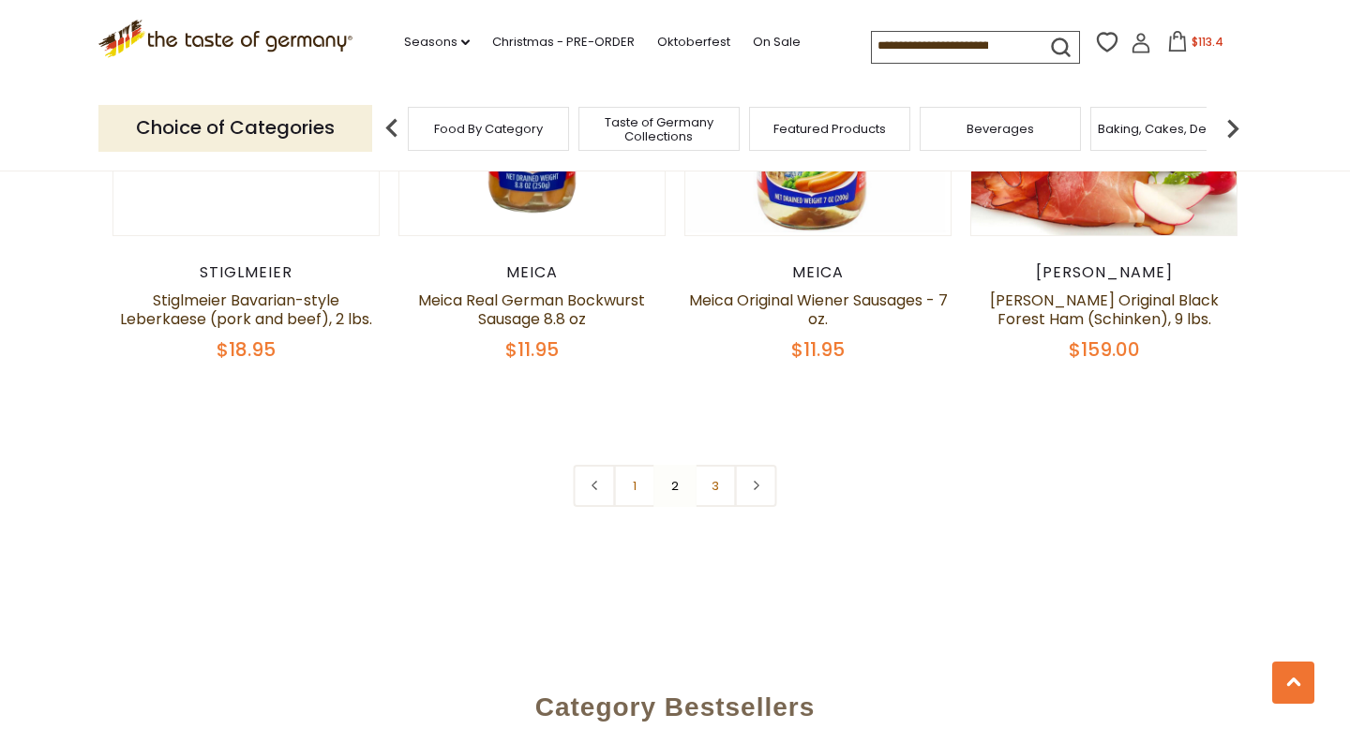
scroll to position [4526, 0]
click at [715, 464] on link "3" at bounding box center [716, 485] width 42 height 42
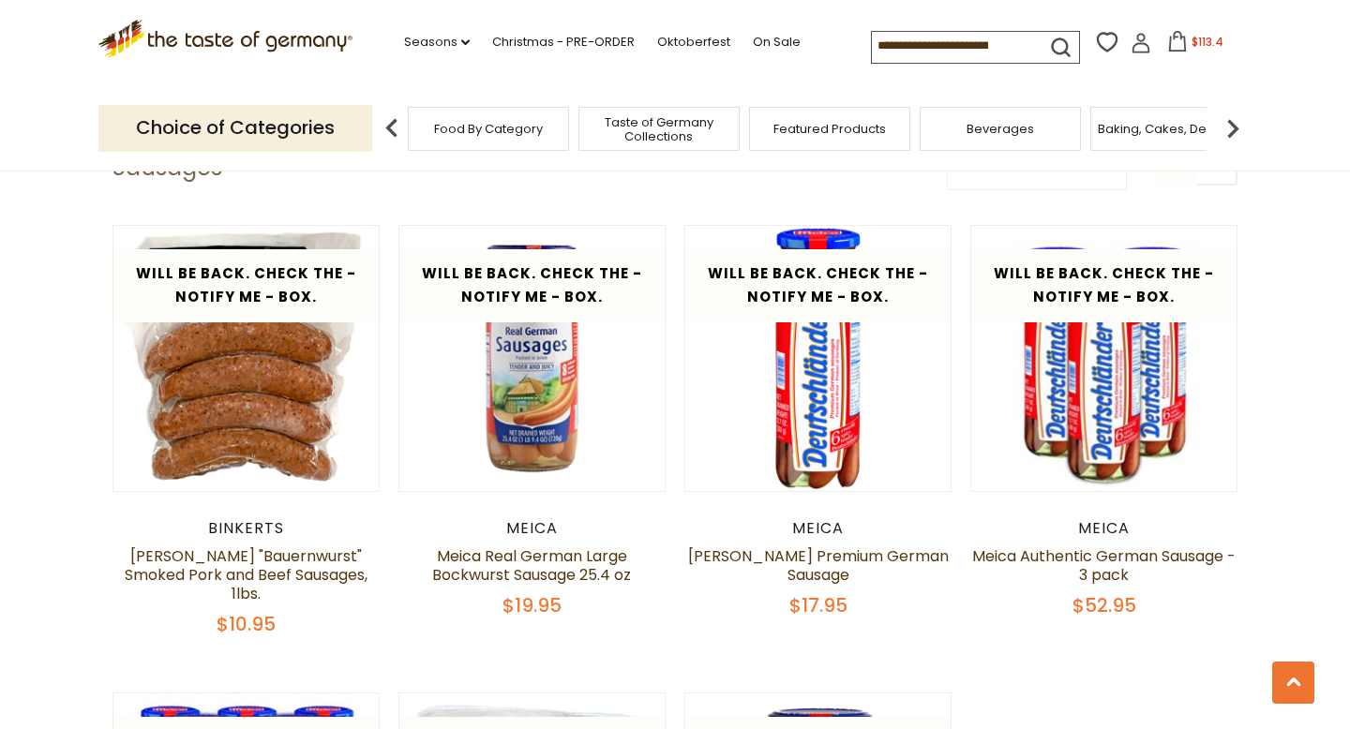
scroll to position [286, 0]
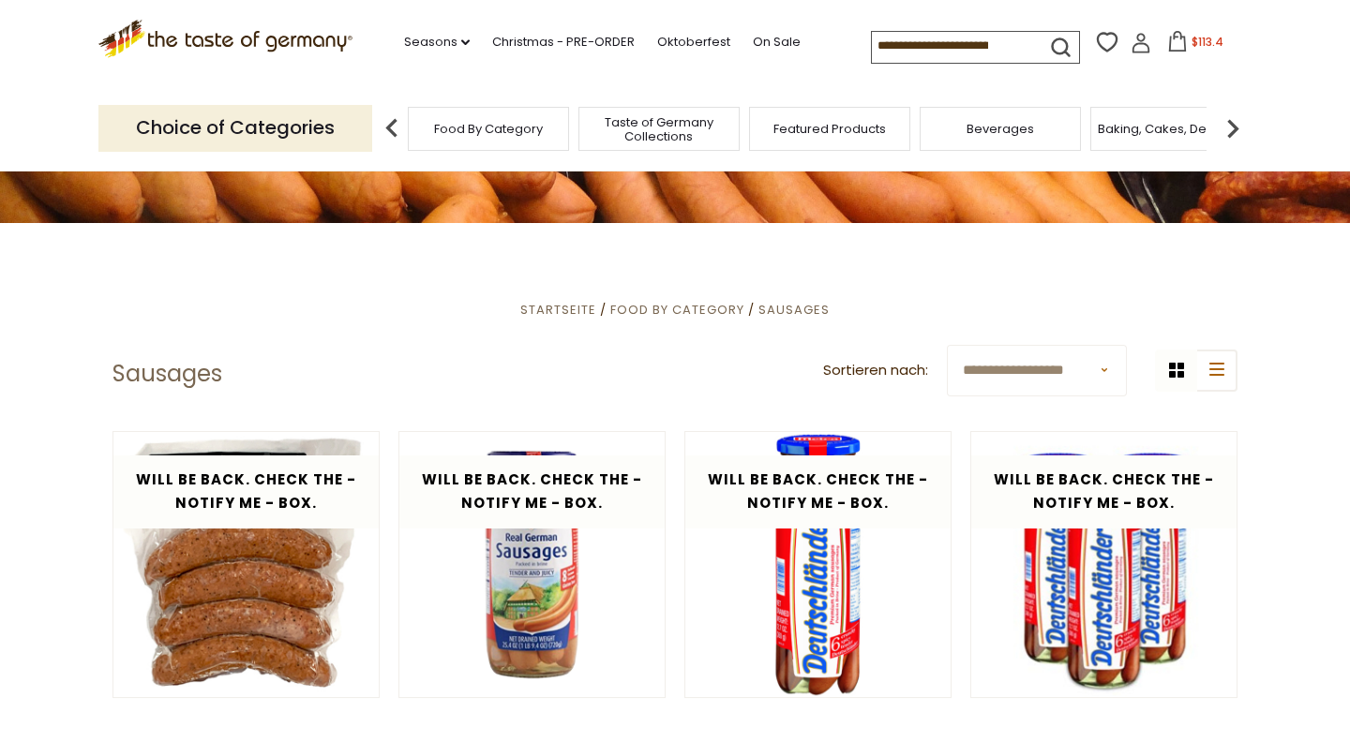
click at [1233, 128] on img at bounding box center [1233, 129] width 38 height 38
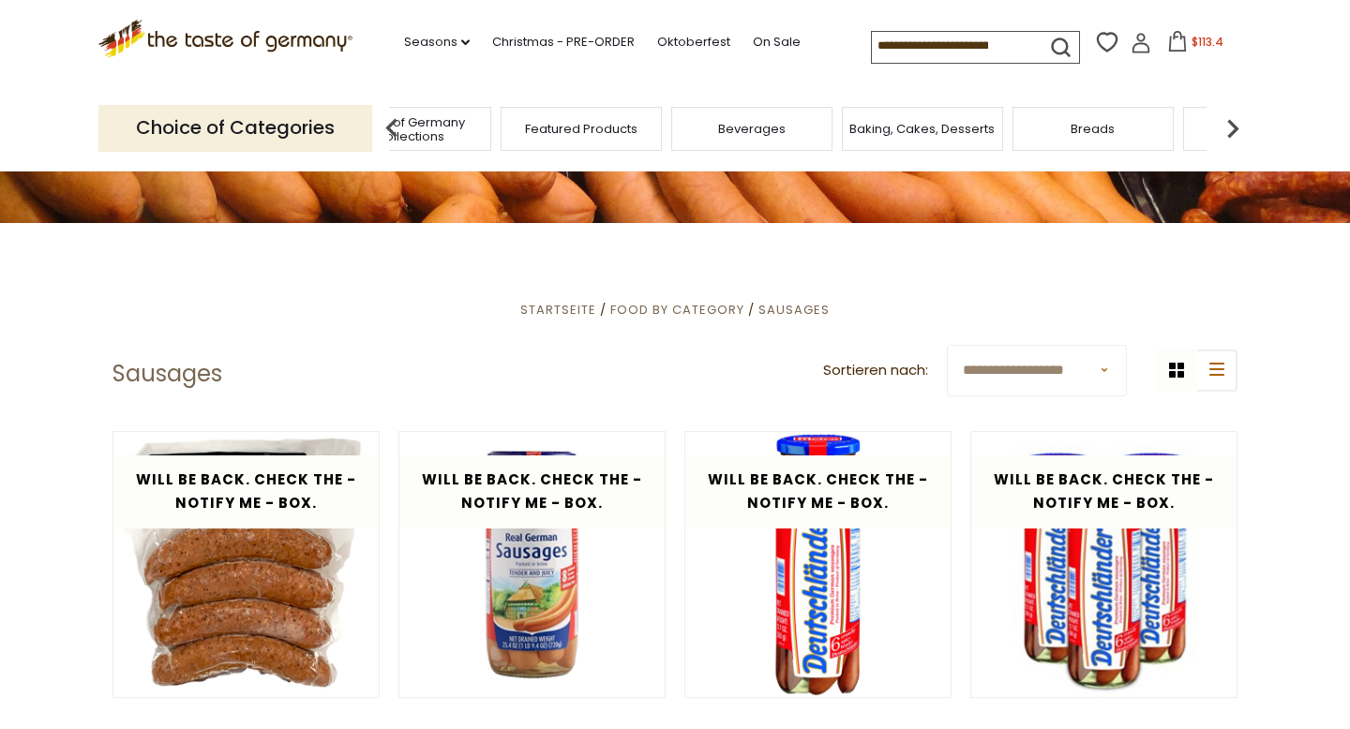
click at [1233, 128] on img at bounding box center [1233, 129] width 38 height 38
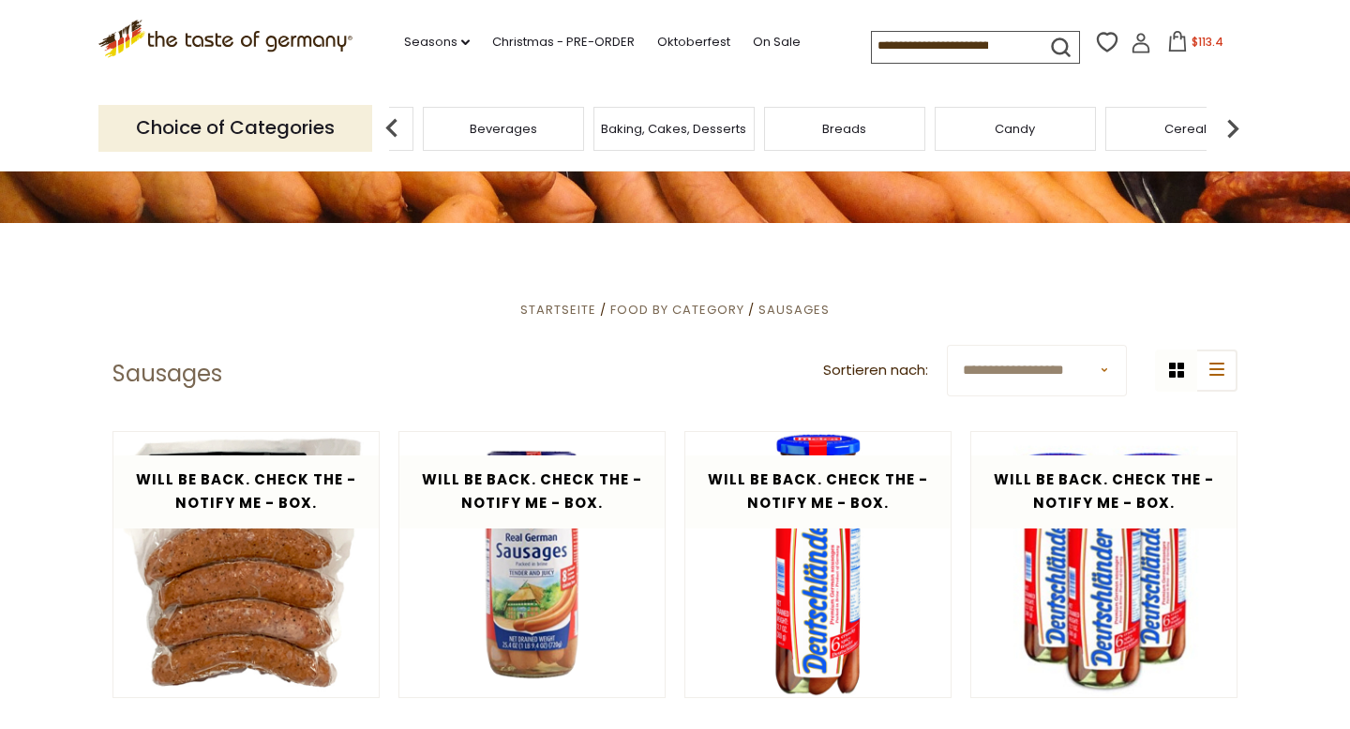
click at [1233, 128] on img at bounding box center [1233, 129] width 38 height 38
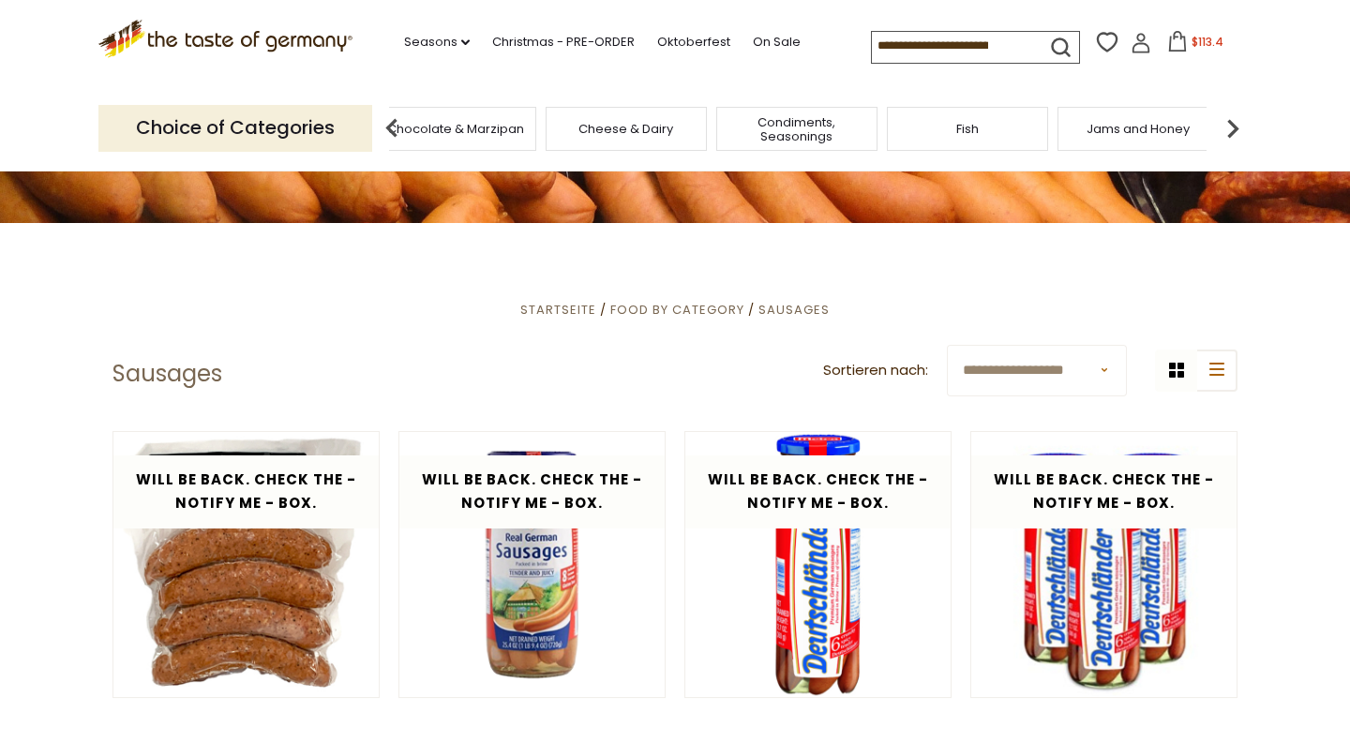
click at [1233, 128] on img at bounding box center [1233, 129] width 38 height 38
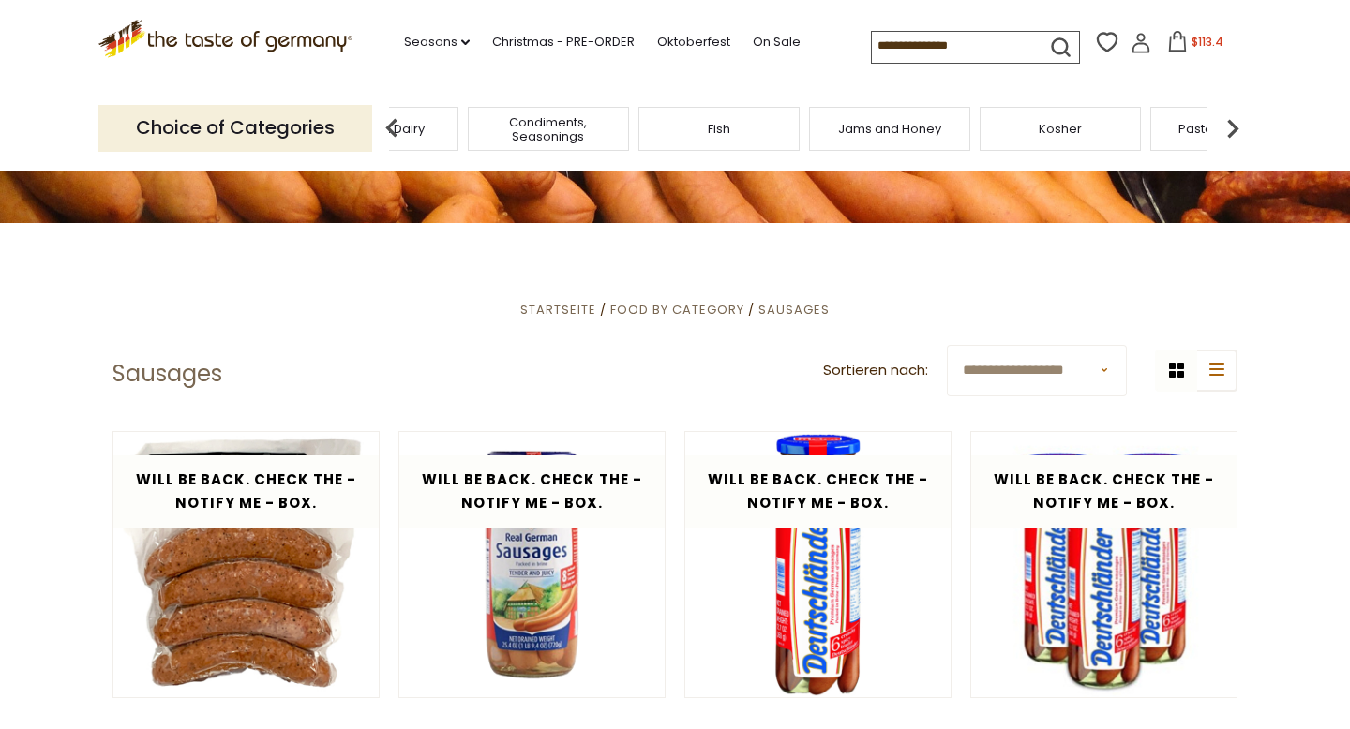
click at [1233, 128] on img at bounding box center [1233, 129] width 38 height 38
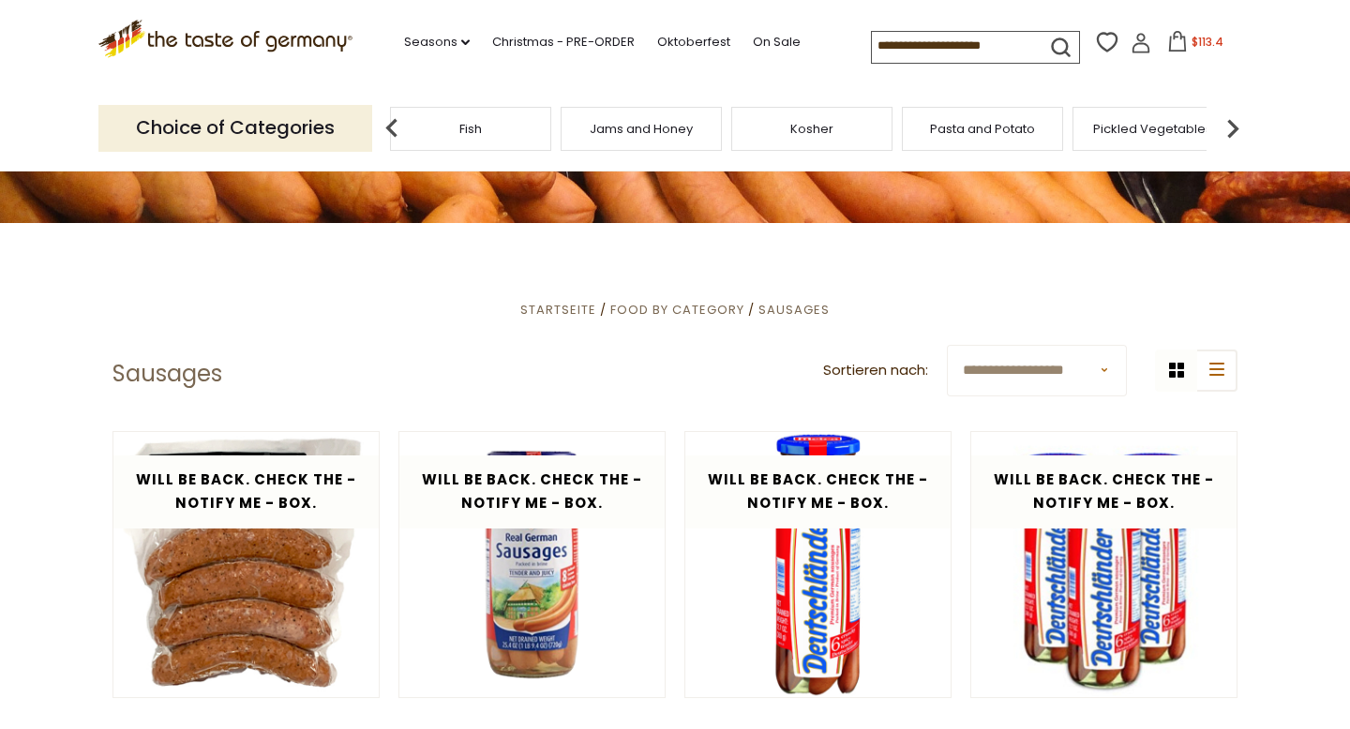
click at [1233, 128] on img at bounding box center [1233, 129] width 38 height 38
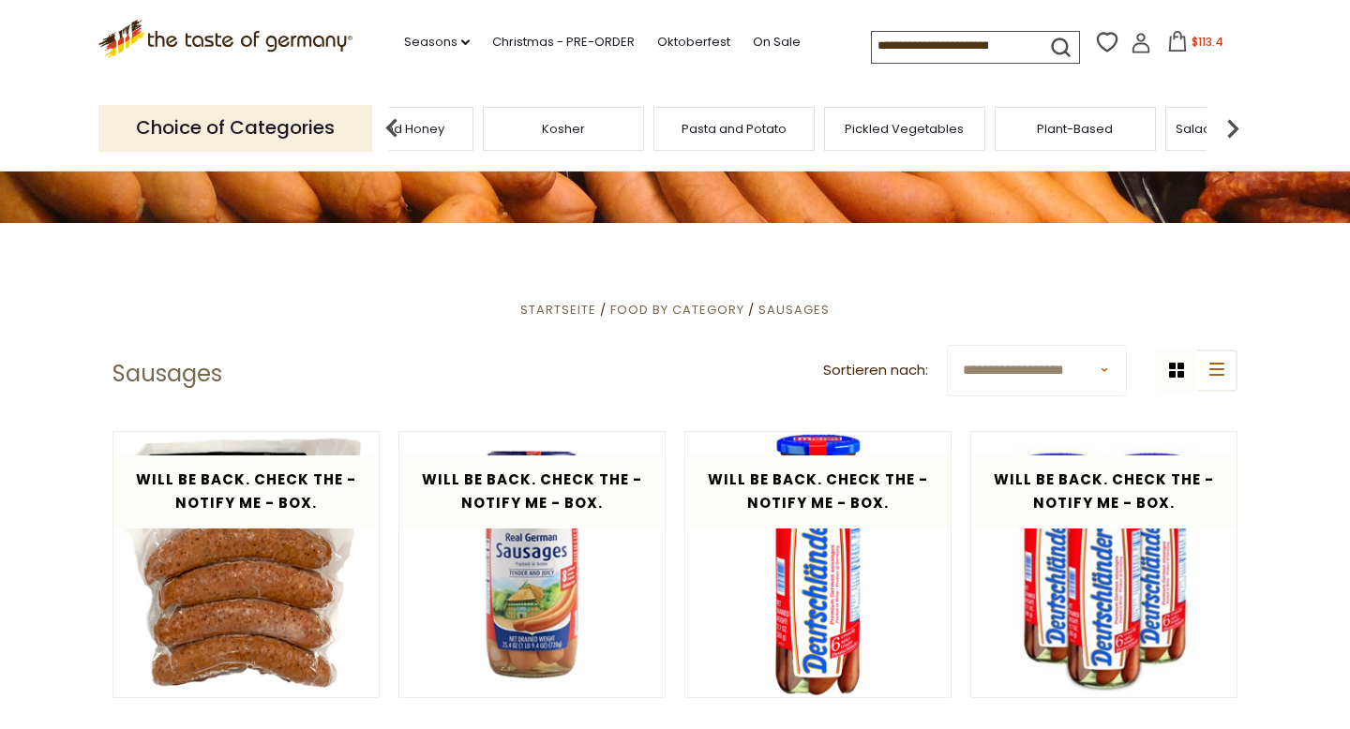
click at [1233, 128] on img at bounding box center [1233, 129] width 38 height 38
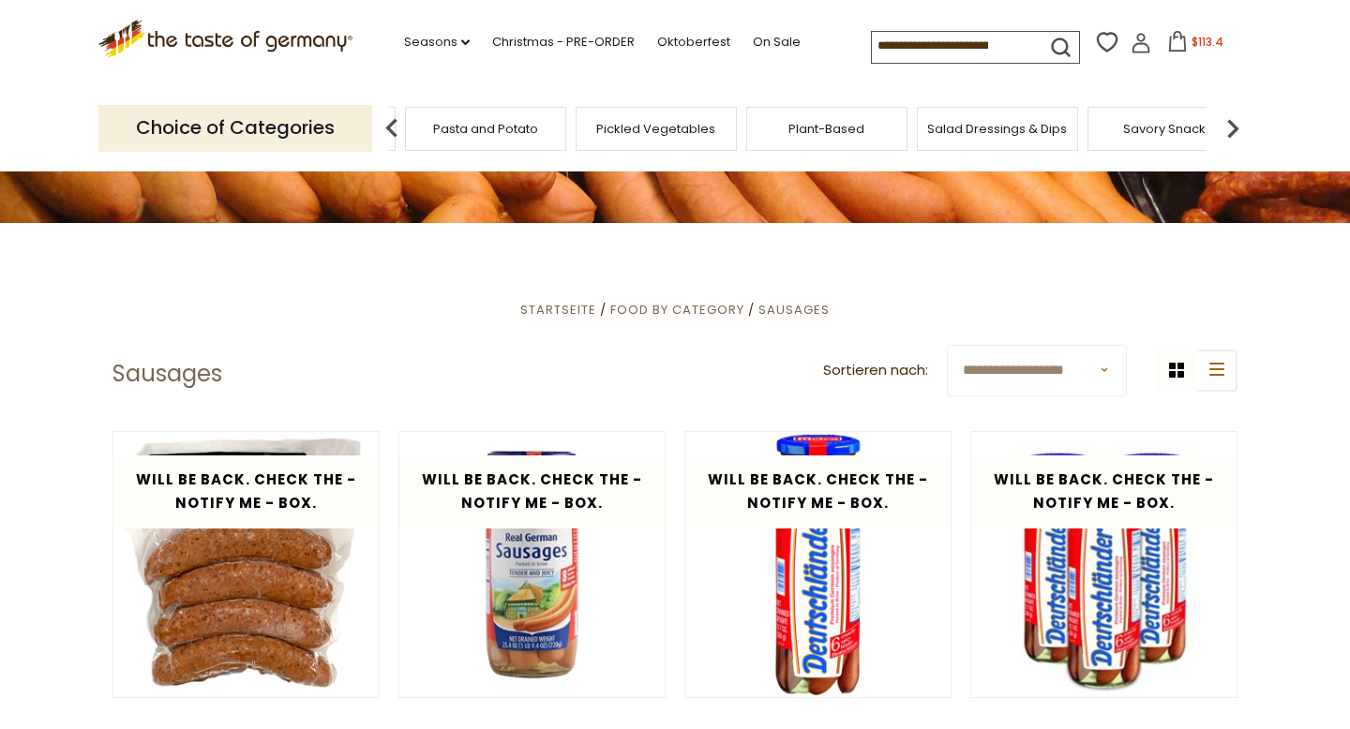
click at [1003, 130] on span "Salad Dressings & Dips" at bounding box center [997, 129] width 140 height 14
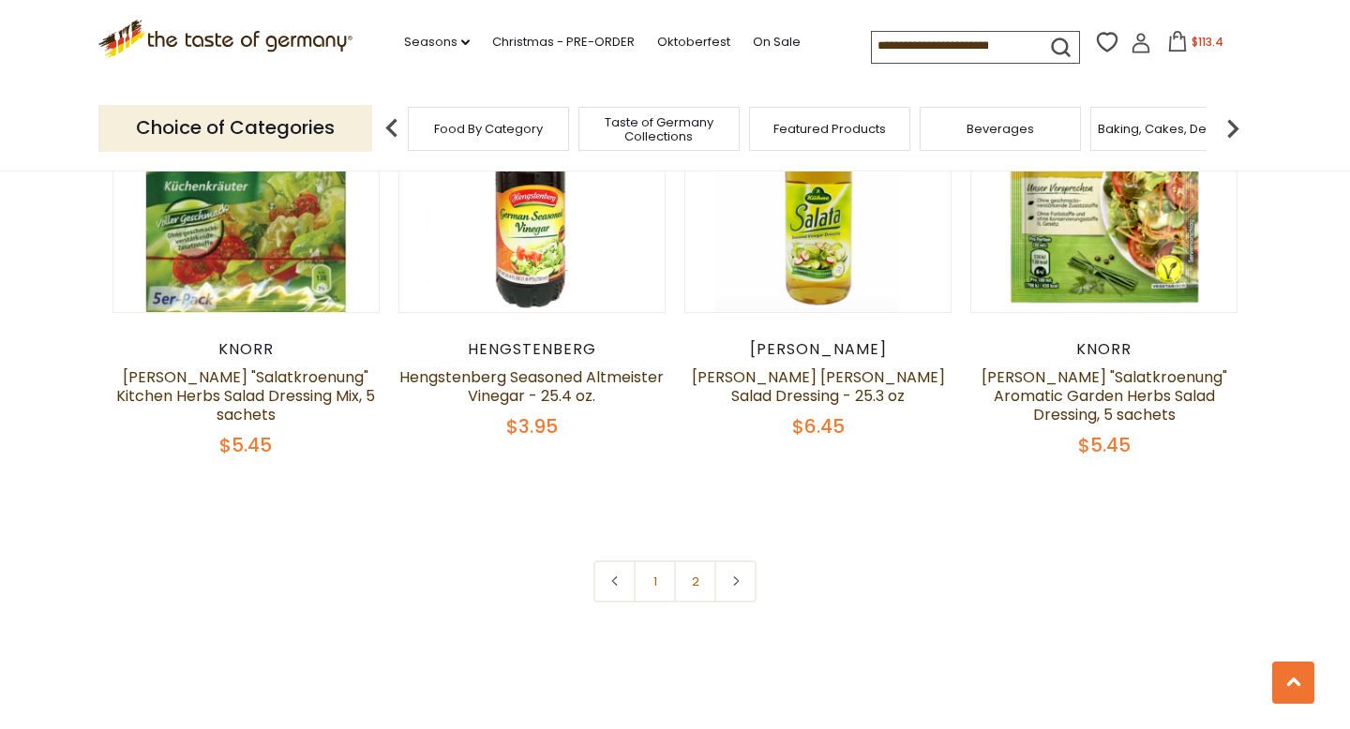
scroll to position [4019, 0]
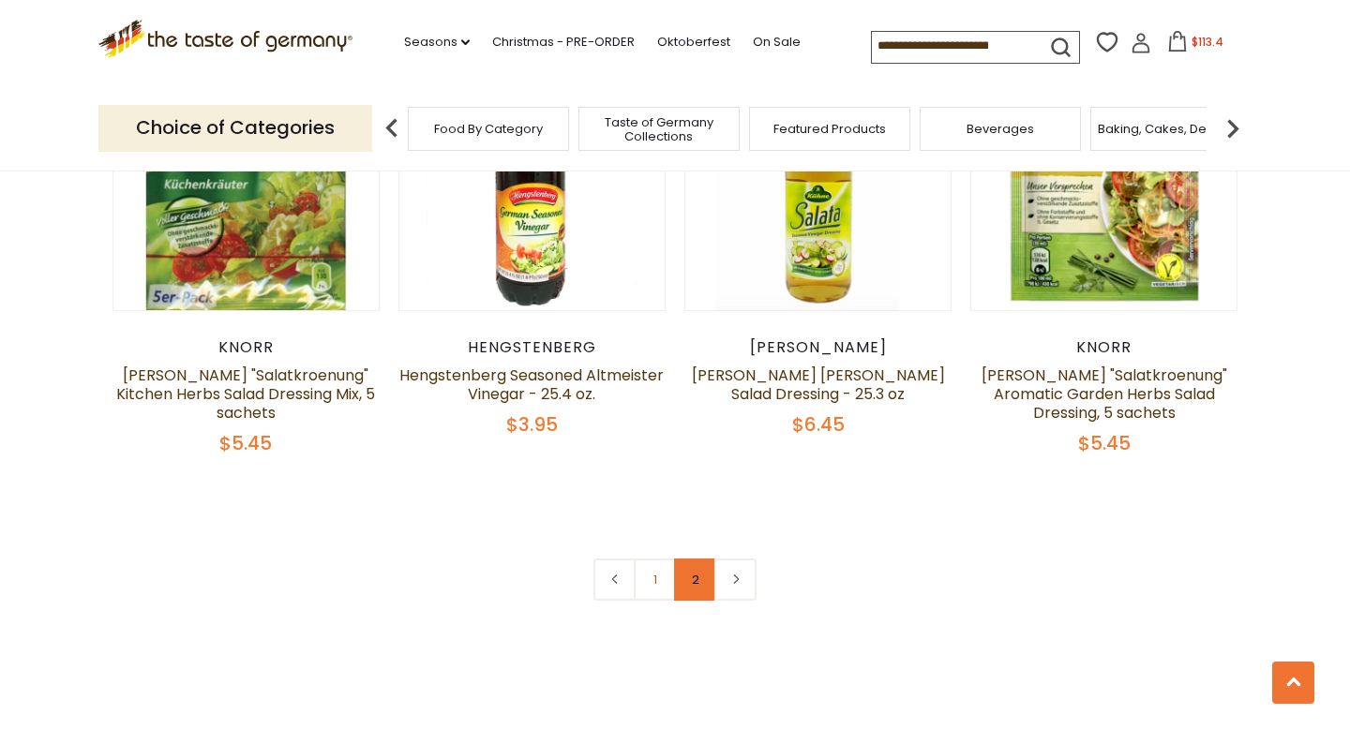
click at [696, 559] on link "2" at bounding box center [695, 580] width 42 height 42
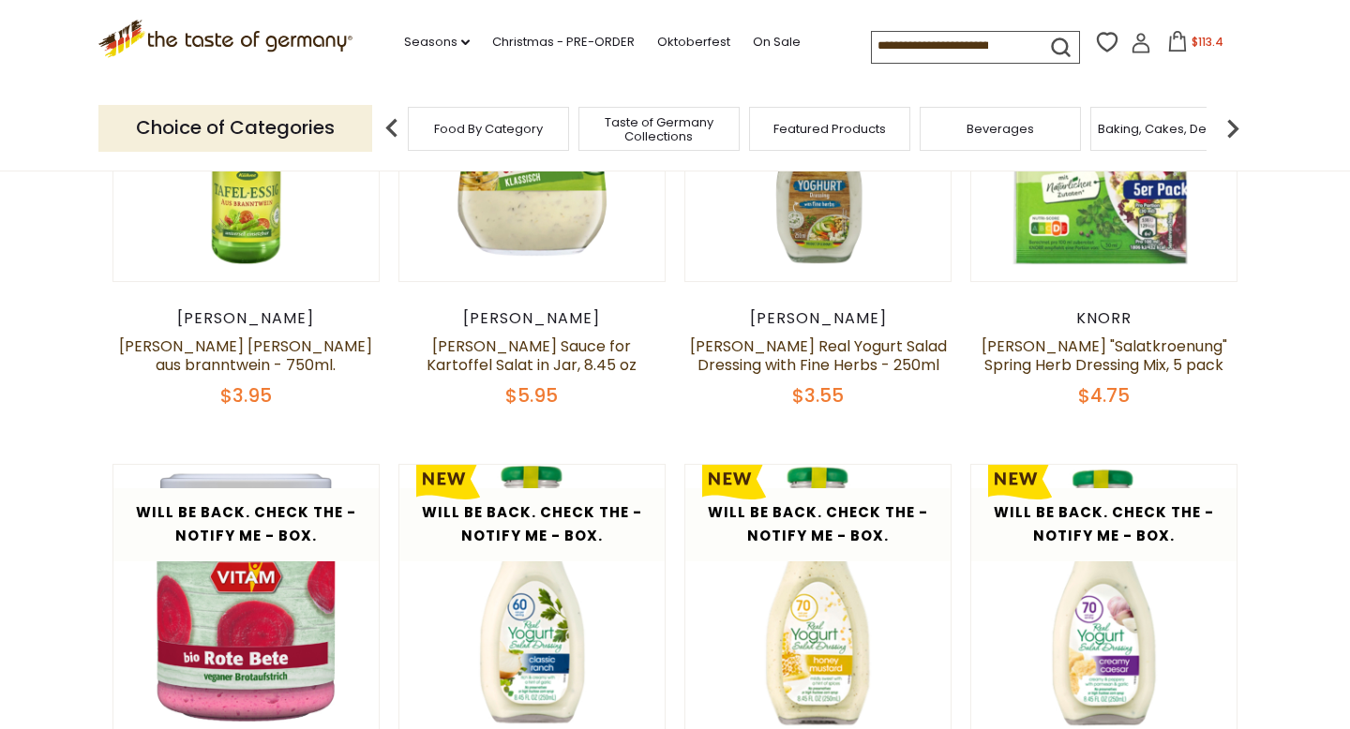
scroll to position [347, 0]
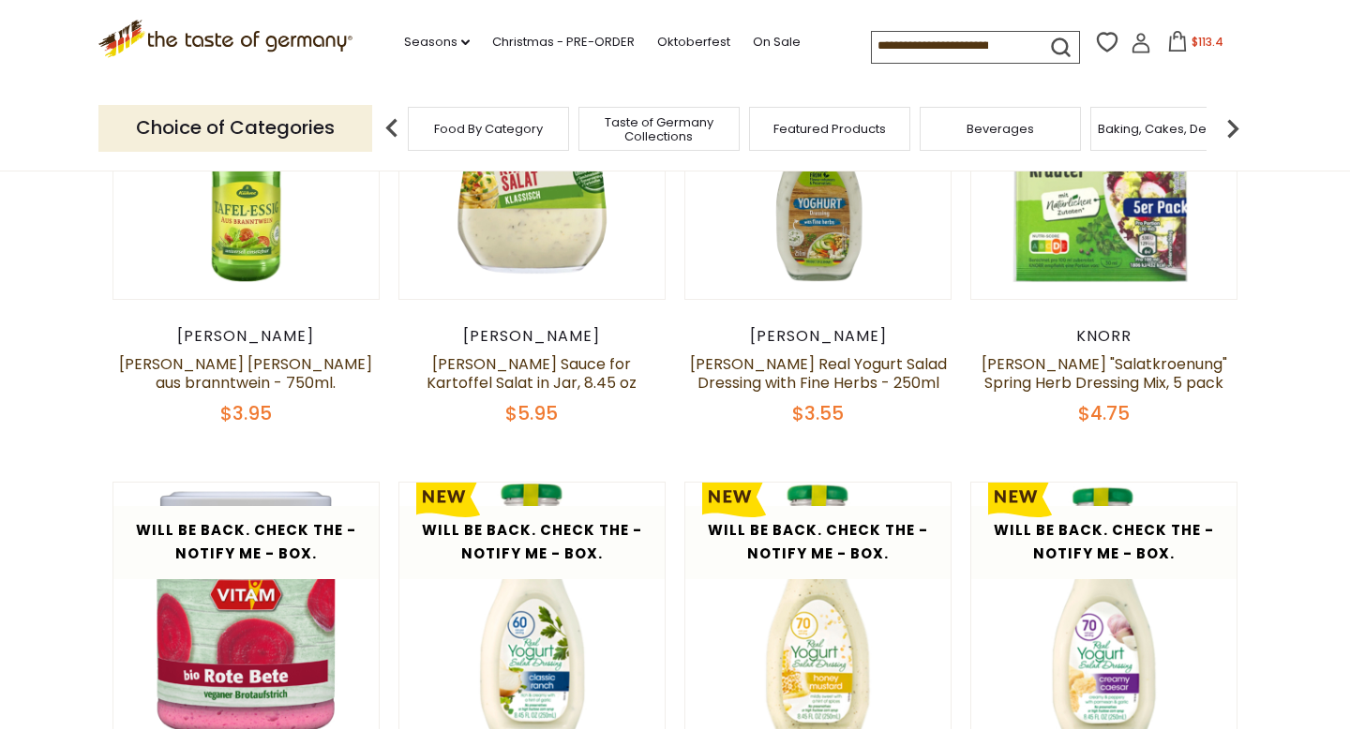
click at [1232, 125] on img at bounding box center [1233, 129] width 38 height 38
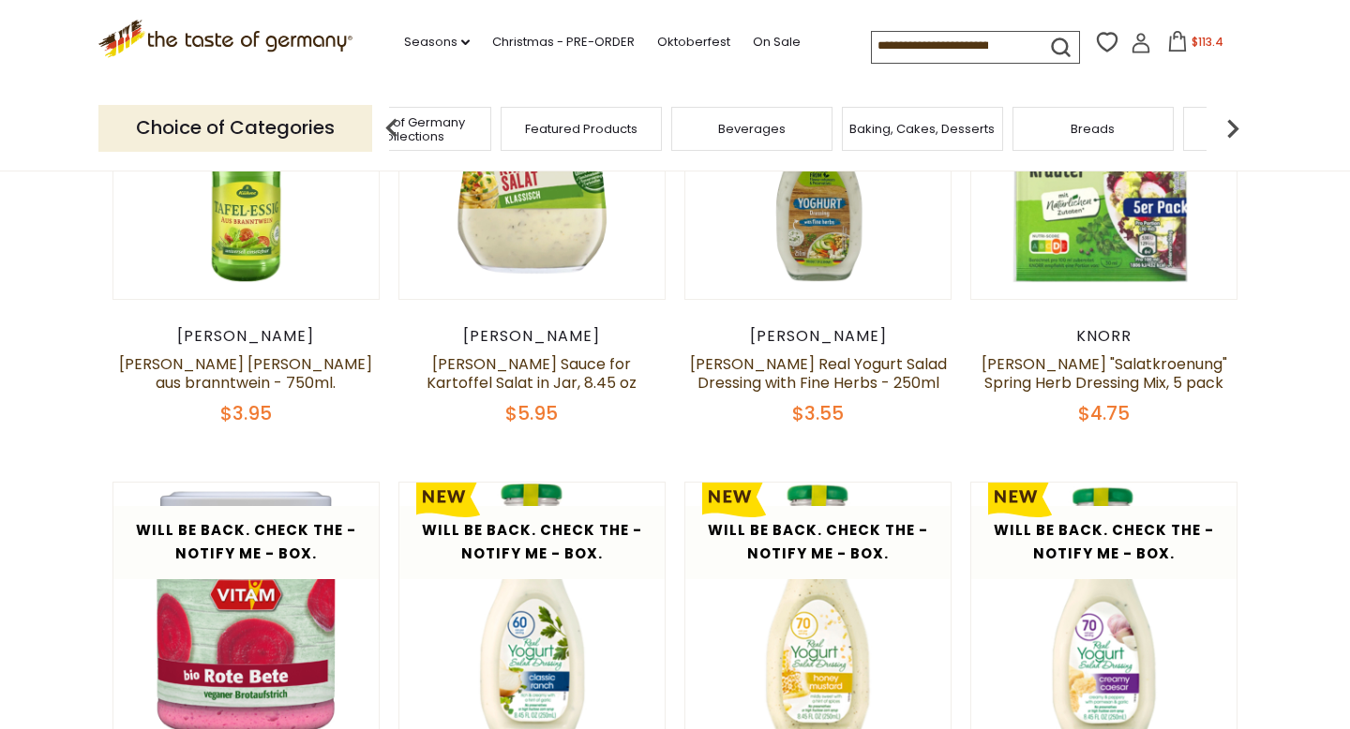
click at [1232, 125] on img at bounding box center [1233, 129] width 38 height 38
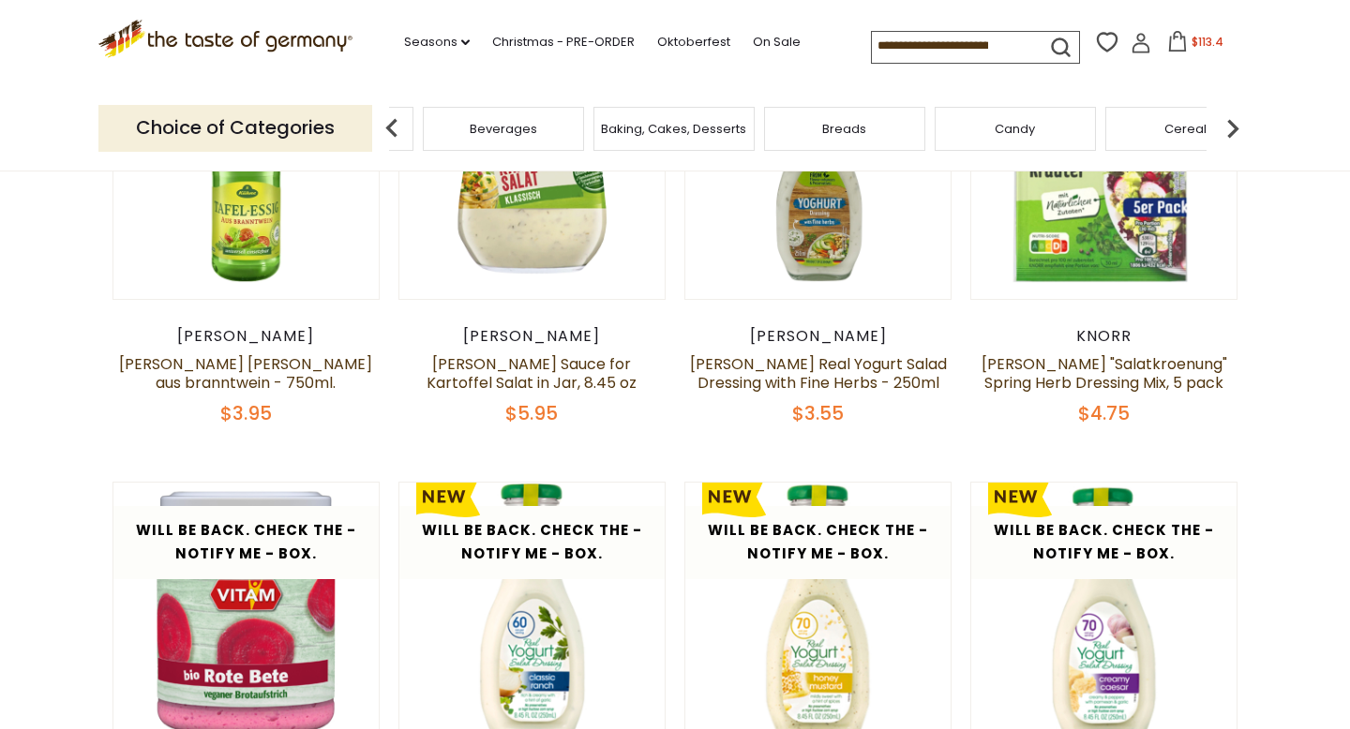
click at [1232, 125] on img at bounding box center [1233, 129] width 38 height 38
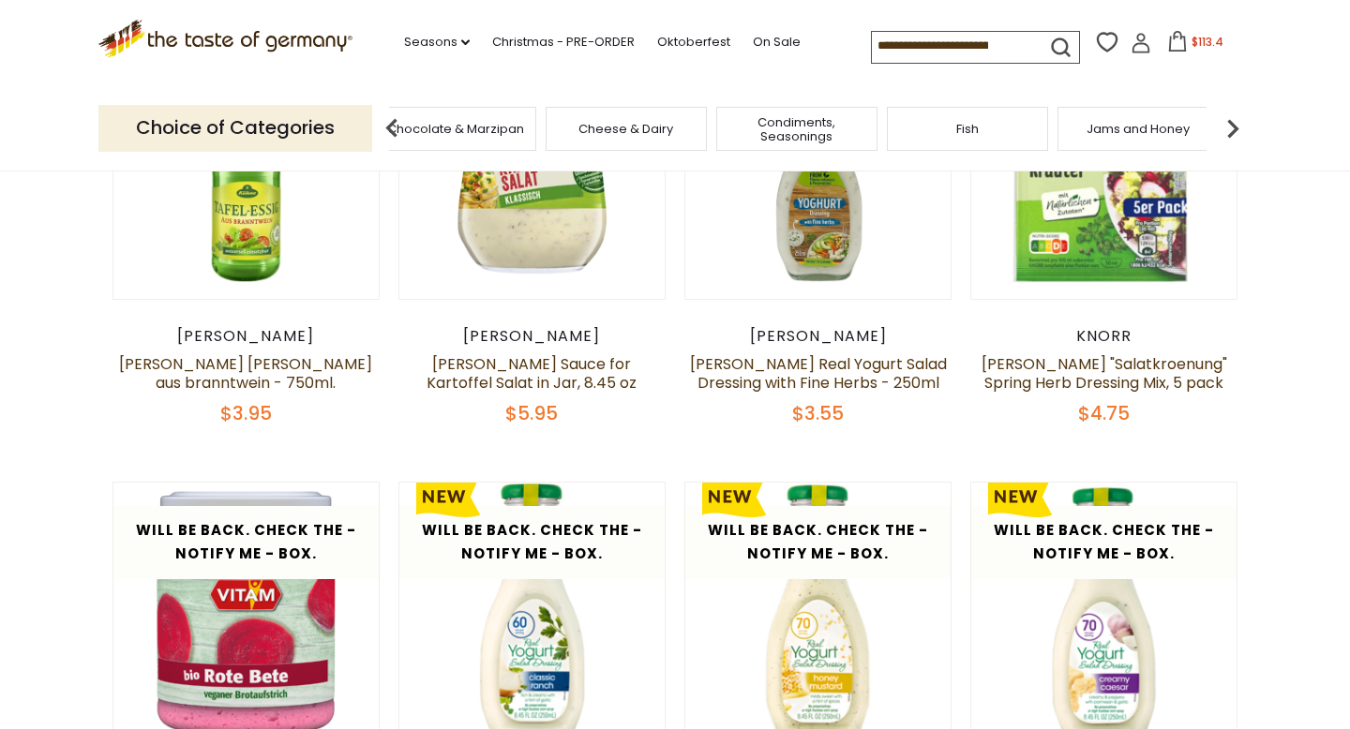
click at [1232, 125] on img at bounding box center [1233, 129] width 38 height 38
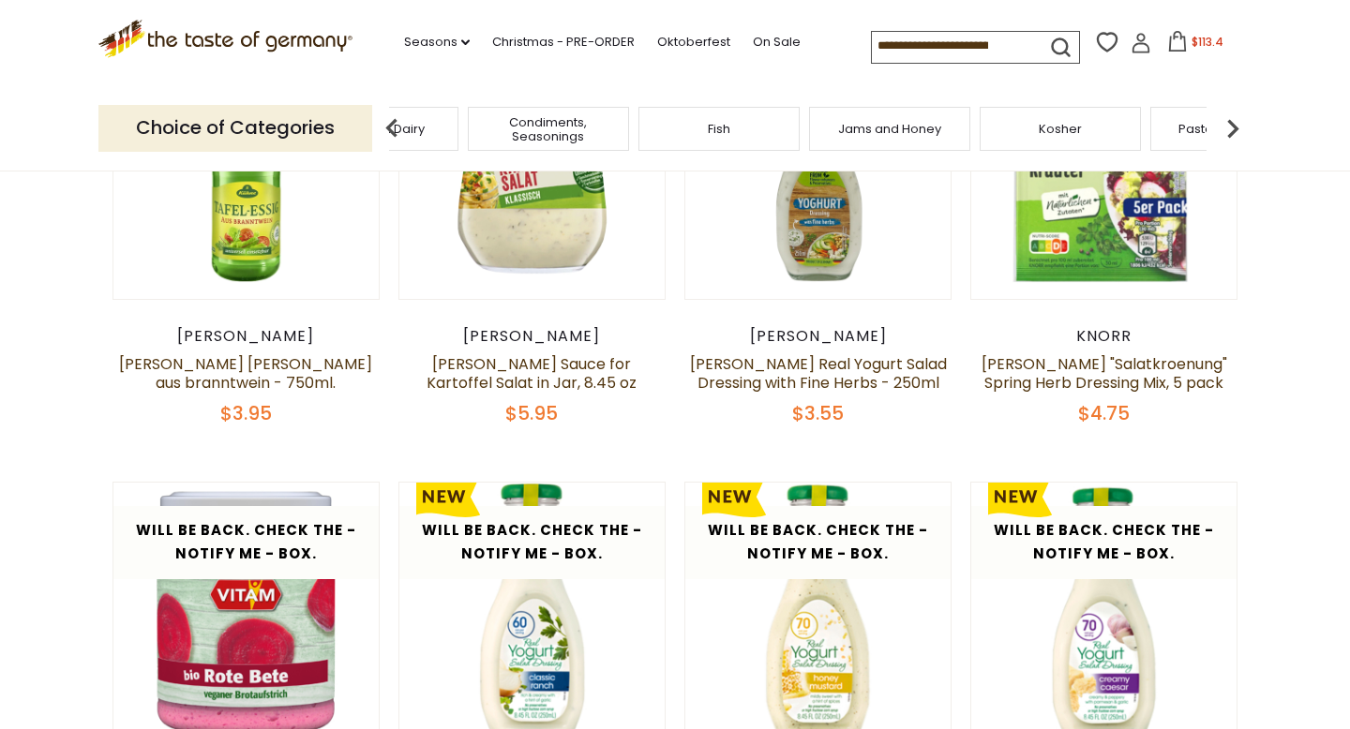
click at [1232, 125] on img at bounding box center [1233, 129] width 38 height 38
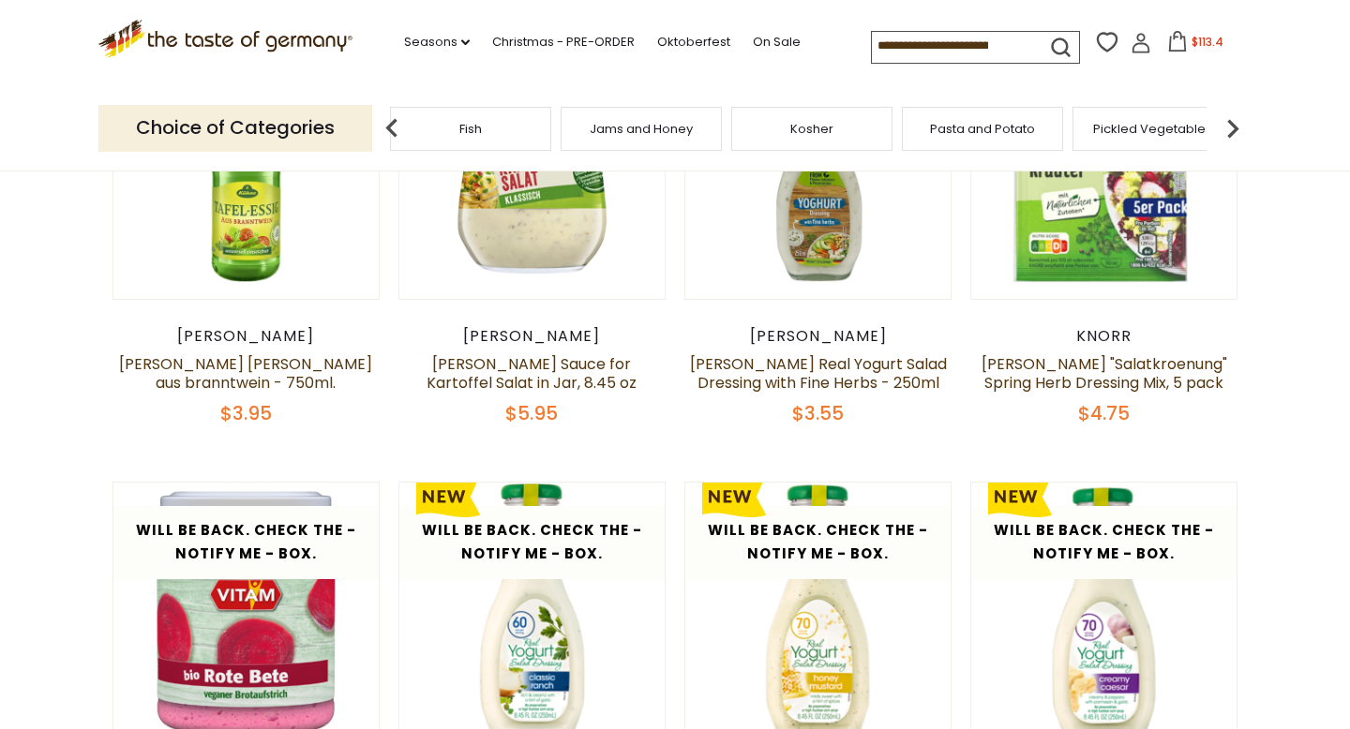
click at [818, 122] on span "Kosher" at bounding box center [811, 129] width 43 height 14
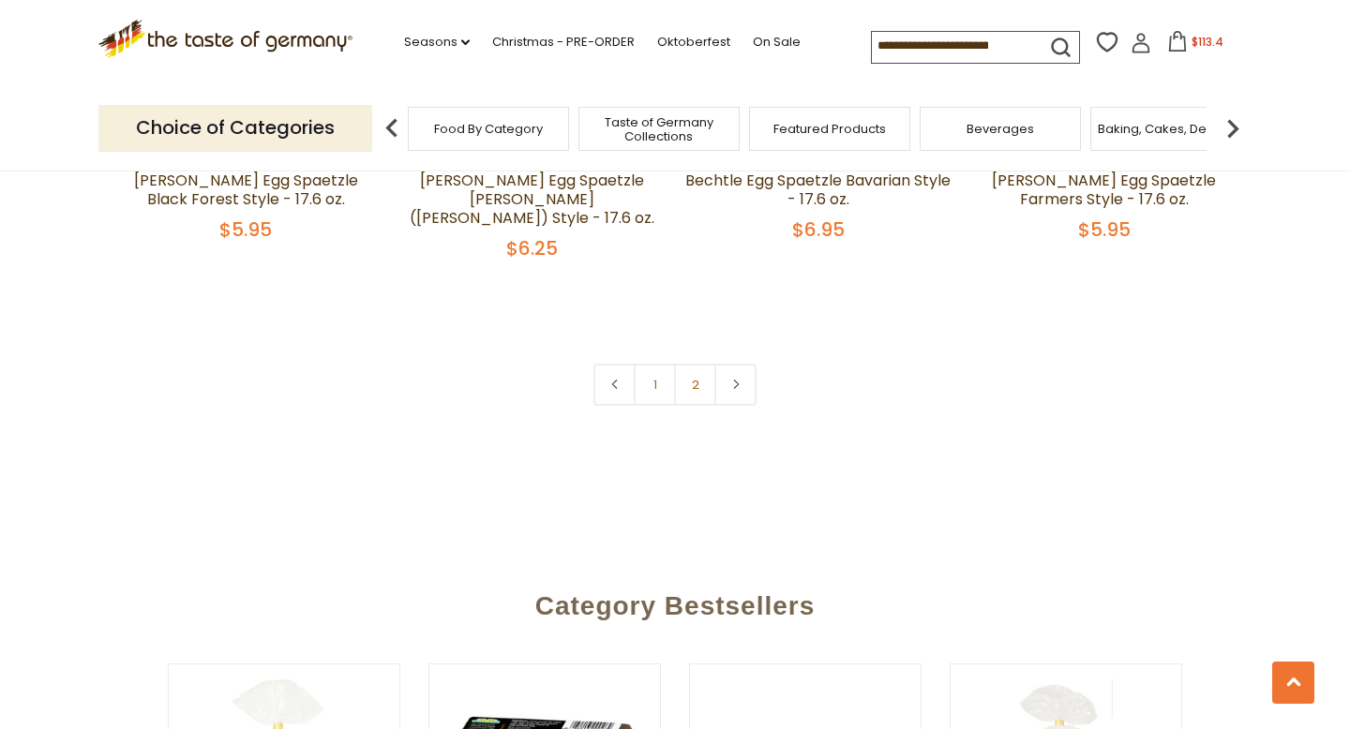
scroll to position [4566, 0]
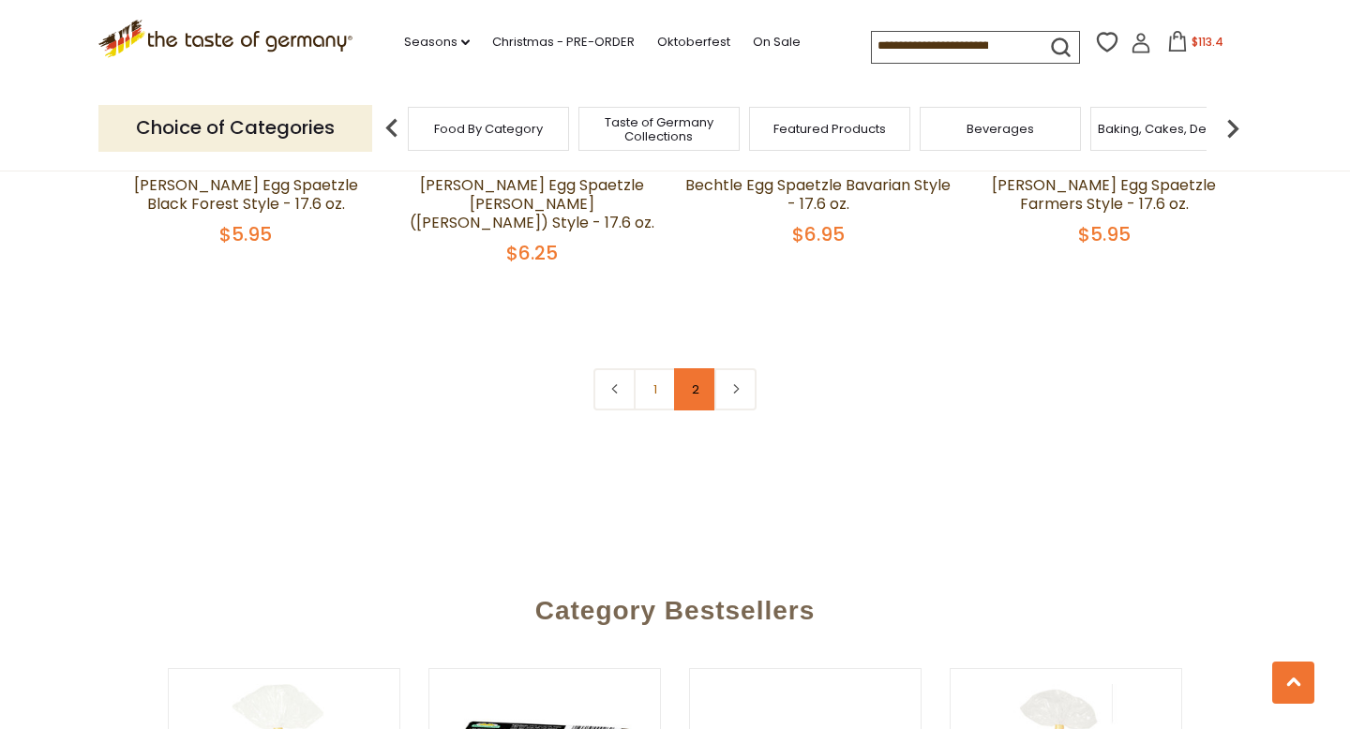
click at [693, 368] on link "2" at bounding box center [695, 389] width 42 height 42
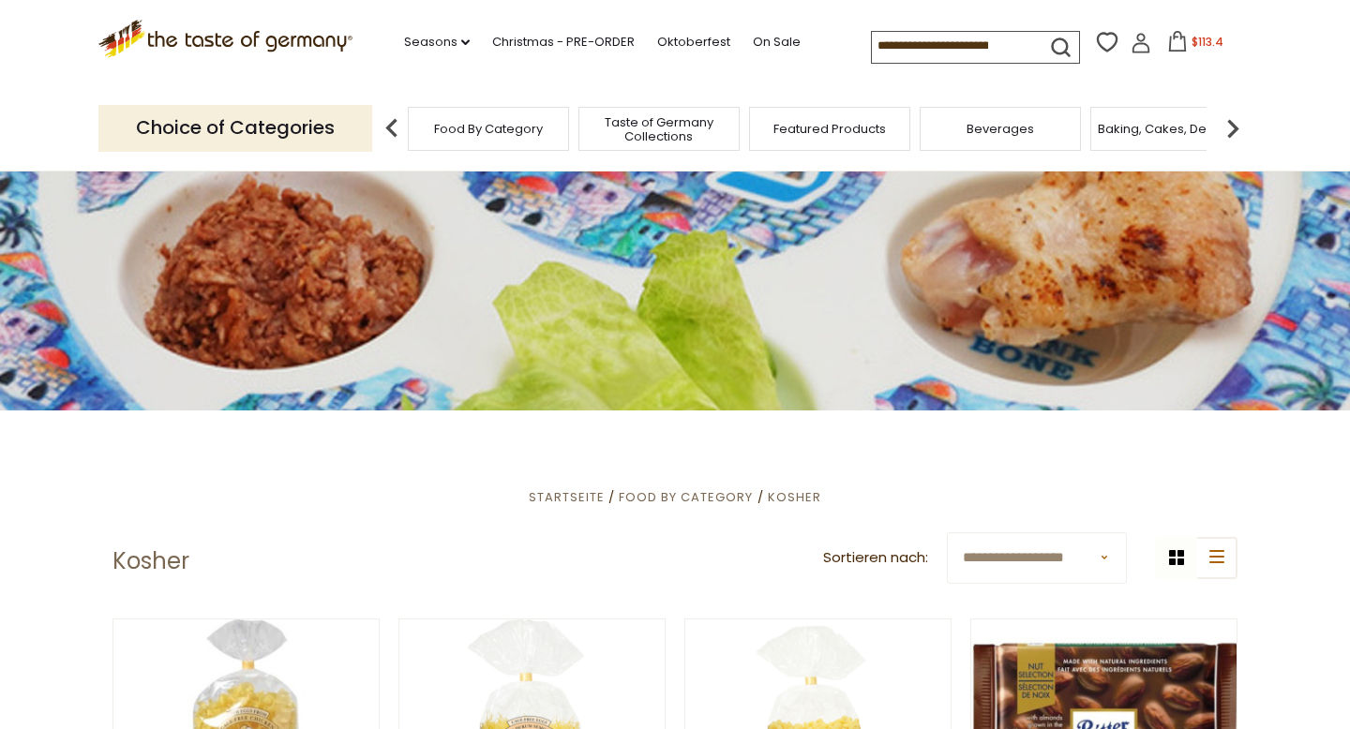
scroll to position [0, 0]
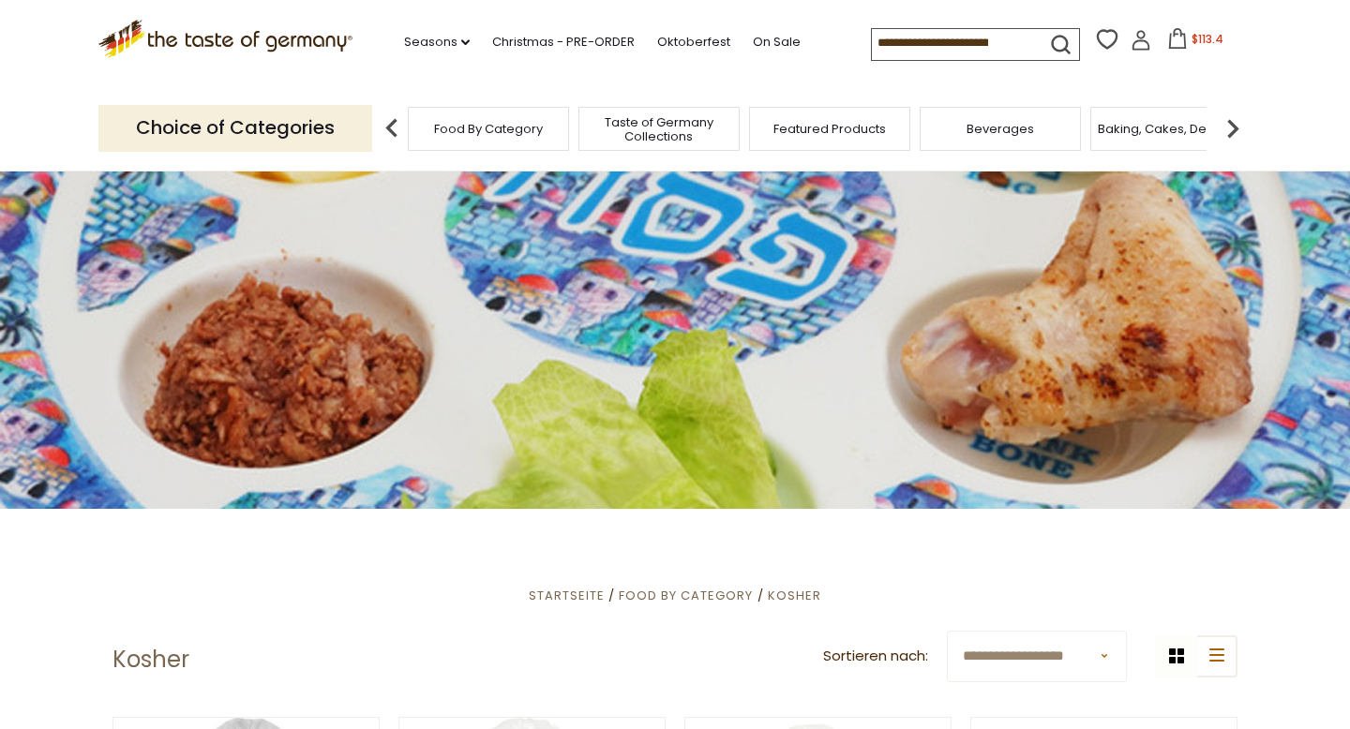
click at [1217, 123] on img at bounding box center [1233, 129] width 38 height 38
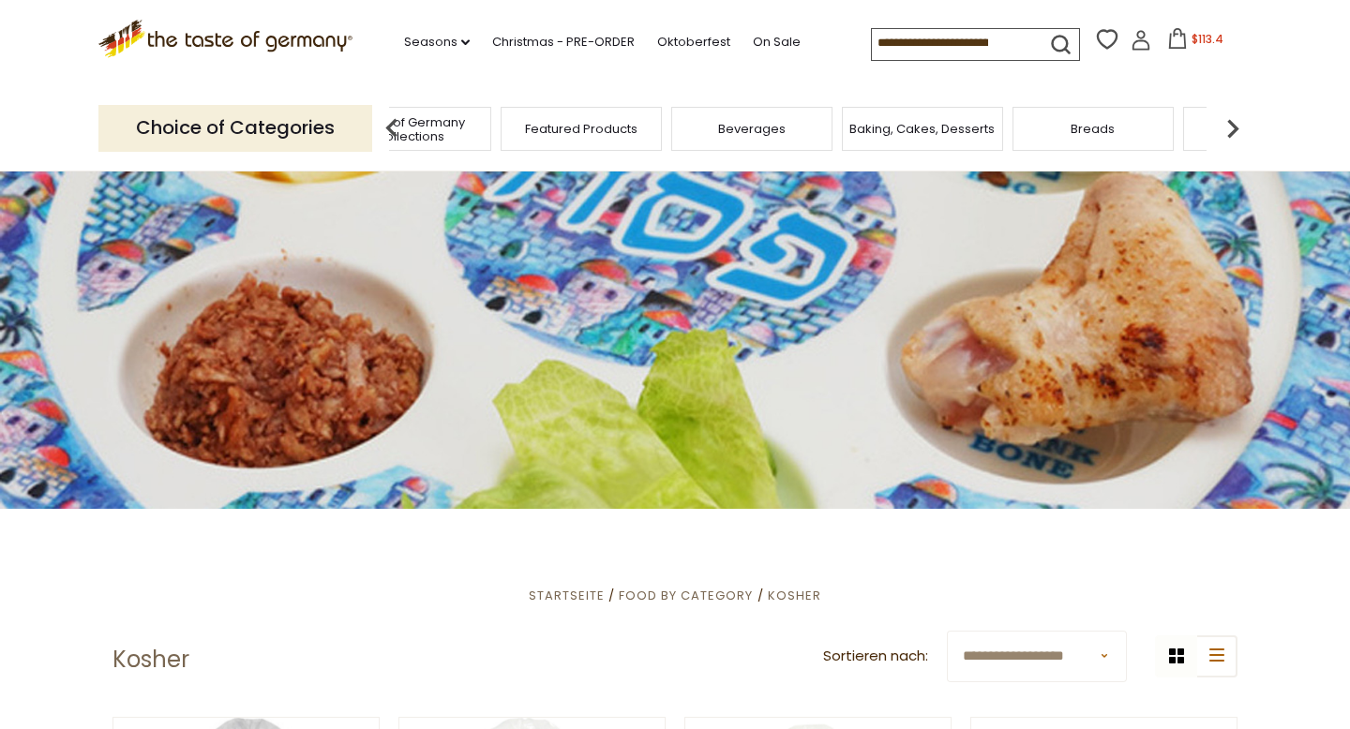
click at [1217, 123] on img at bounding box center [1233, 129] width 38 height 38
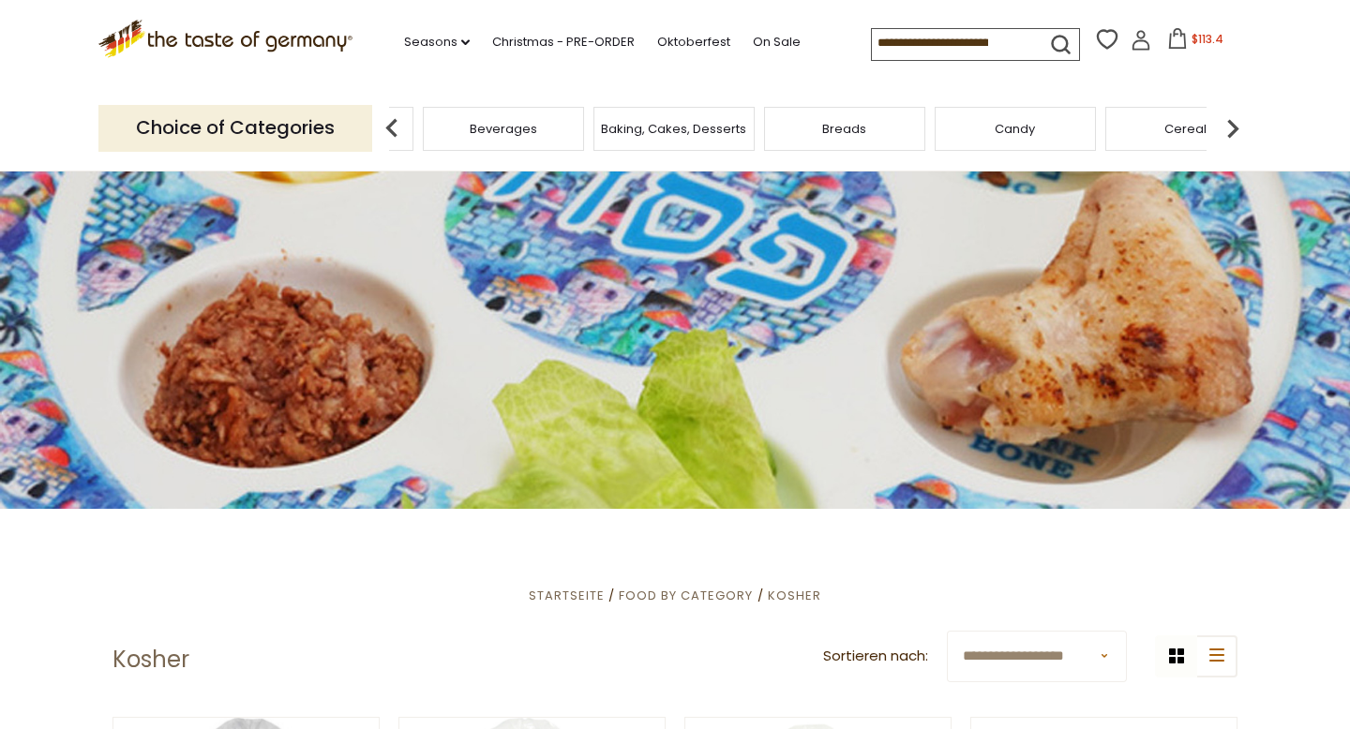
click at [1217, 123] on img at bounding box center [1233, 129] width 38 height 38
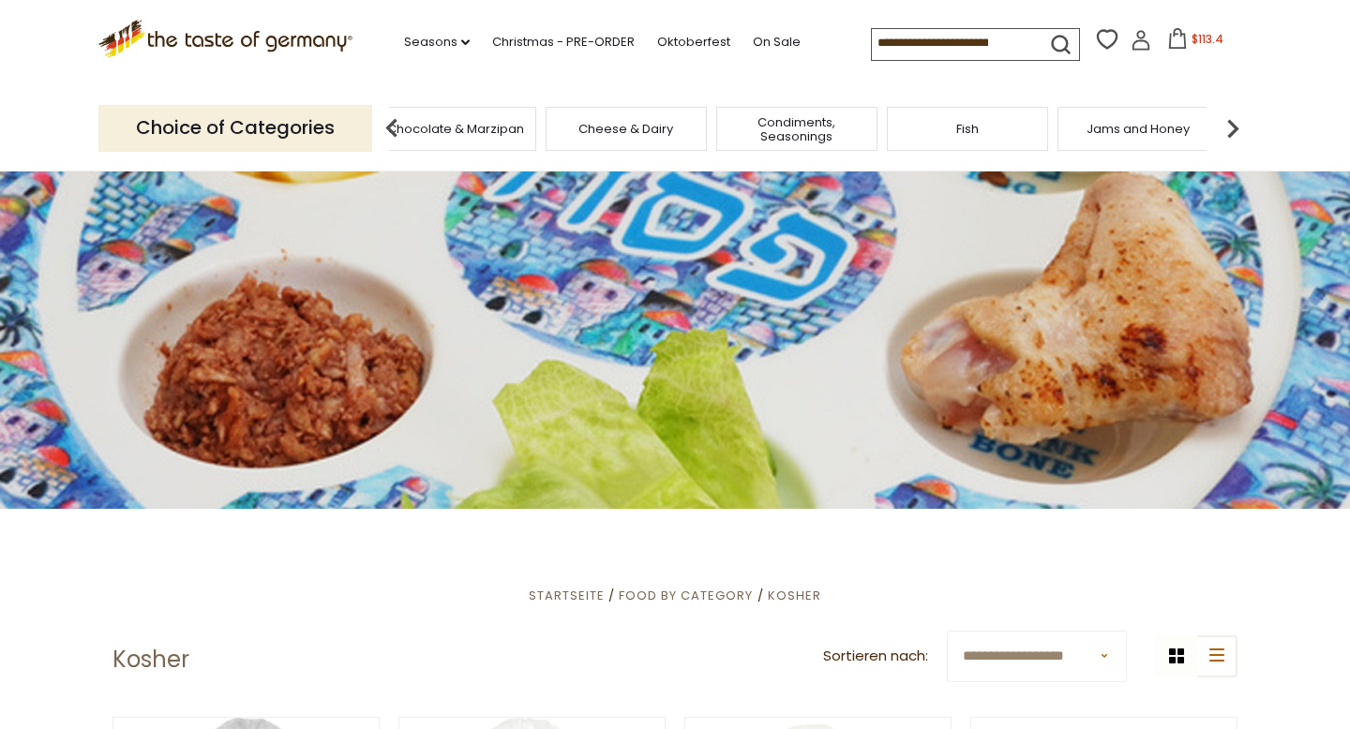
click at [1217, 123] on img at bounding box center [1233, 129] width 38 height 38
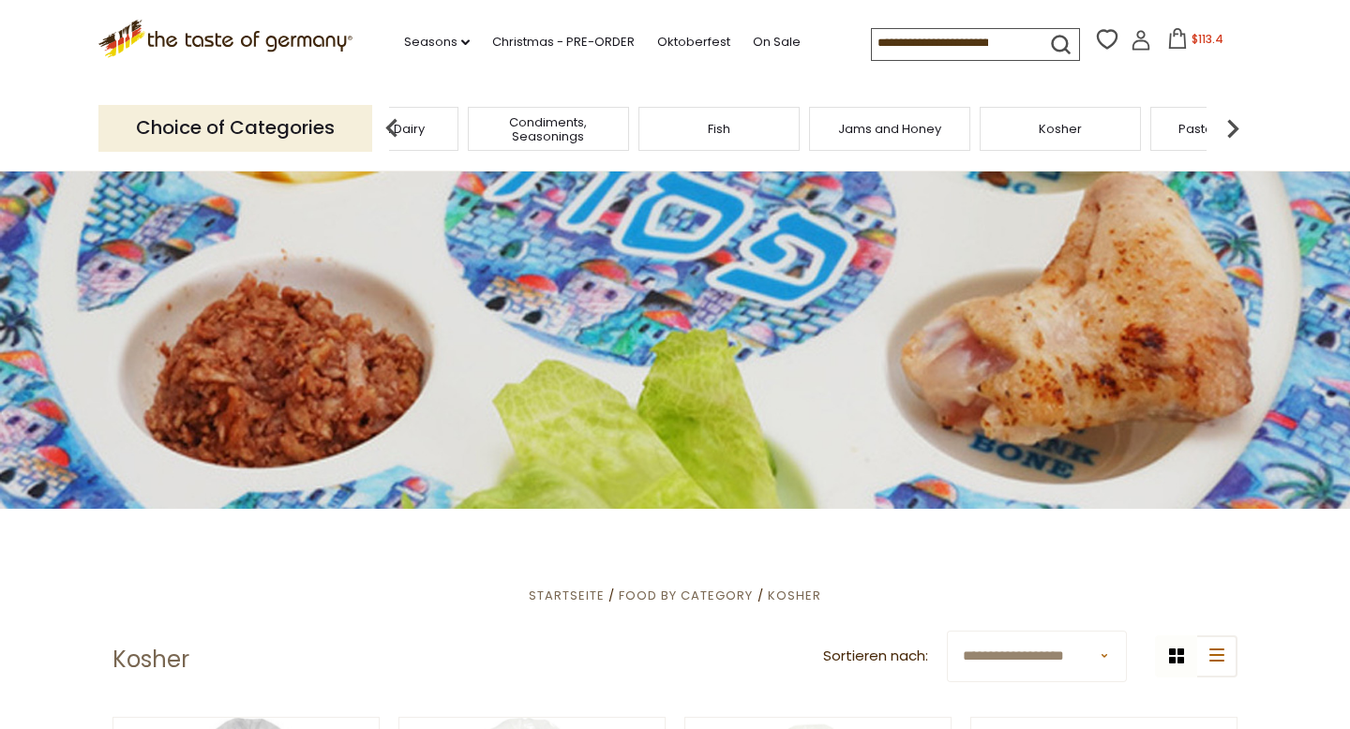
click at [1217, 123] on img at bounding box center [1233, 129] width 38 height 38
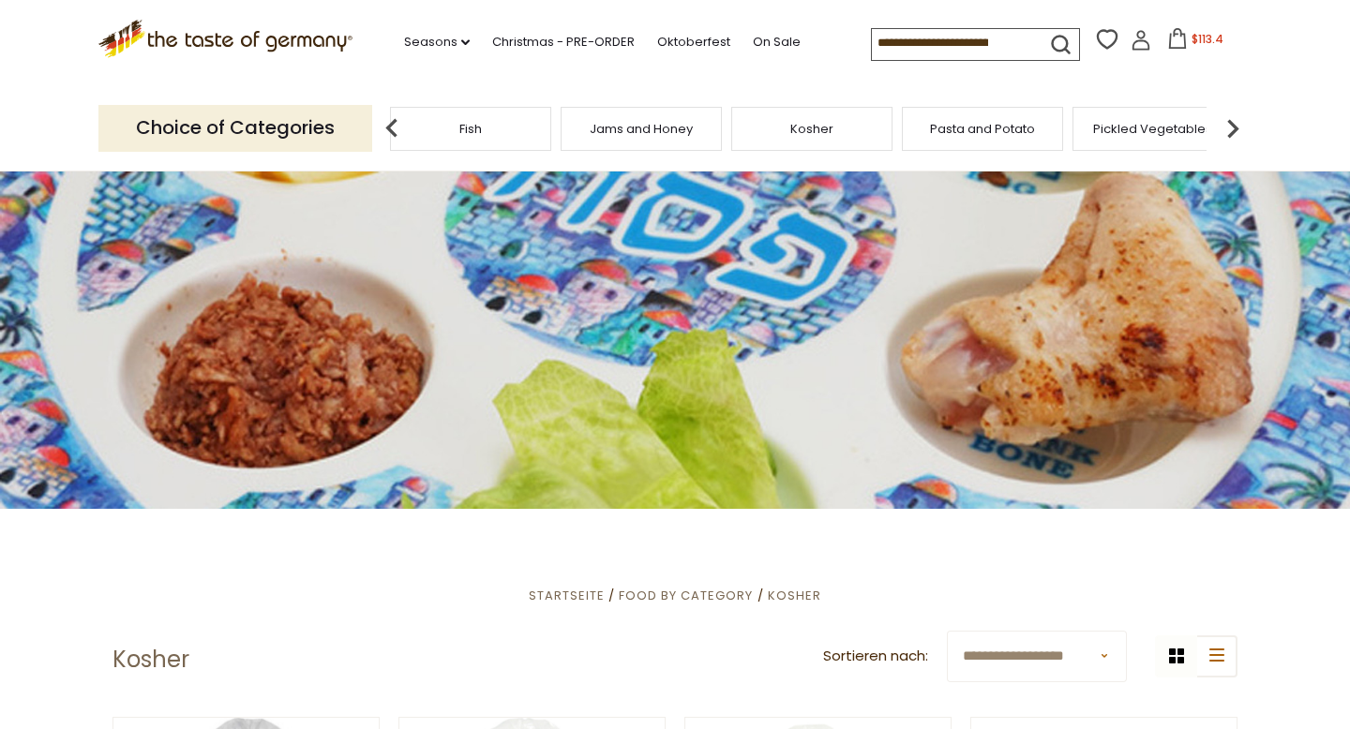
click at [1217, 123] on img at bounding box center [1233, 129] width 38 height 38
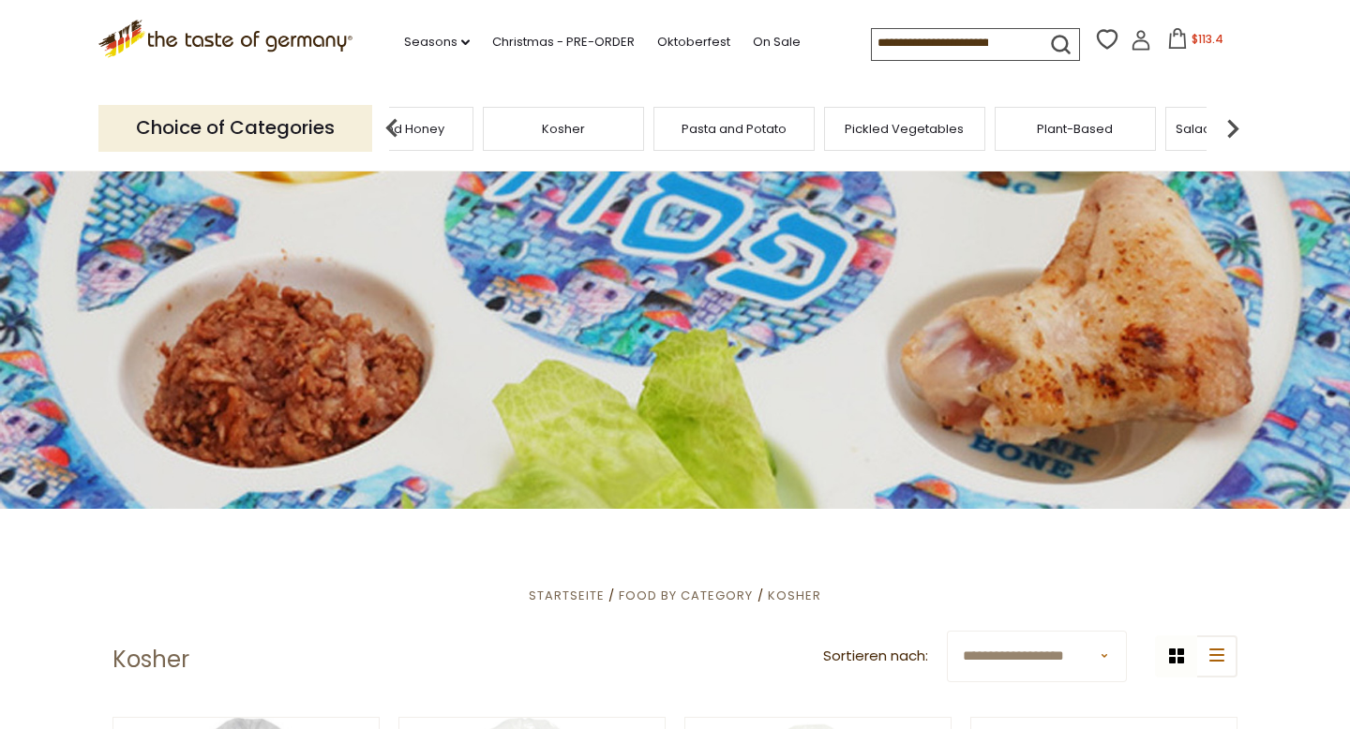
click at [1217, 123] on img at bounding box center [1233, 129] width 38 height 38
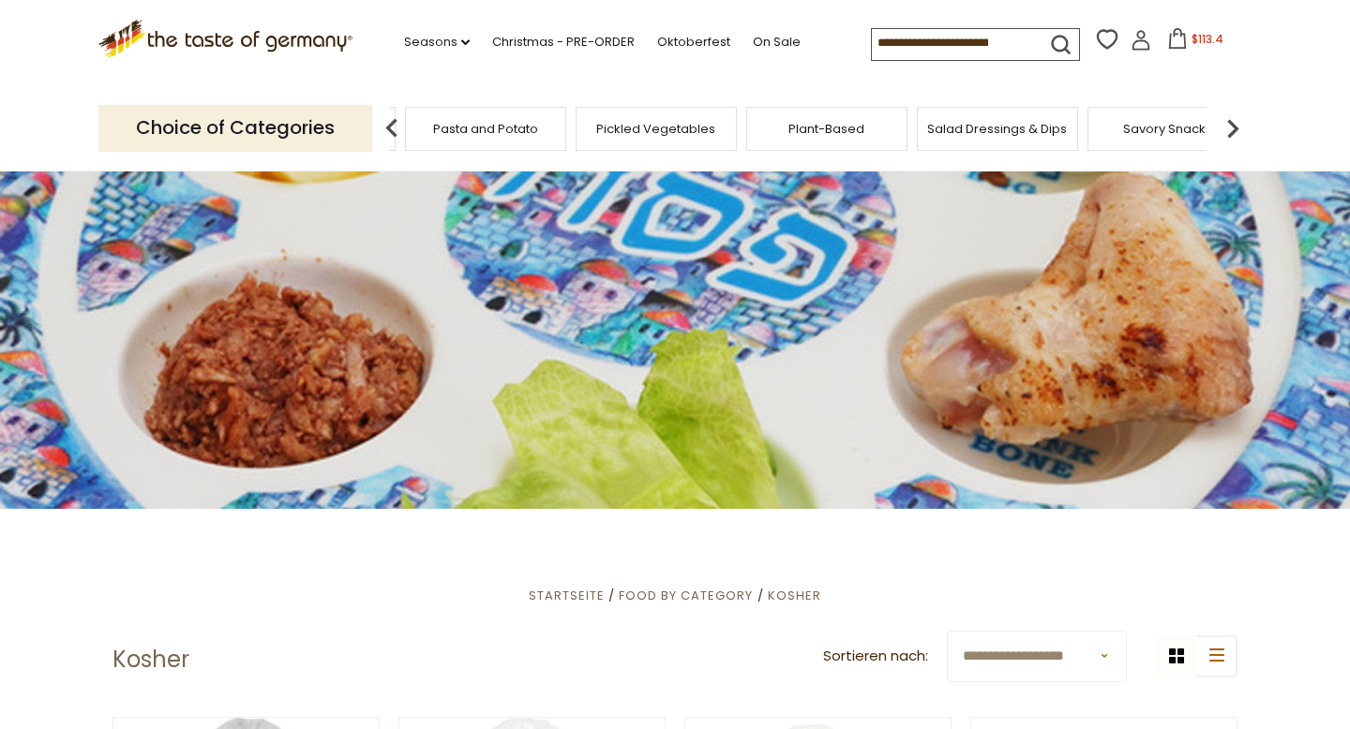
click at [1217, 123] on img at bounding box center [1233, 129] width 38 height 38
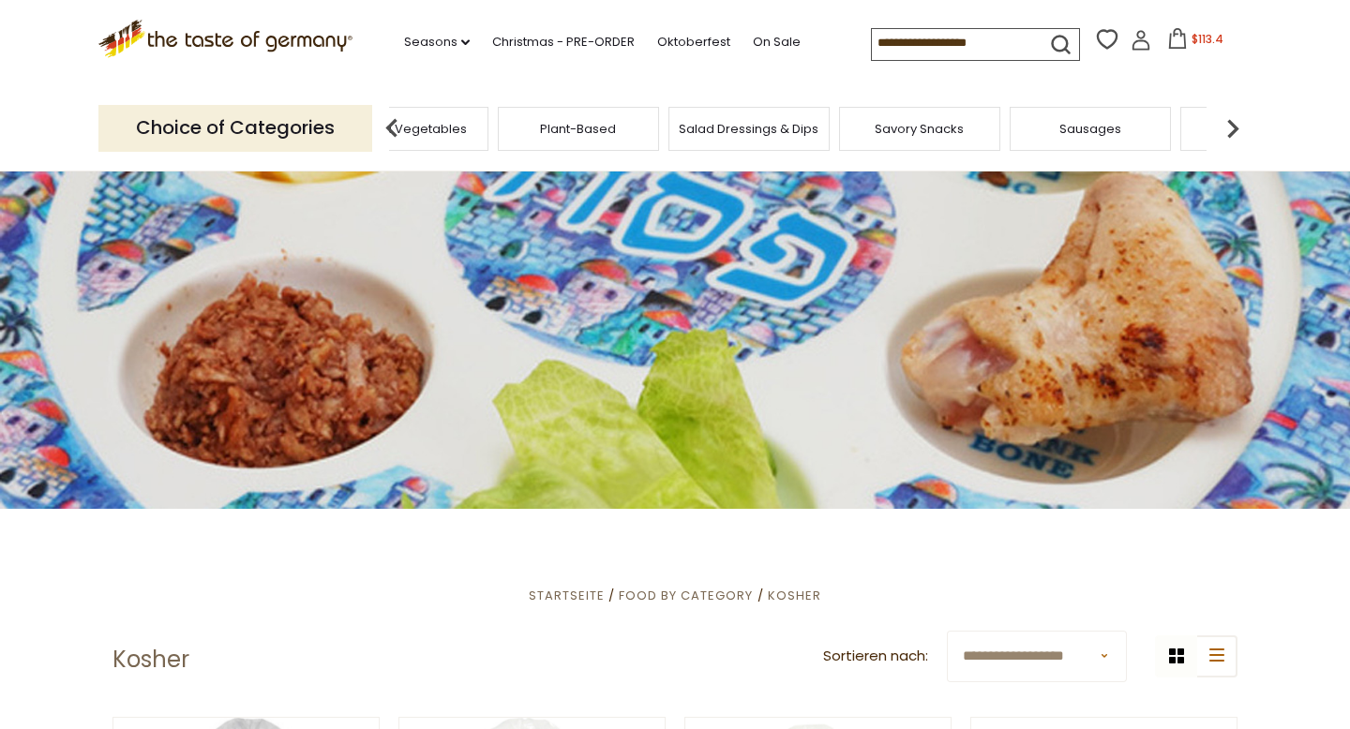
click at [1217, 123] on img at bounding box center [1233, 129] width 38 height 38
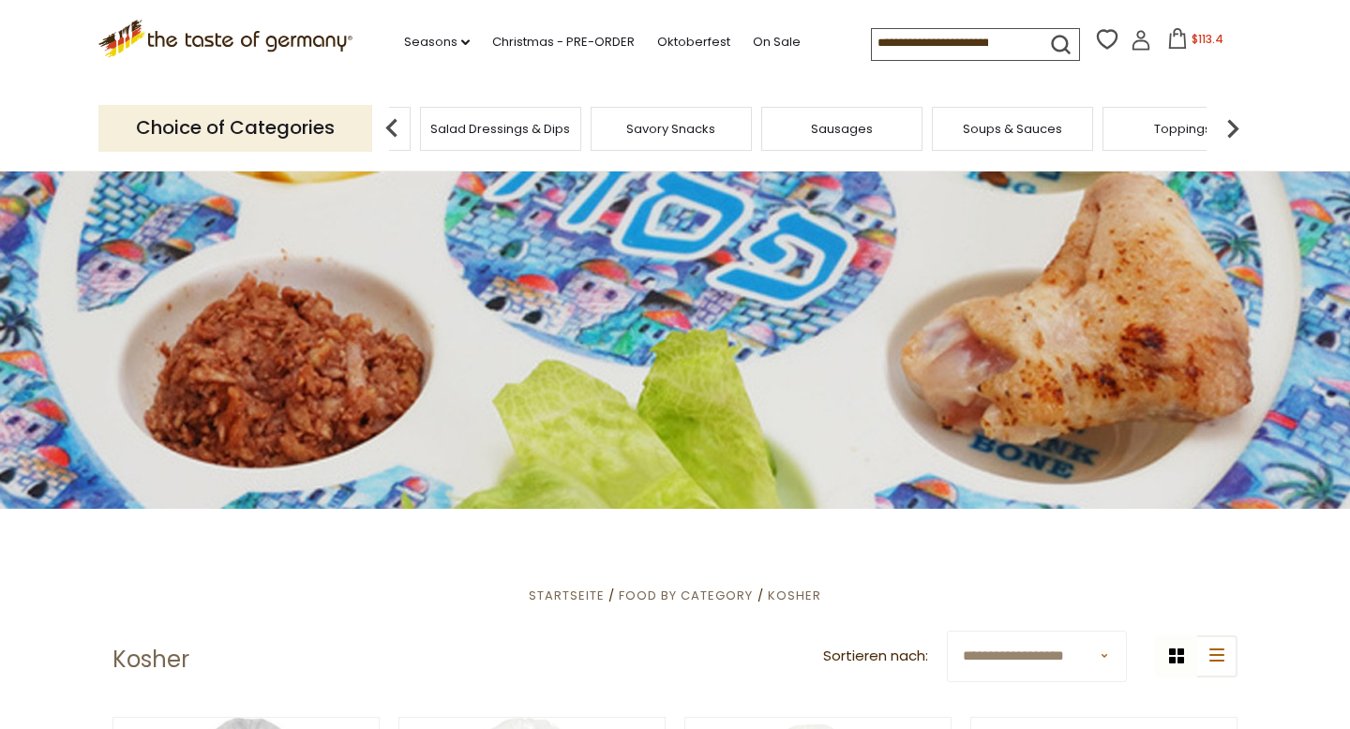
click at [1217, 123] on img at bounding box center [1233, 129] width 38 height 38
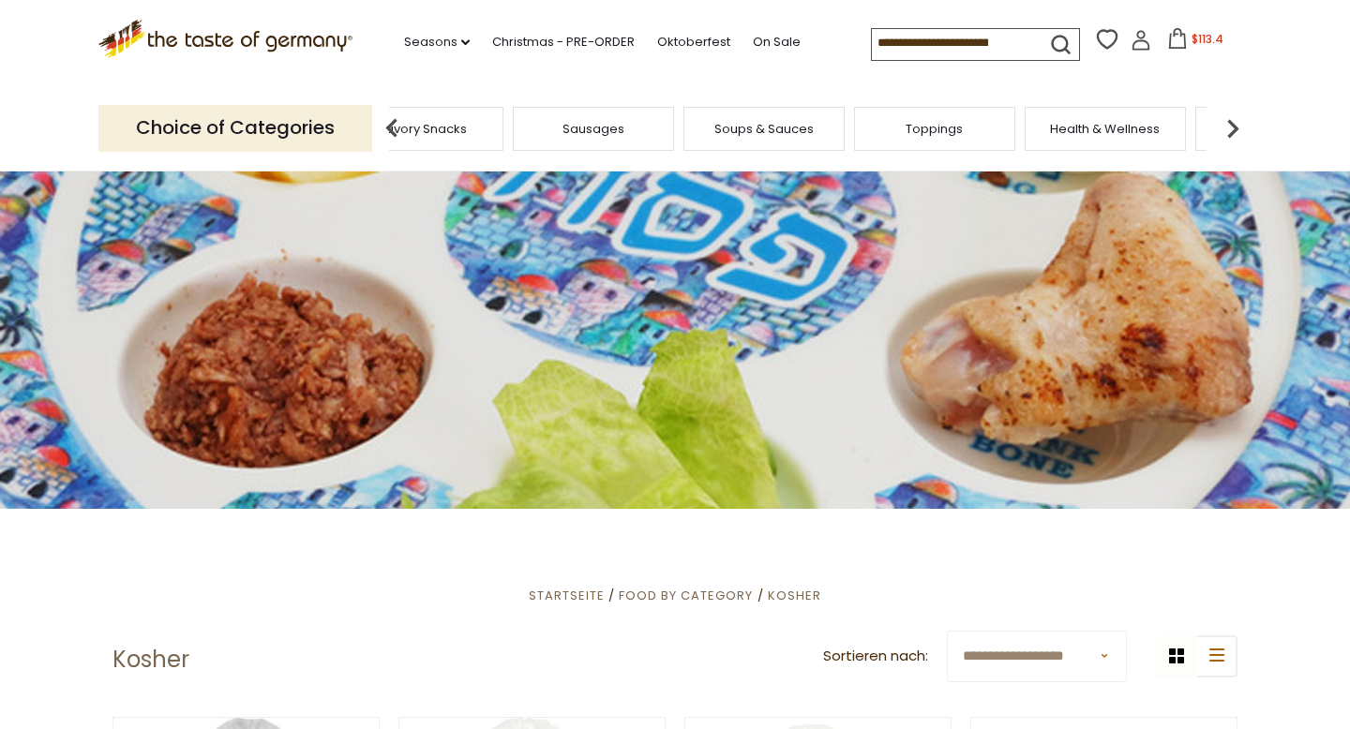
click at [1217, 123] on img at bounding box center [1233, 129] width 38 height 38
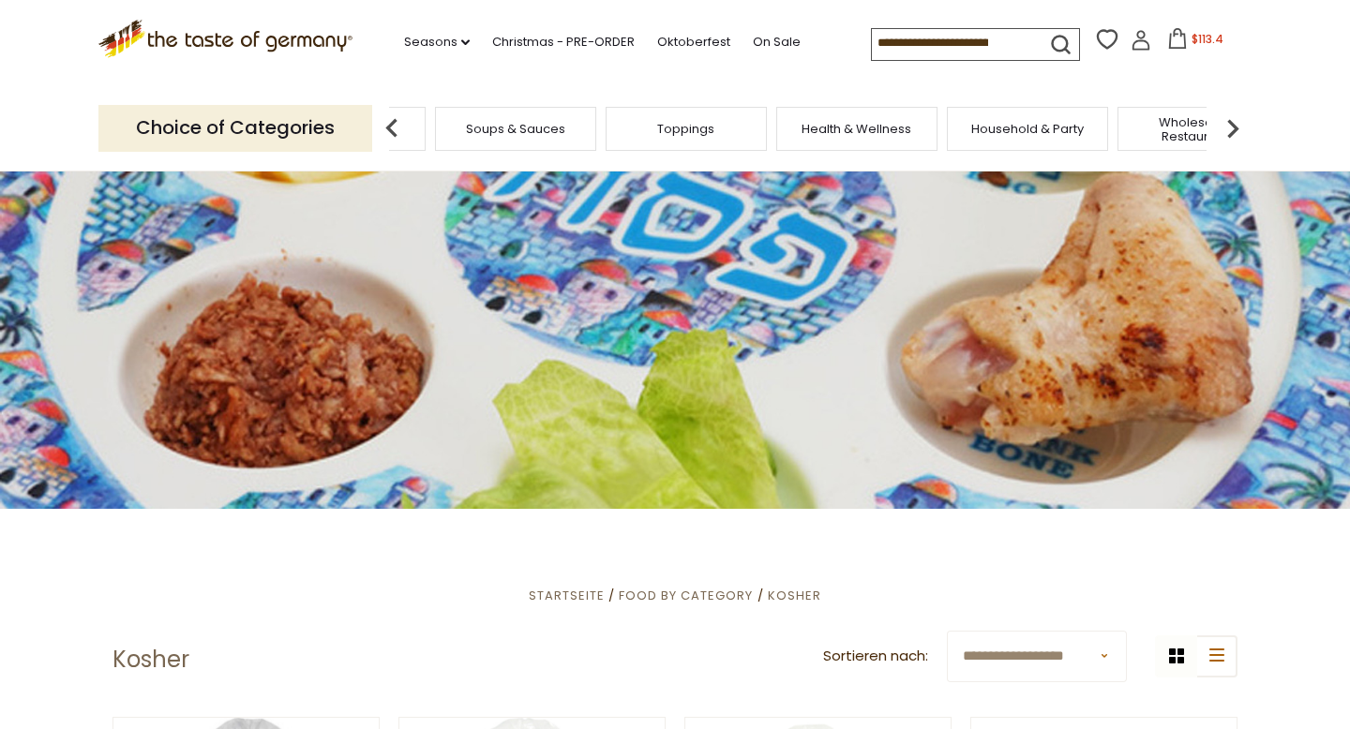
click at [1217, 123] on img at bounding box center [1233, 129] width 38 height 38
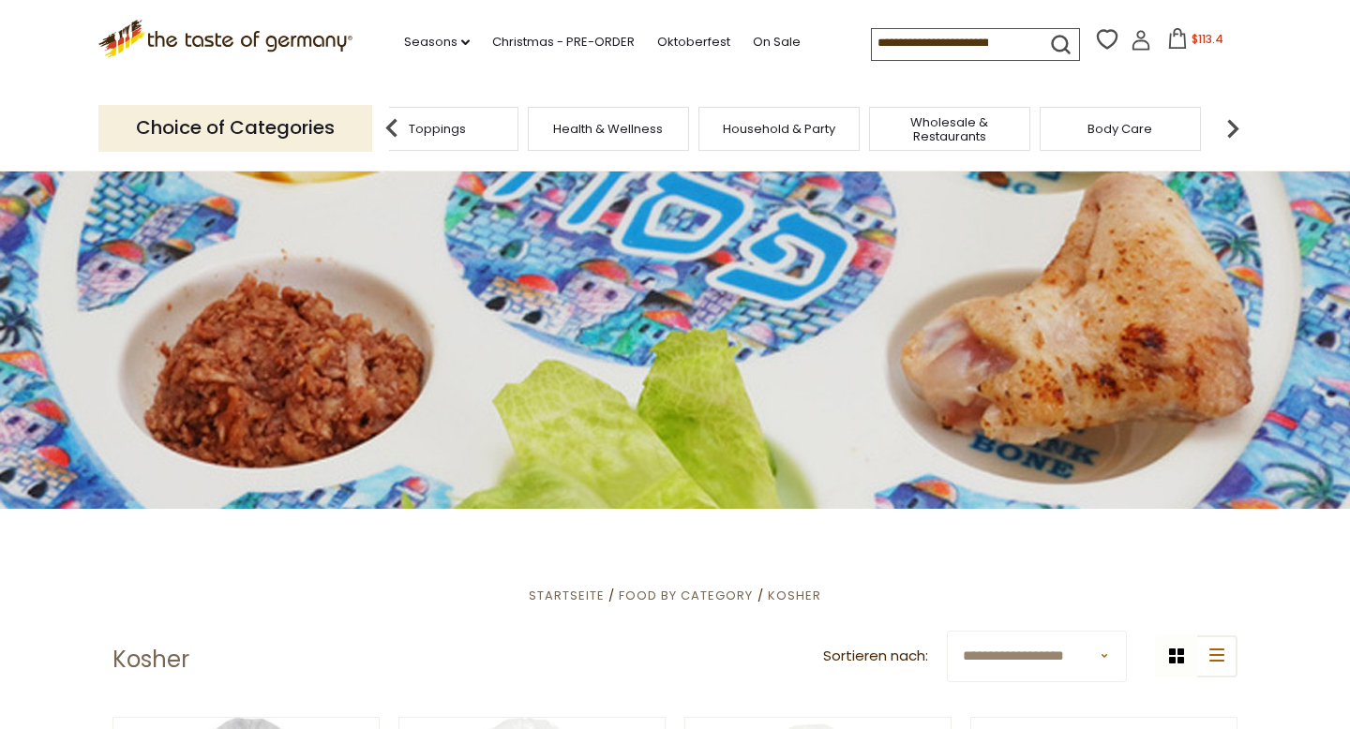
click at [1217, 123] on img at bounding box center [1233, 129] width 38 height 38
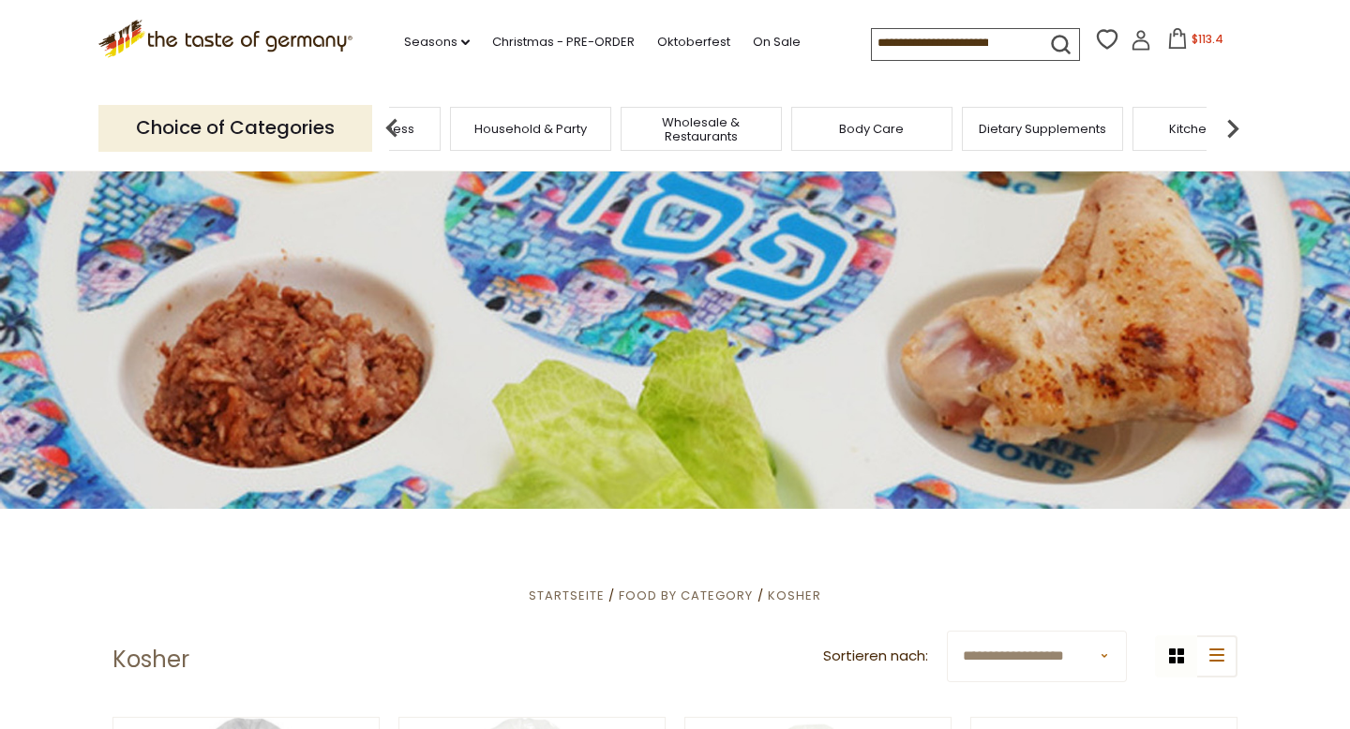
click at [1217, 123] on img at bounding box center [1233, 129] width 38 height 38
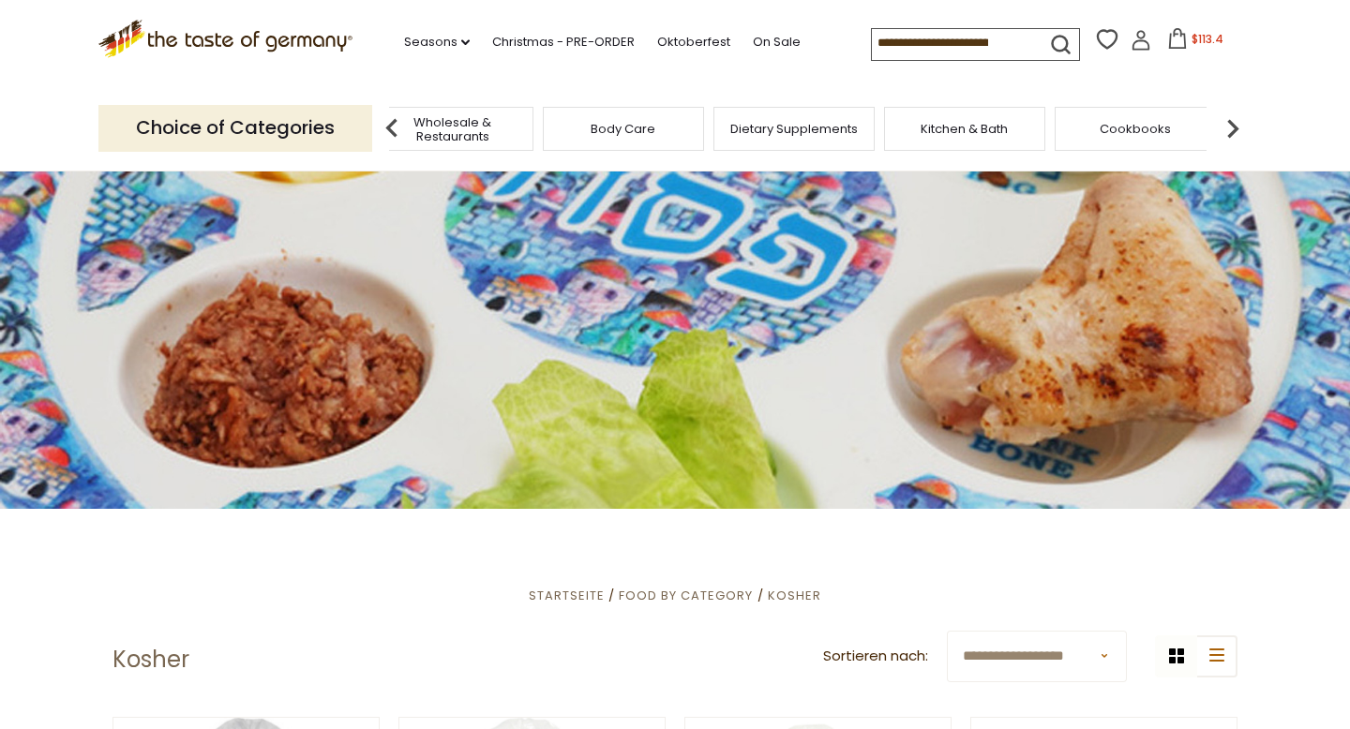
click at [1214, 123] on img at bounding box center [1233, 129] width 38 height 38
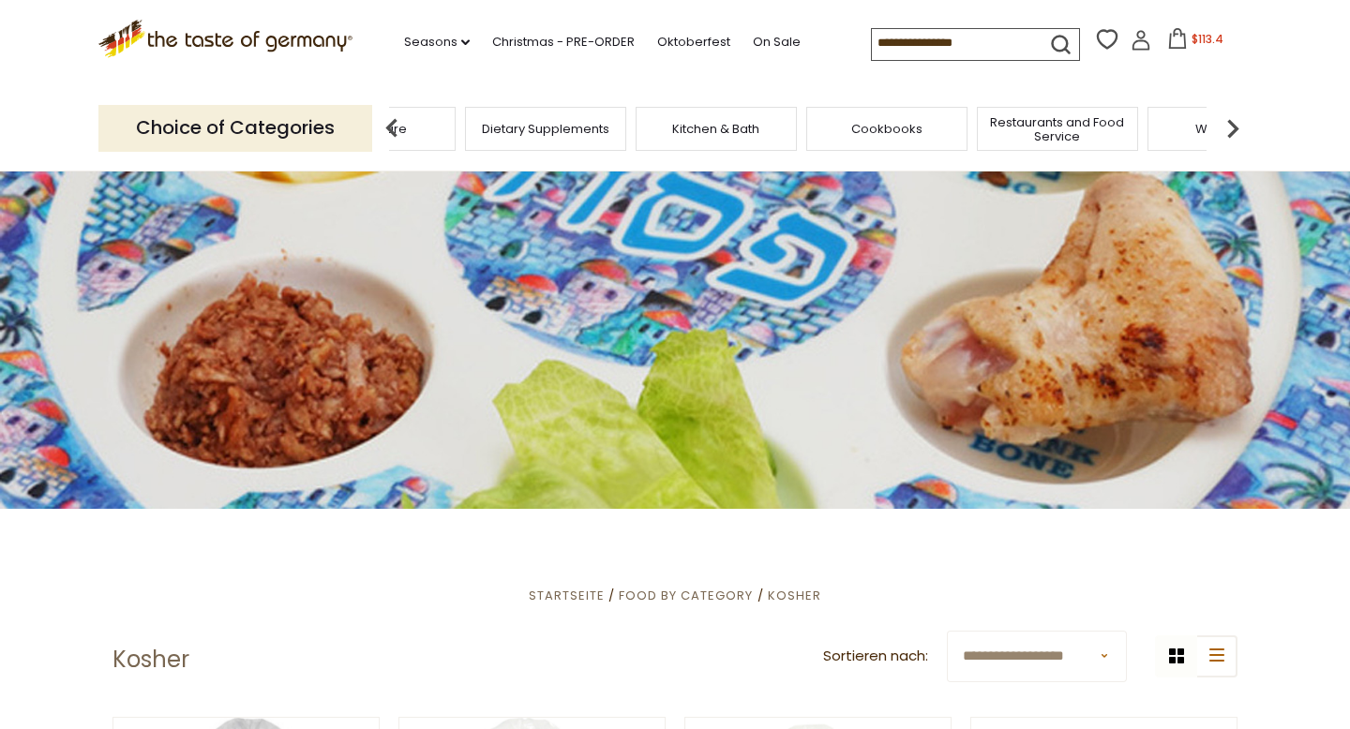
click at [1214, 123] on img at bounding box center [1233, 129] width 38 height 38
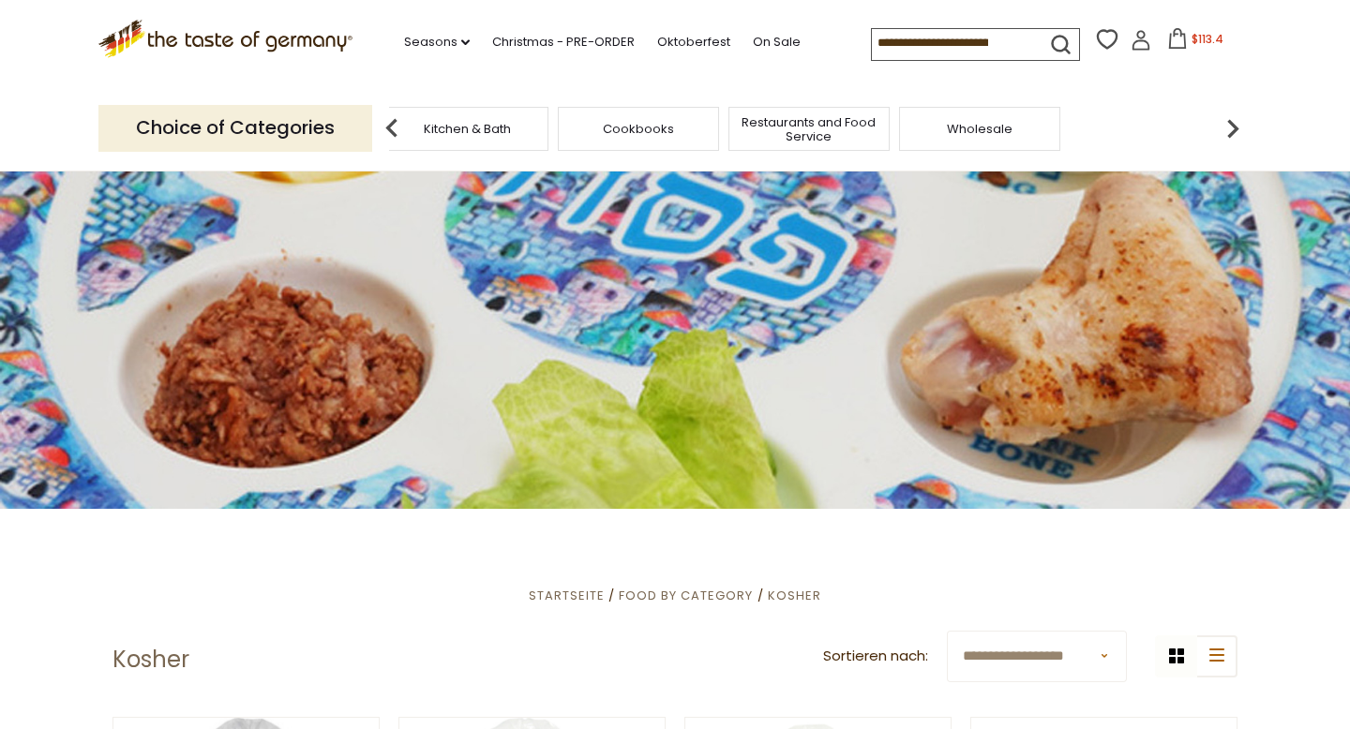
click at [1214, 123] on img at bounding box center [1233, 129] width 38 height 38
click at [387, 123] on img at bounding box center [392, 129] width 38 height 38
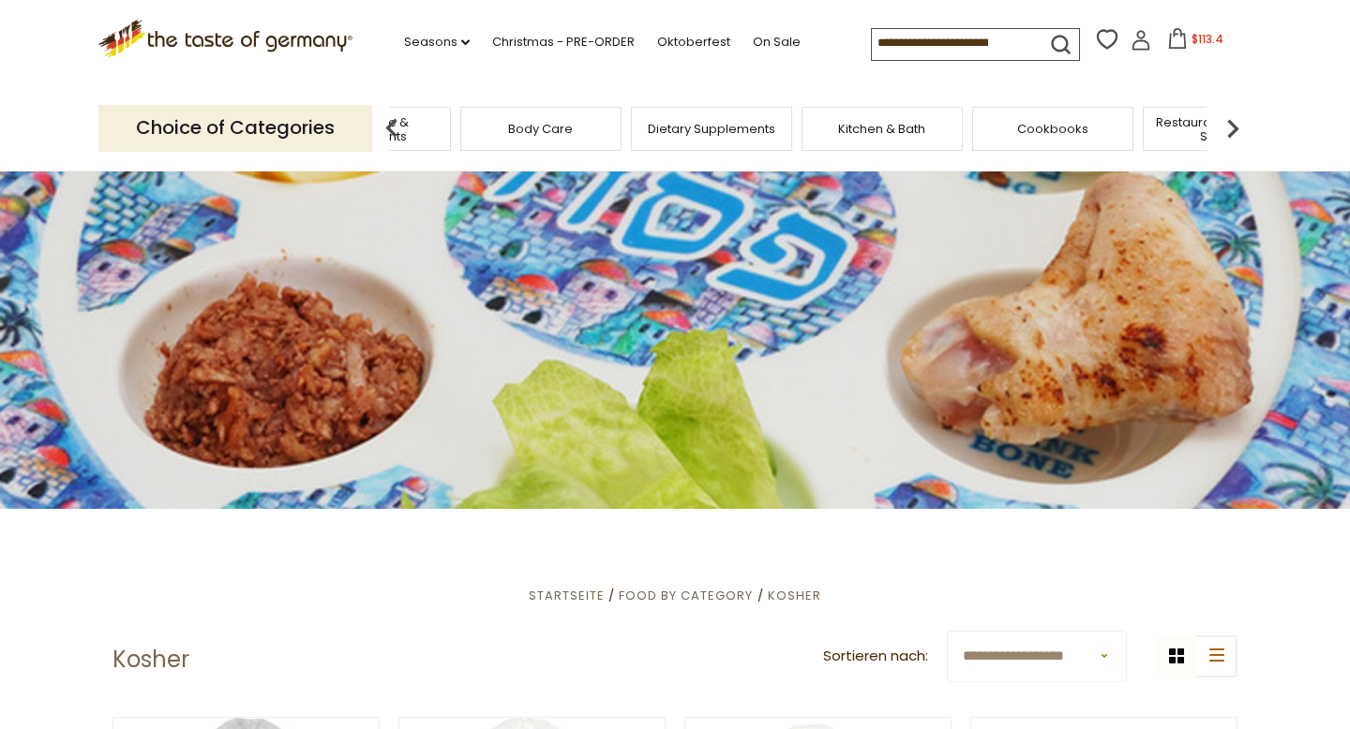
click at [387, 123] on img at bounding box center [392, 129] width 38 height 38
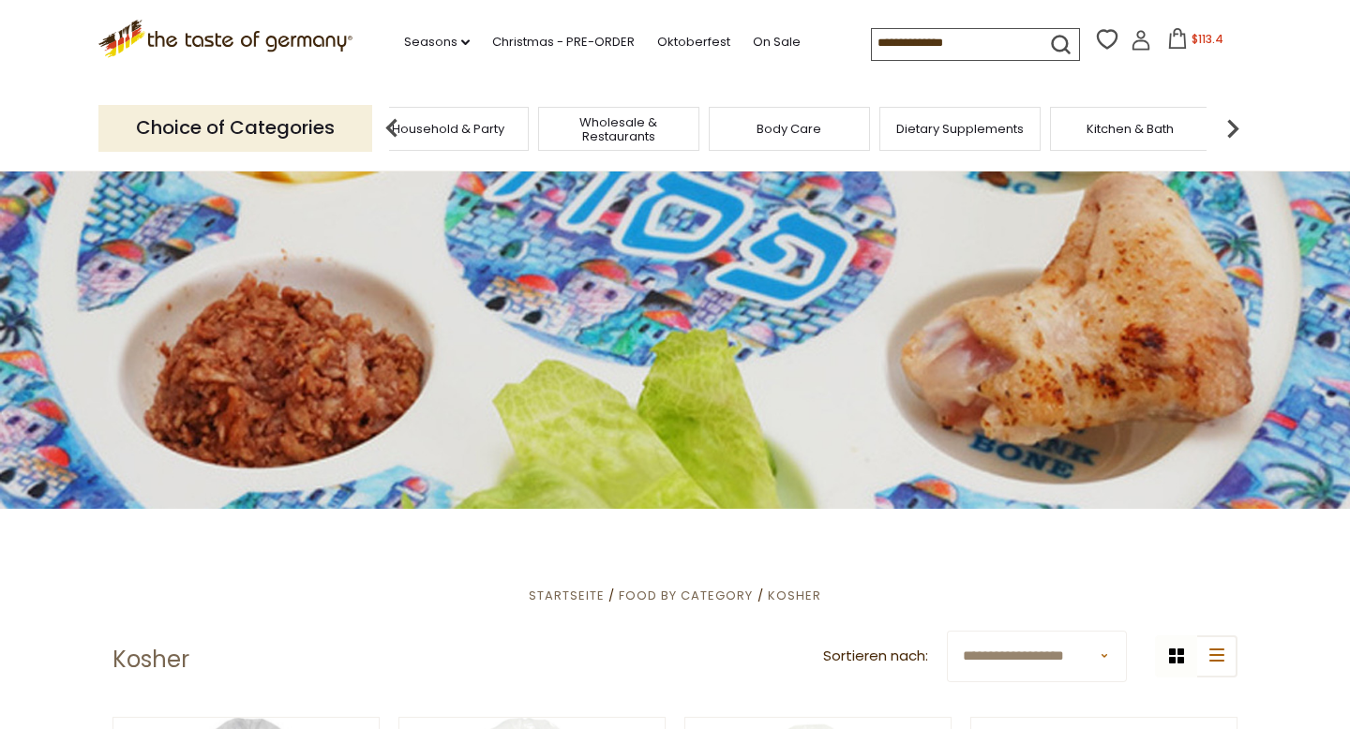
click at [593, 128] on span "Wholesale & Restaurants" at bounding box center [619, 129] width 150 height 28
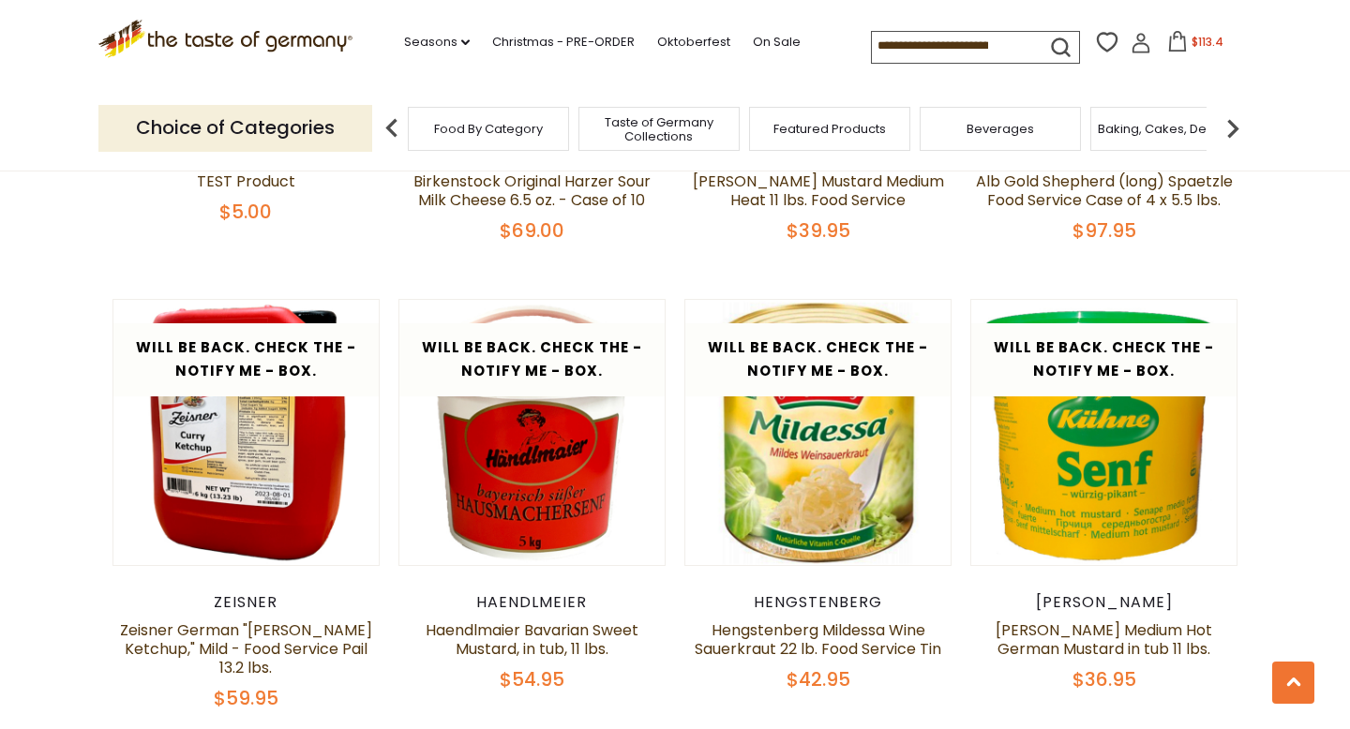
scroll to position [998, 0]
